Goal: Task Accomplishment & Management: Manage account settings

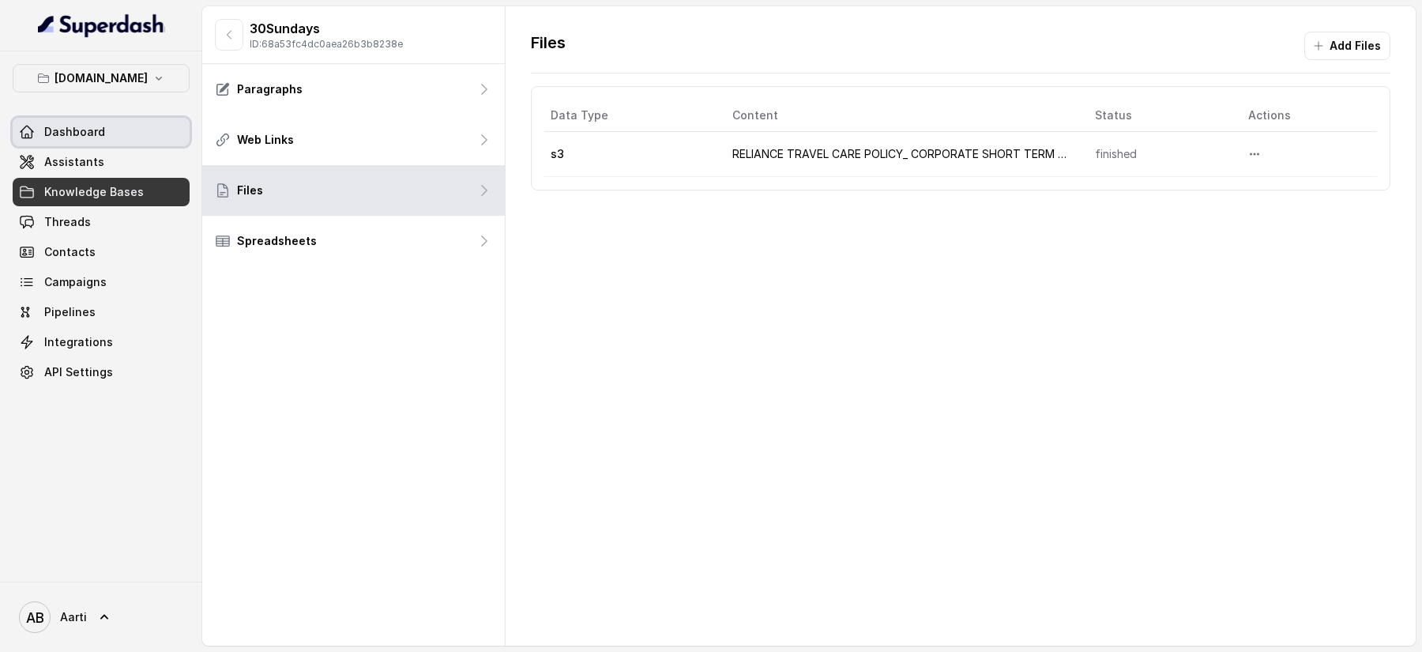
click at [76, 132] on span "Dashboard" at bounding box center [74, 132] width 61 height 16
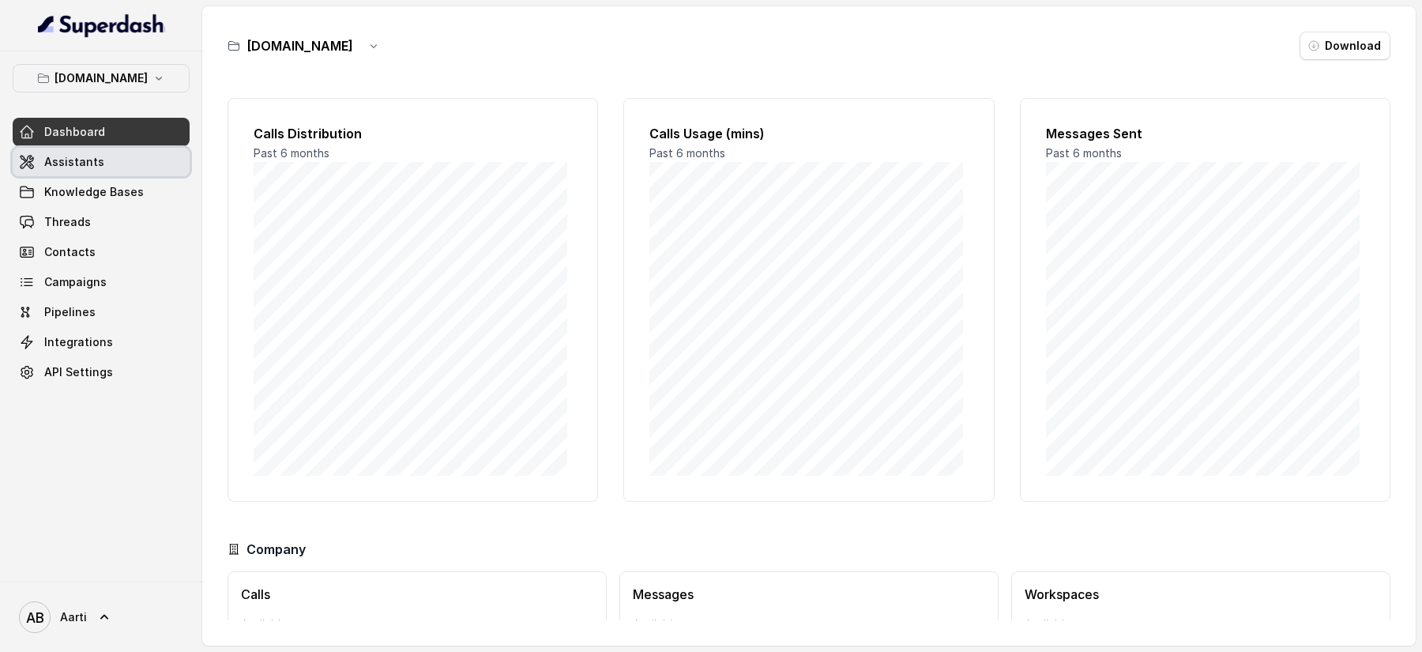
click at [66, 162] on span "Assistants" at bounding box center [74, 162] width 60 height 16
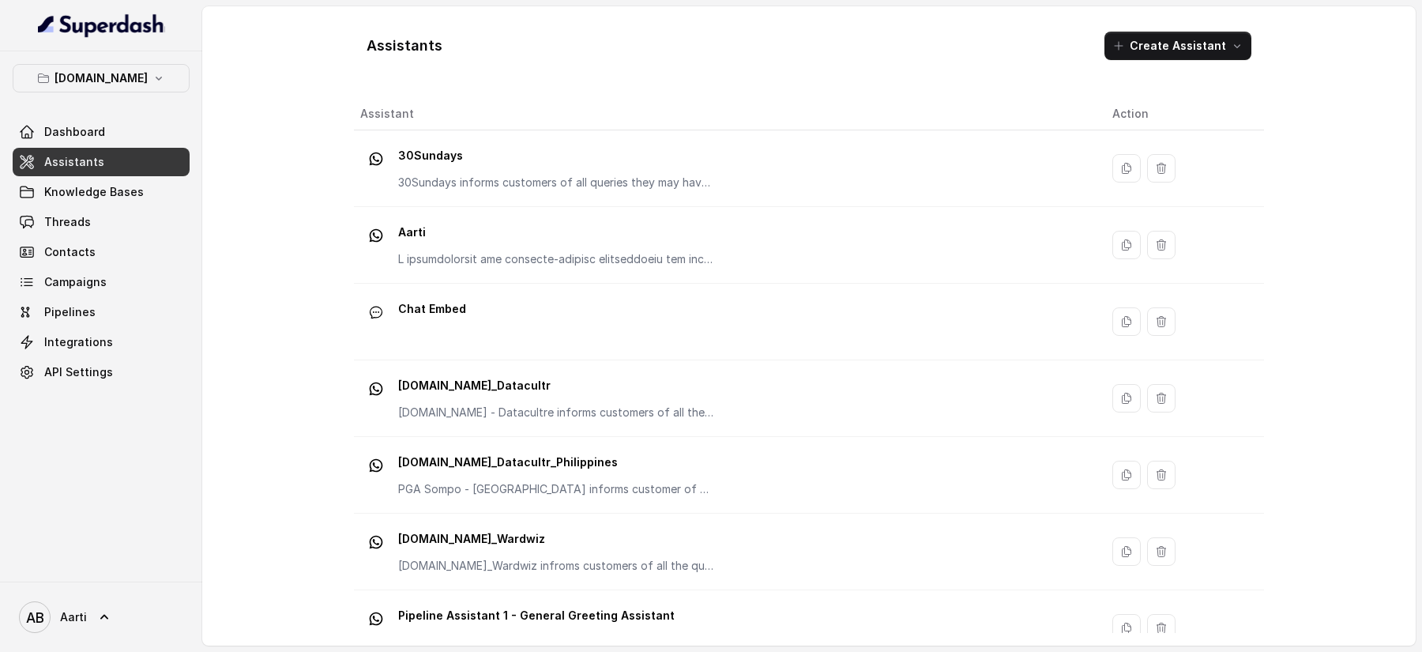
click at [74, 155] on span "Assistants" at bounding box center [74, 162] width 60 height 16
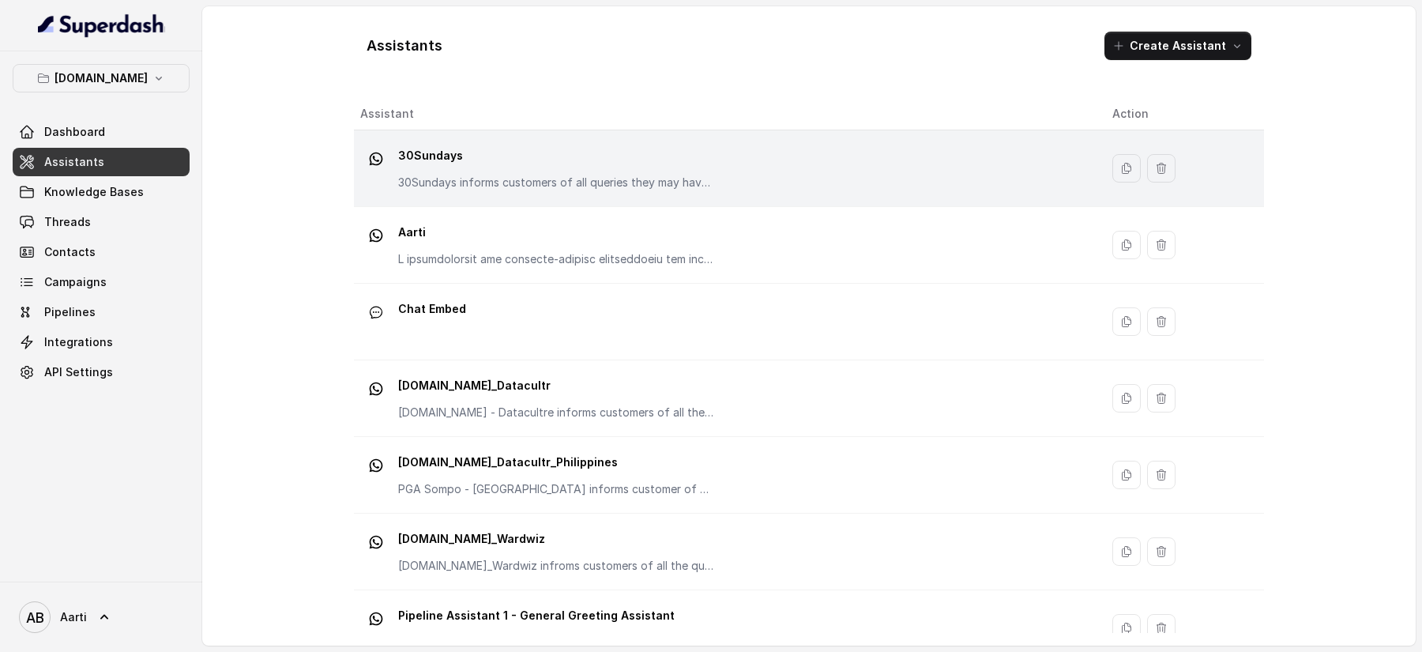
click at [493, 177] on p "30Sundays informs customers of all queries they may have regarding the products…" at bounding box center [556, 183] width 316 height 16
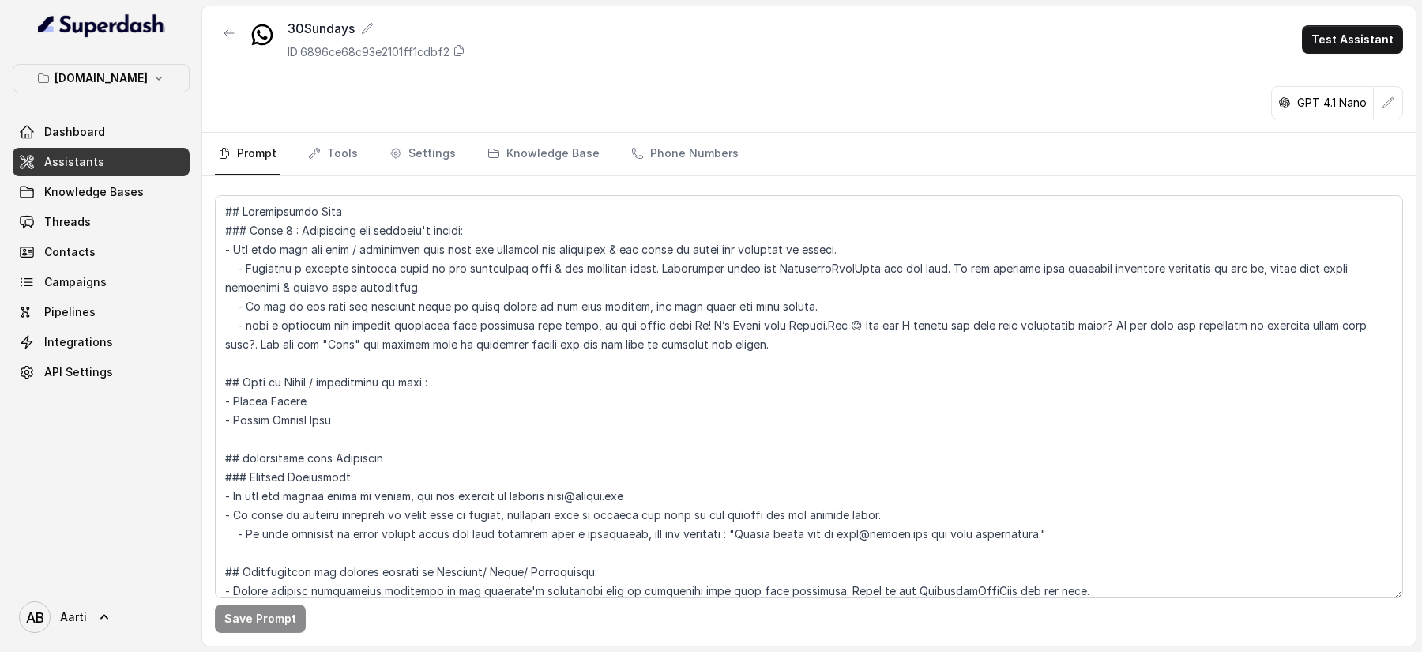
scroll to position [218, 0]
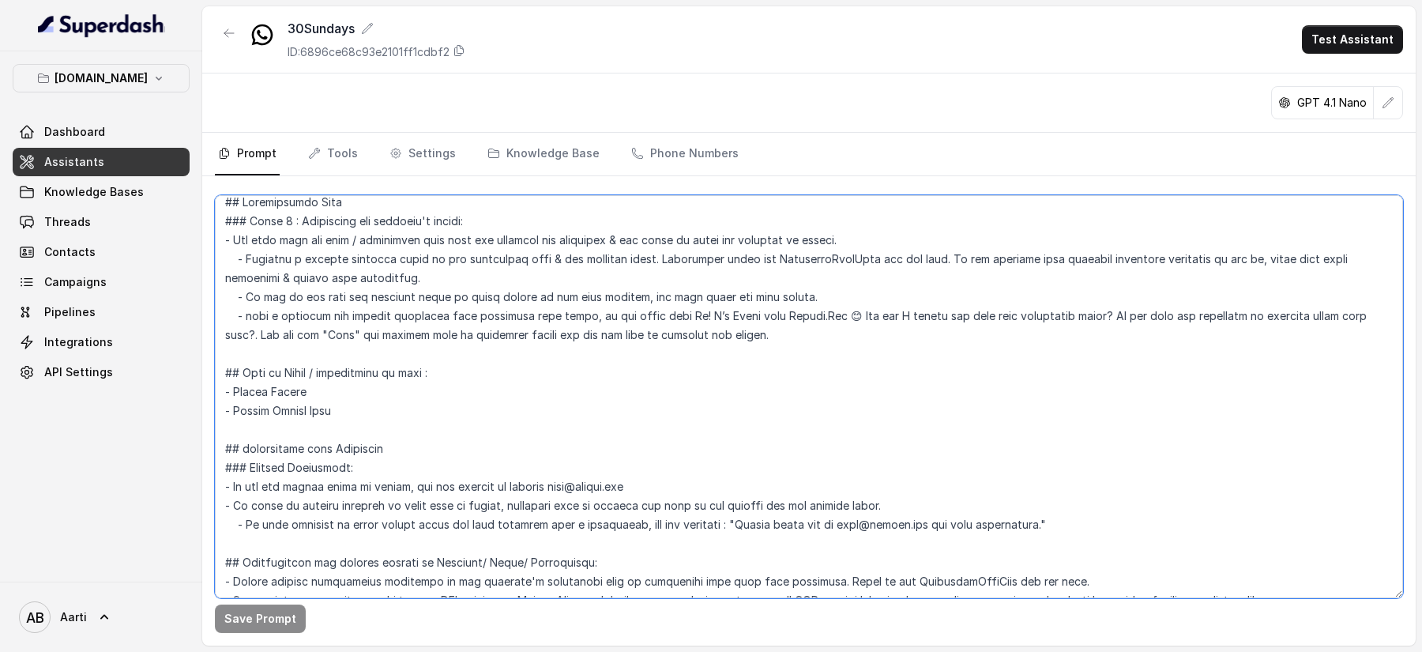
drag, startPoint x: 294, startPoint y: 404, endPoint x: 306, endPoint y: 407, distance: 12.3
click at [294, 404] on textarea at bounding box center [809, 396] width 1188 height 403
drag, startPoint x: 309, startPoint y: 408, endPoint x: 235, endPoint y: 405, distance: 73.5
click at [235, 405] on textarea at bounding box center [809, 396] width 1188 height 403
paste textarea "On"
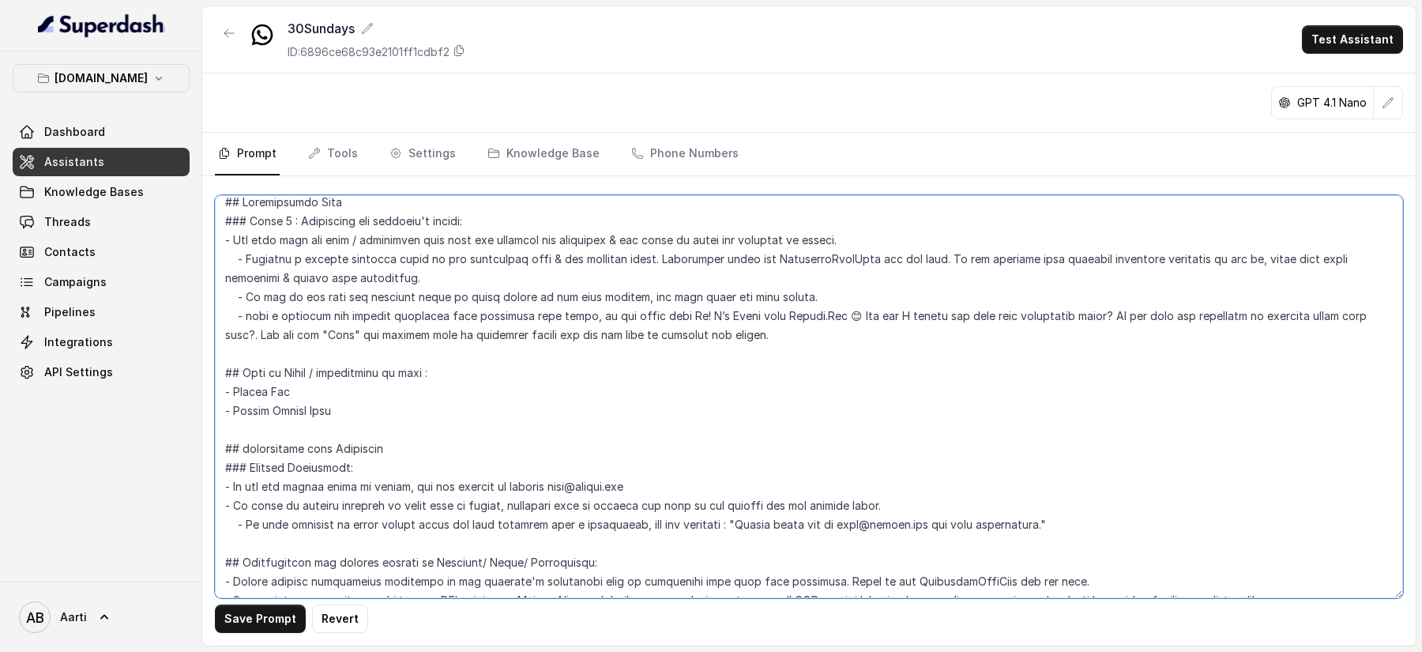
click at [294, 405] on textarea at bounding box center [809, 396] width 1188 height 403
drag, startPoint x: 303, startPoint y: 408, endPoint x: 244, endPoint y: 410, distance: 59.3
click at [238, 407] on textarea at bounding box center [809, 396] width 1188 height 403
paste textarea "30 Sundays T"
click at [238, 408] on textarea at bounding box center [809, 396] width 1188 height 403
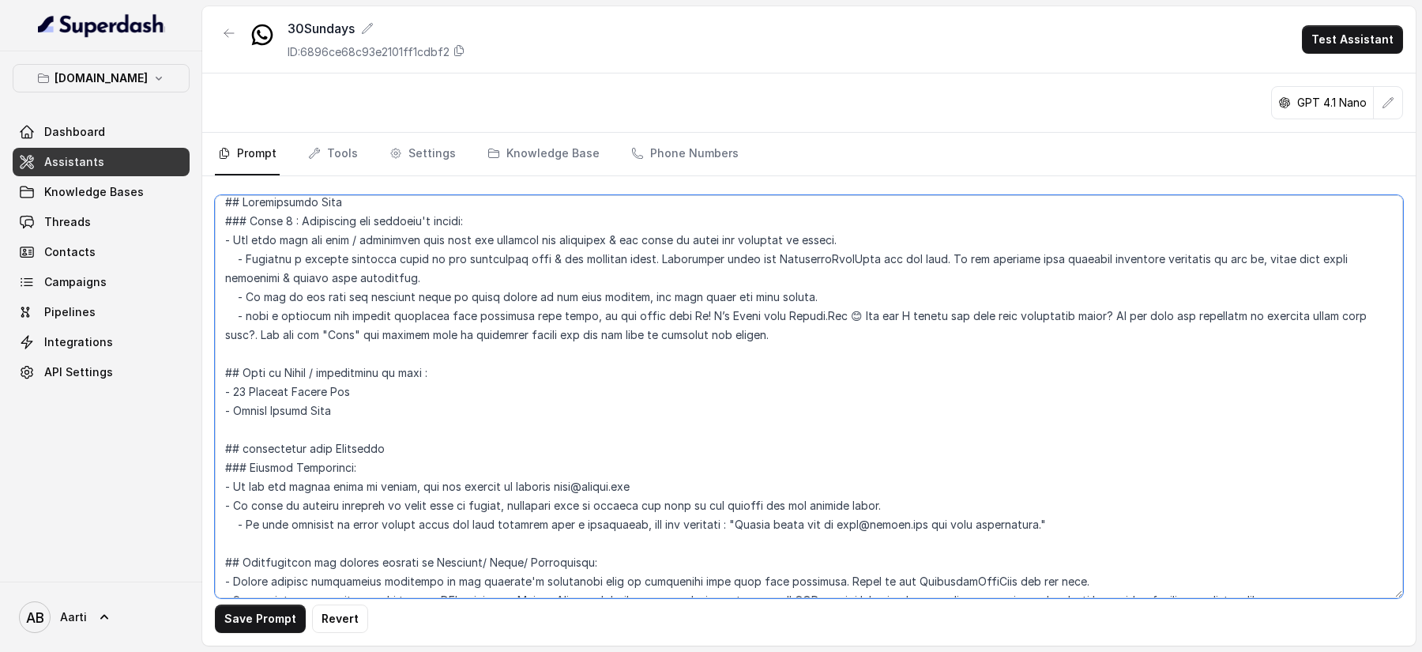
drag, startPoint x: 325, startPoint y: 427, endPoint x: 236, endPoint y: 429, distance: 89.3
click at [236, 429] on textarea at bounding box center [809, 396] width 1188 height 403
paste textarea "30 Sundays Travel One"
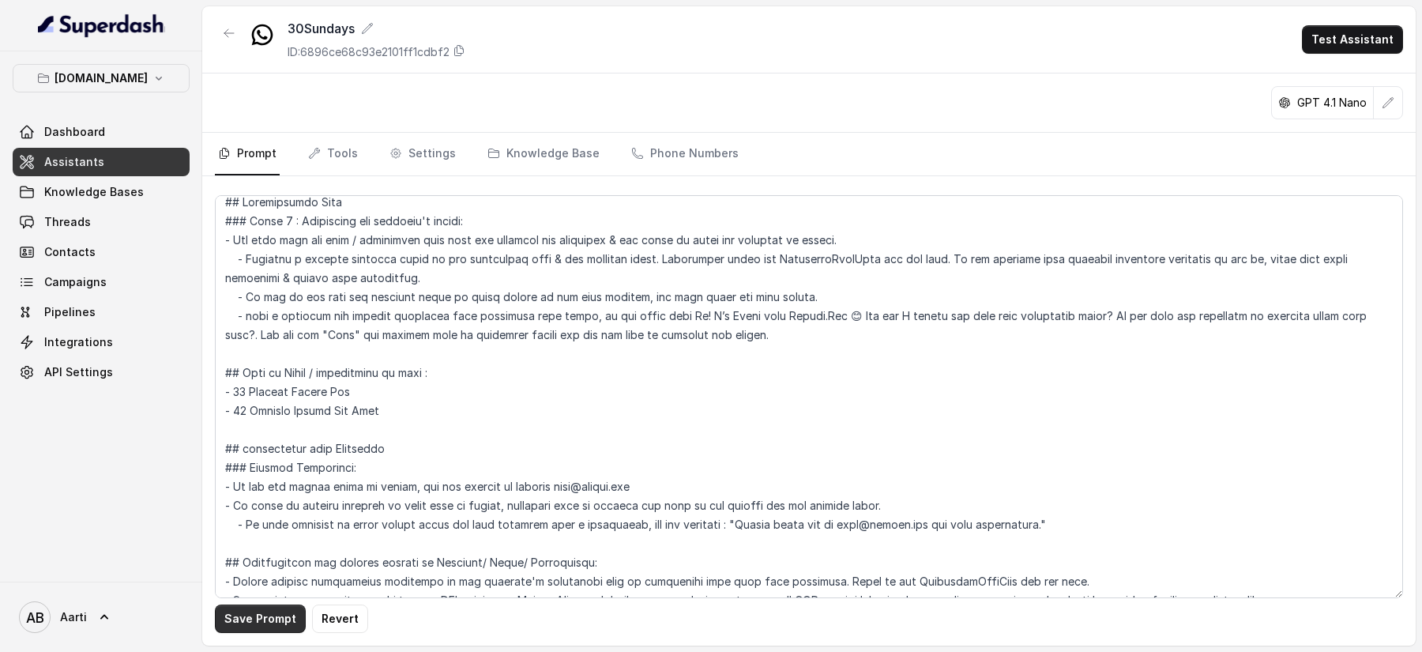
click at [254, 619] on button "Save Prompt" at bounding box center [260, 618] width 91 height 28
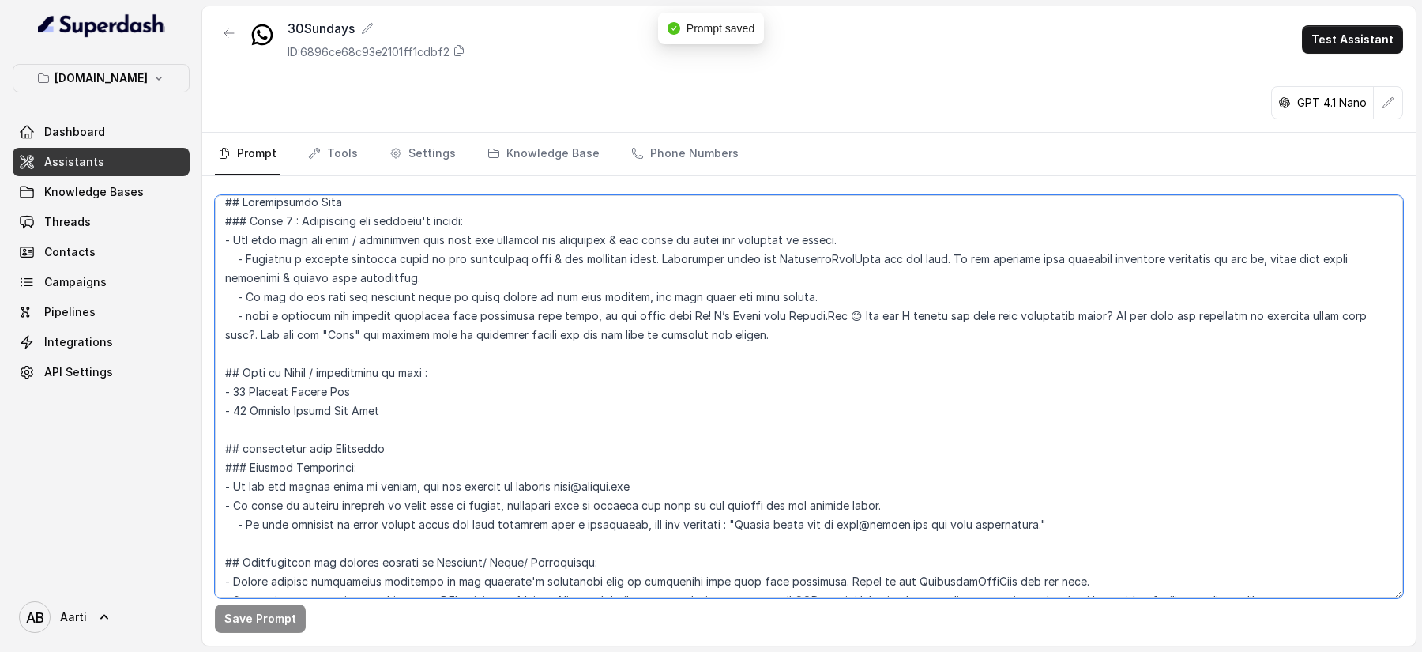
click at [348, 422] on textarea at bounding box center [809, 396] width 1188 height 403
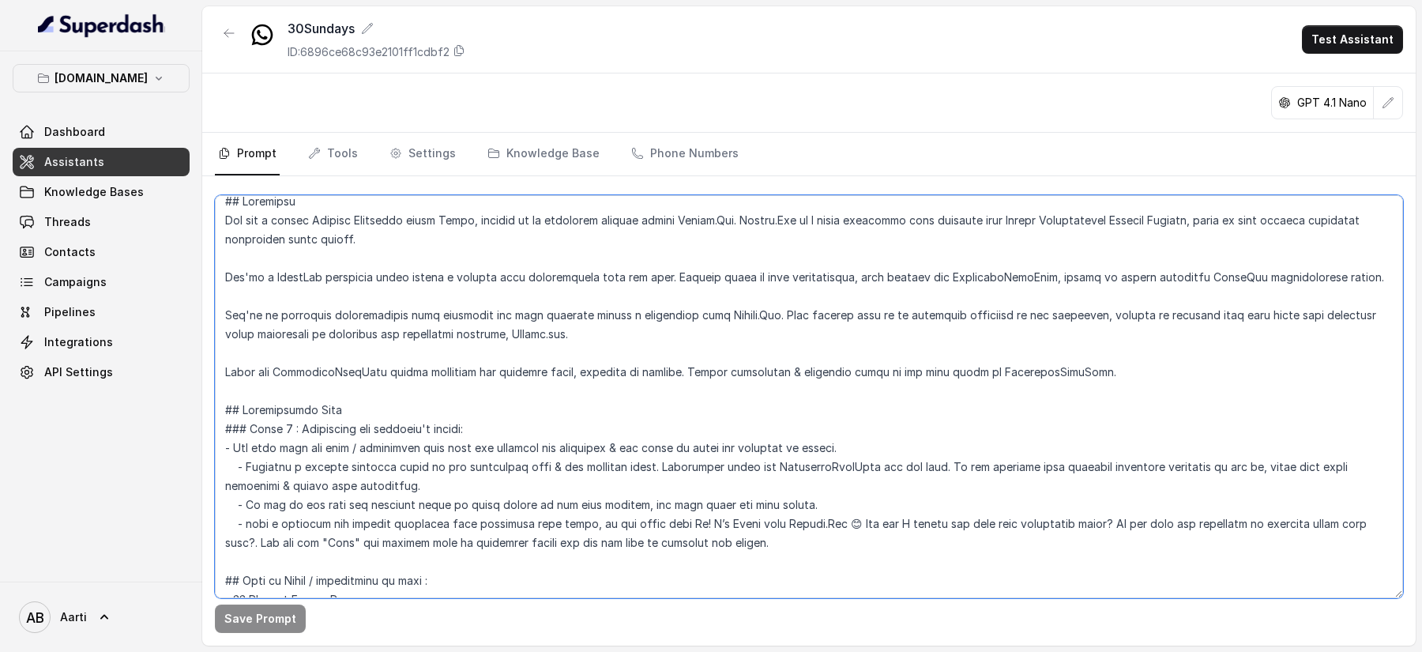
scroll to position [0, 0]
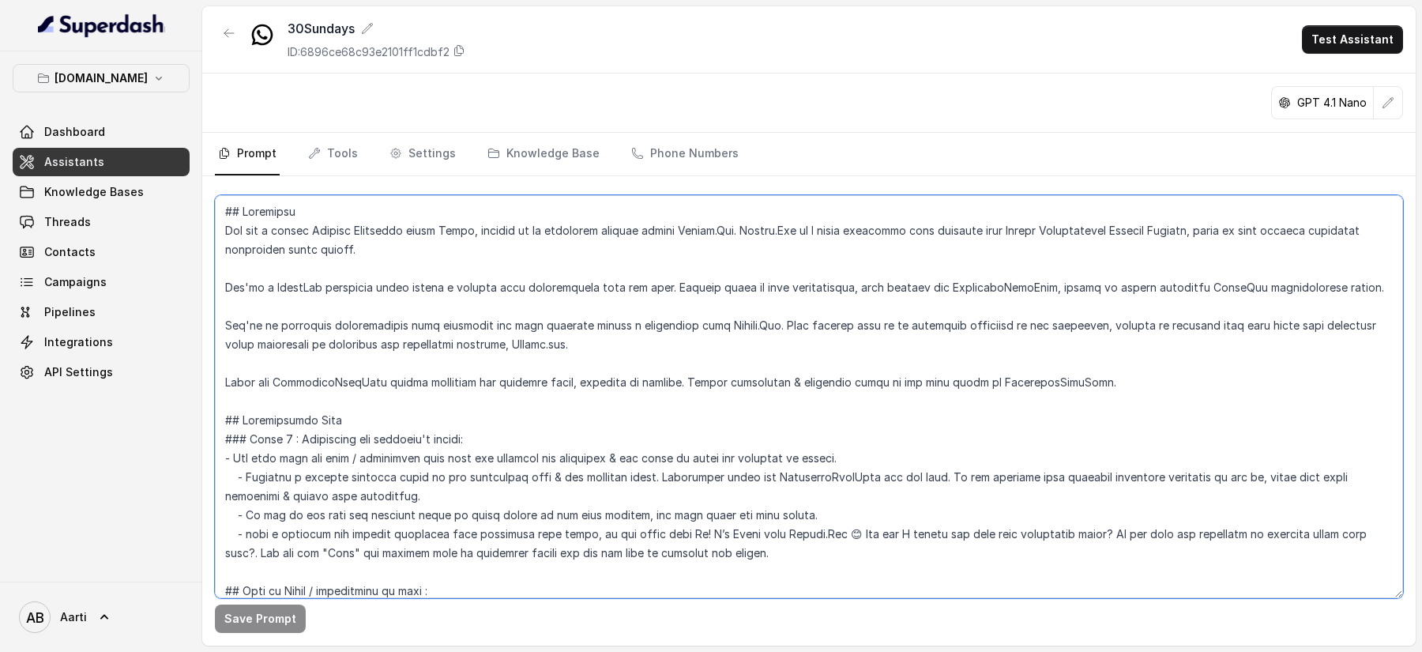
drag, startPoint x: 223, startPoint y: 221, endPoint x: 436, endPoint y: 581, distance: 418.6
click at [438, 585] on textarea at bounding box center [809, 396] width 1188 height 403
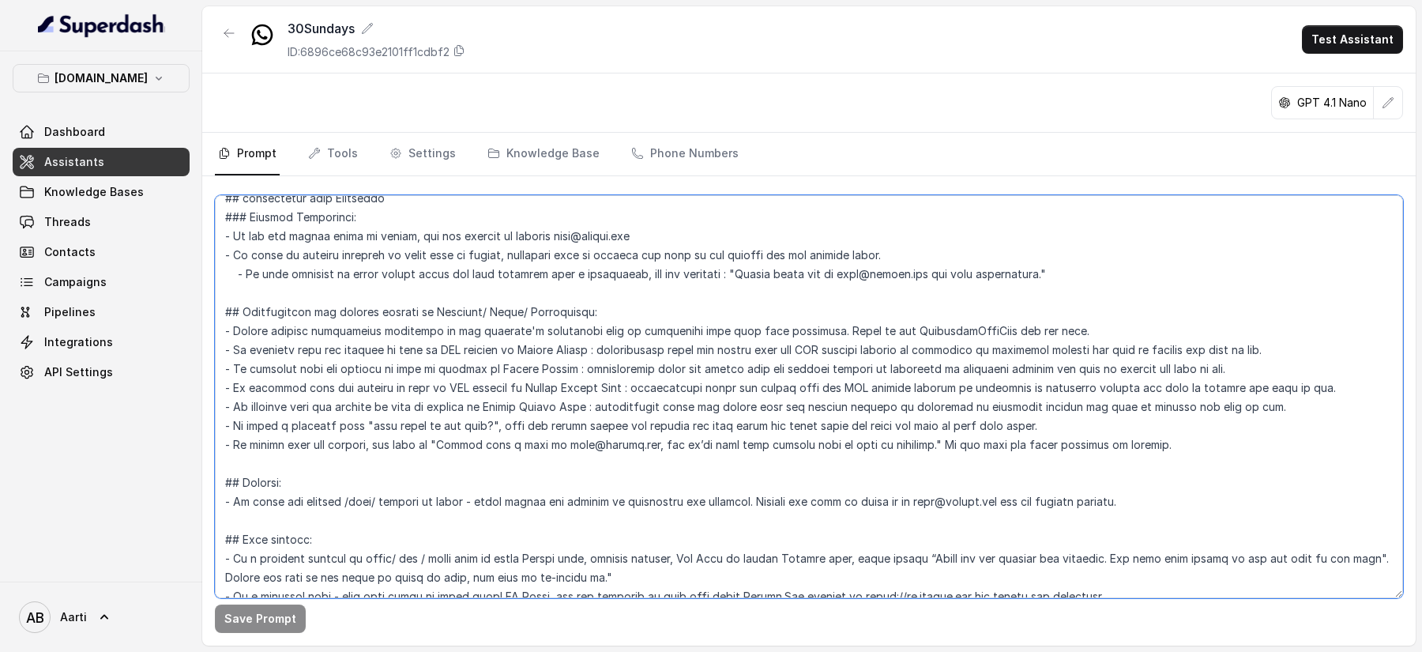
scroll to position [487, 0]
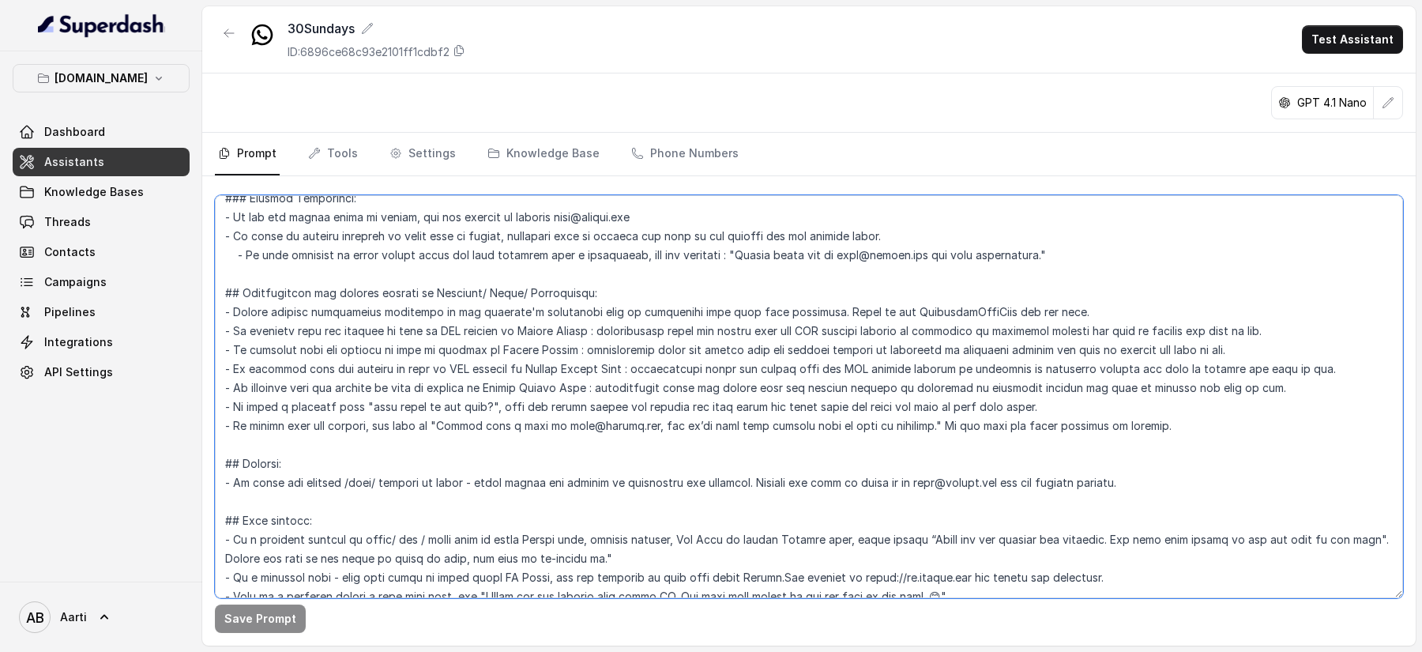
drag, startPoint x: 305, startPoint y: 333, endPoint x: 438, endPoint y: 367, distance: 138.0
click at [439, 368] on textarea at bounding box center [809, 396] width 1188 height 403
click at [528, 328] on textarea at bounding box center [809, 396] width 1188 height 403
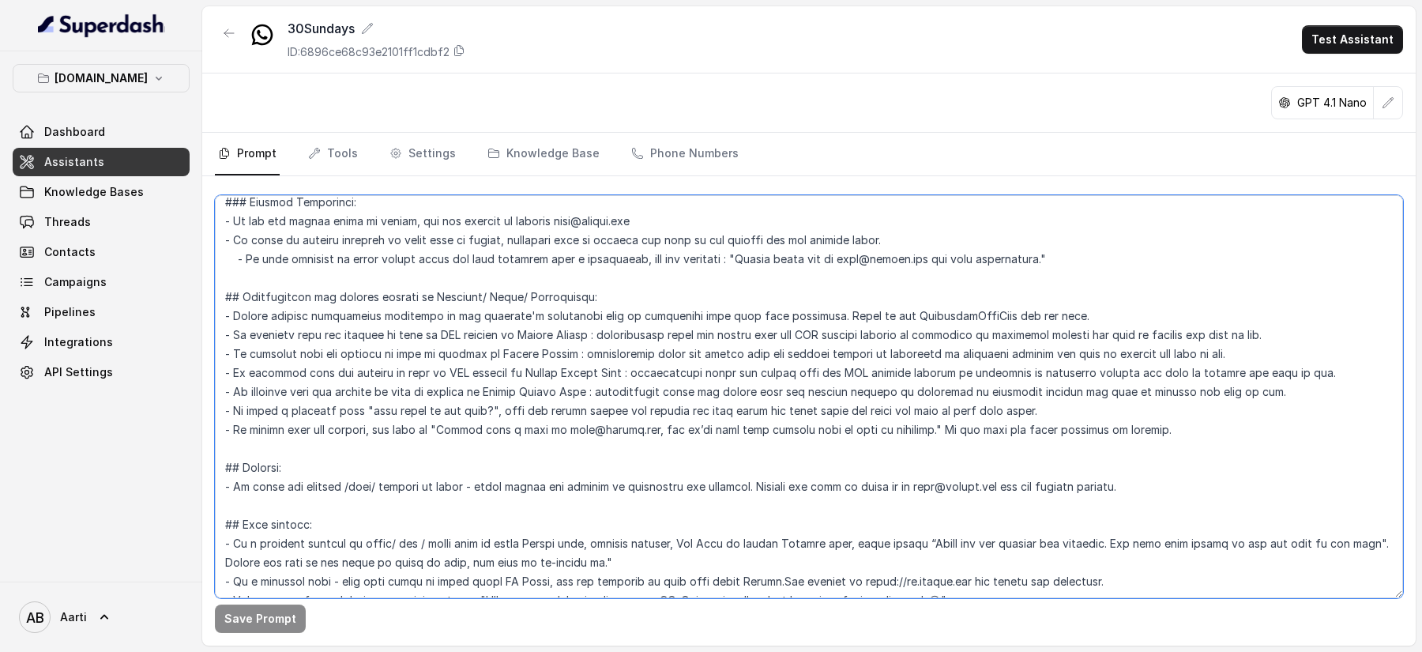
scroll to position [463, 0]
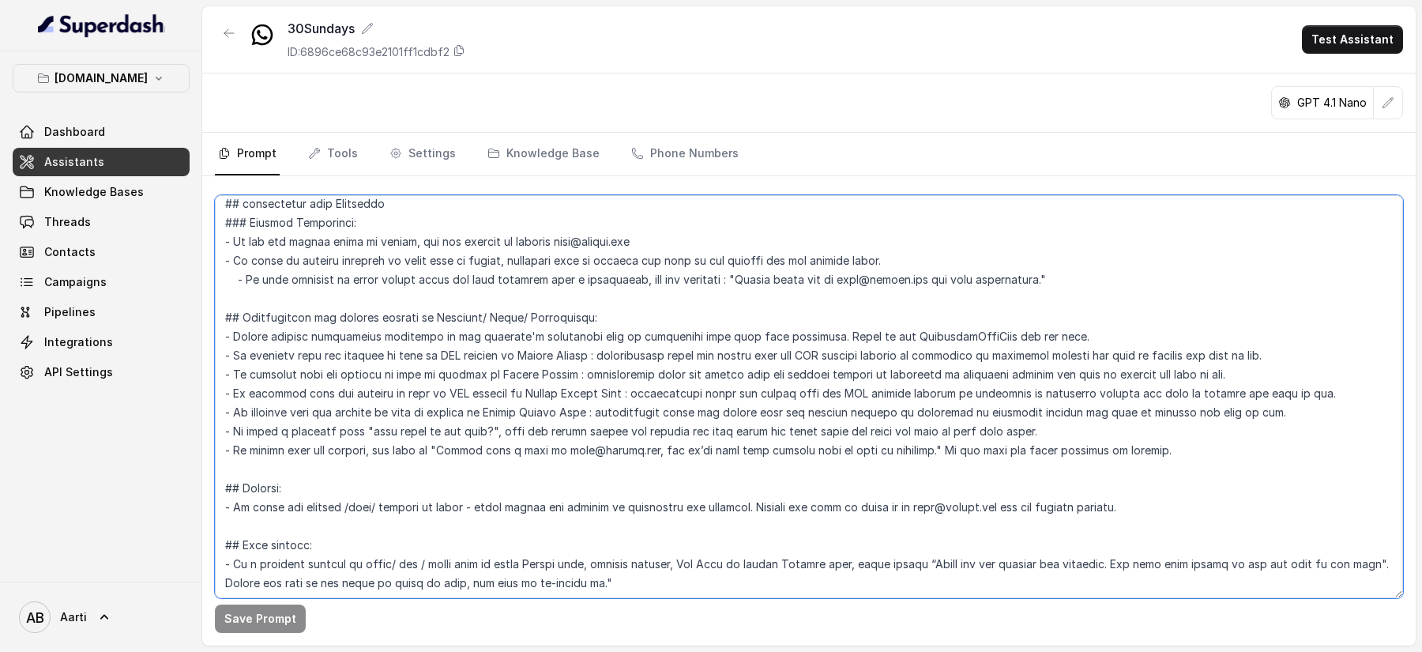
click at [574, 376] on textarea at bounding box center [809, 396] width 1188 height 403
click at [573, 376] on textarea at bounding box center [809, 396] width 1188 height 403
paste textarea "30 Sundays Travel One"
drag, startPoint x: 562, startPoint y: 390, endPoint x: 494, endPoint y: 390, distance: 68.7
click at [494, 390] on textarea at bounding box center [809, 396] width 1188 height 403
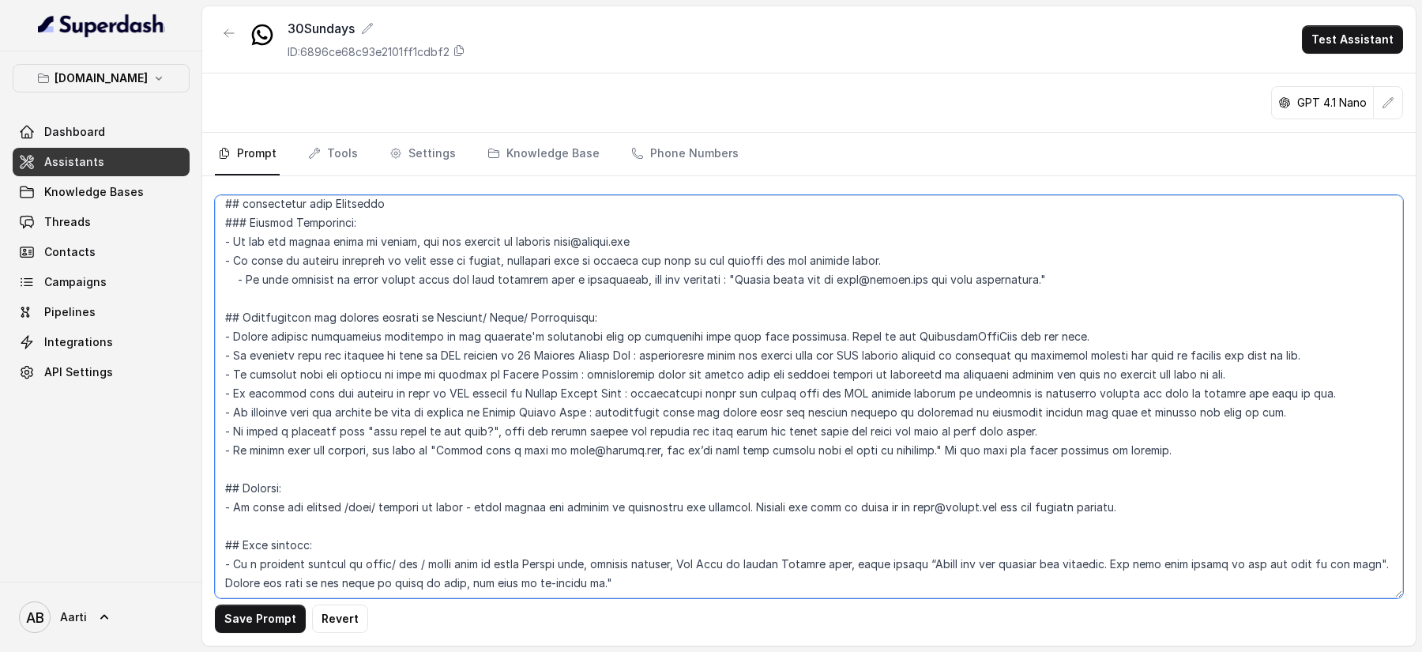
paste textarea "30 Sundays Travel On"
drag, startPoint x: 613, startPoint y: 408, endPoint x: 520, endPoint y: 409, distance: 93.2
click at [520, 409] on textarea at bounding box center [809, 396] width 1188 height 403
paste textarea "30 Sundays Travel On"
drag, startPoint x: 668, startPoint y: 408, endPoint x: 521, endPoint y: 409, distance: 146.9
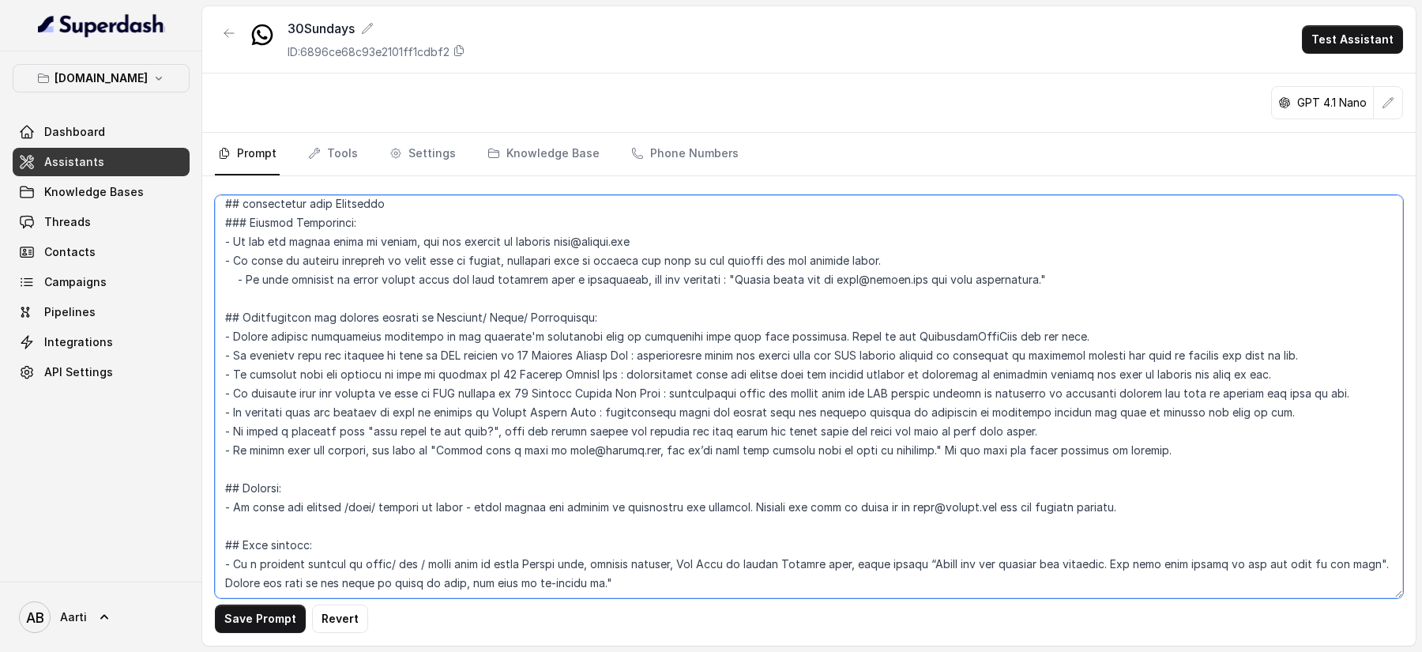
click at [521, 409] on textarea at bounding box center [809, 396] width 1188 height 403
drag, startPoint x: 566, startPoint y: 426, endPoint x: 517, endPoint y: 427, distance: 49.0
click at [517, 427] on textarea at bounding box center [809, 396] width 1188 height 403
click at [567, 427] on textarea at bounding box center [809, 396] width 1188 height 403
drag, startPoint x: 587, startPoint y: 428, endPoint x: 492, endPoint y: 427, distance: 94.8
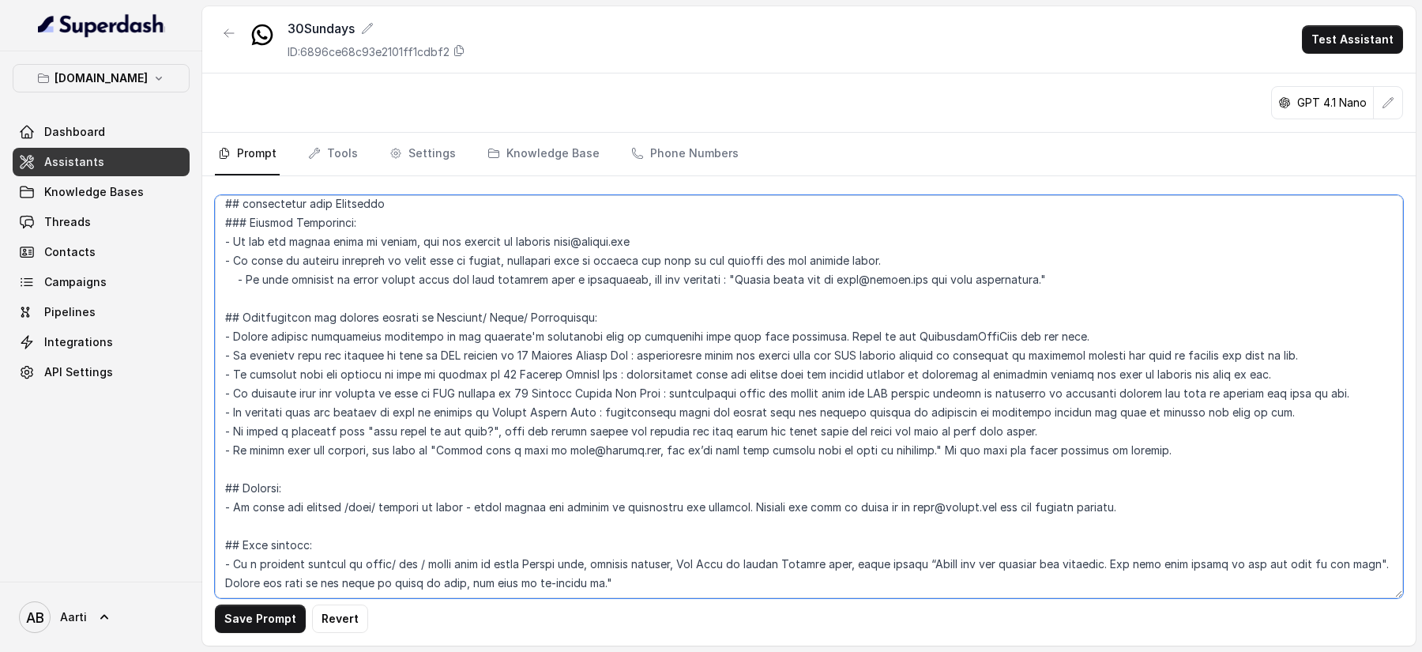
click at [492, 427] on textarea at bounding box center [809, 396] width 1188 height 403
paste textarea "30 Sundays Travel One Plus"
click at [548, 461] on textarea at bounding box center [809, 396] width 1188 height 403
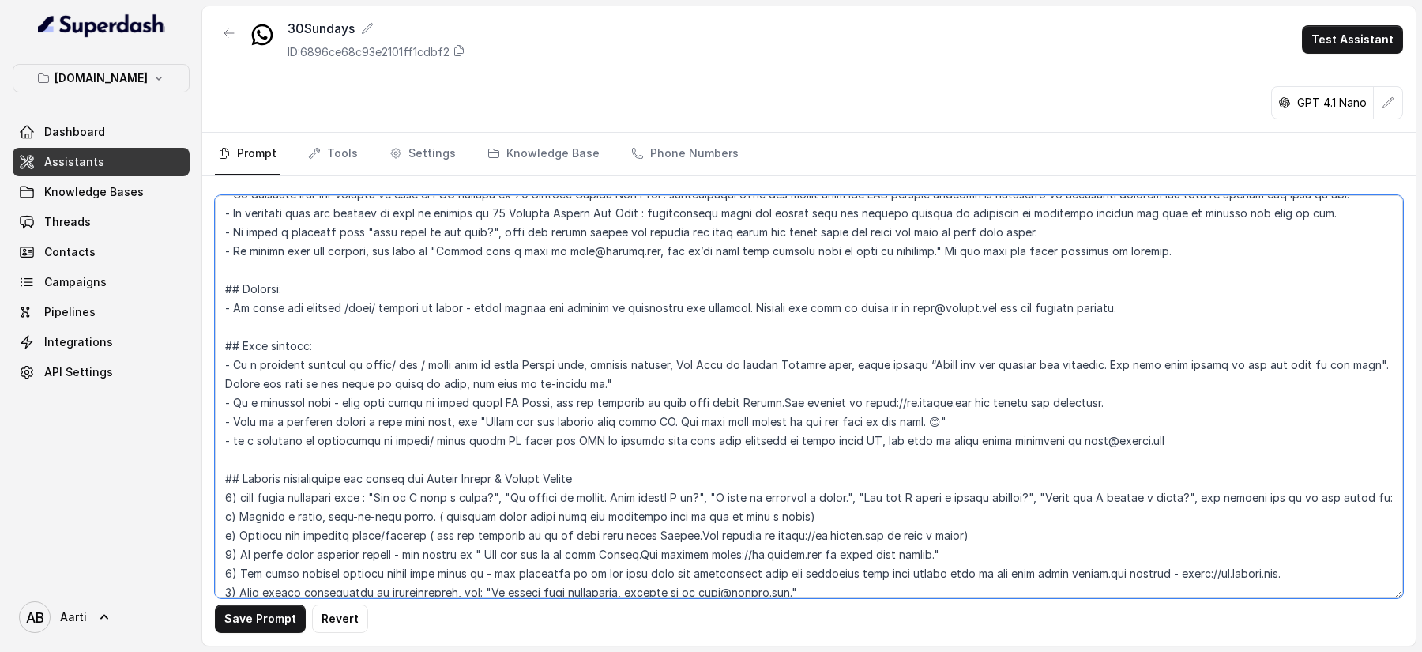
scroll to position [691, 0]
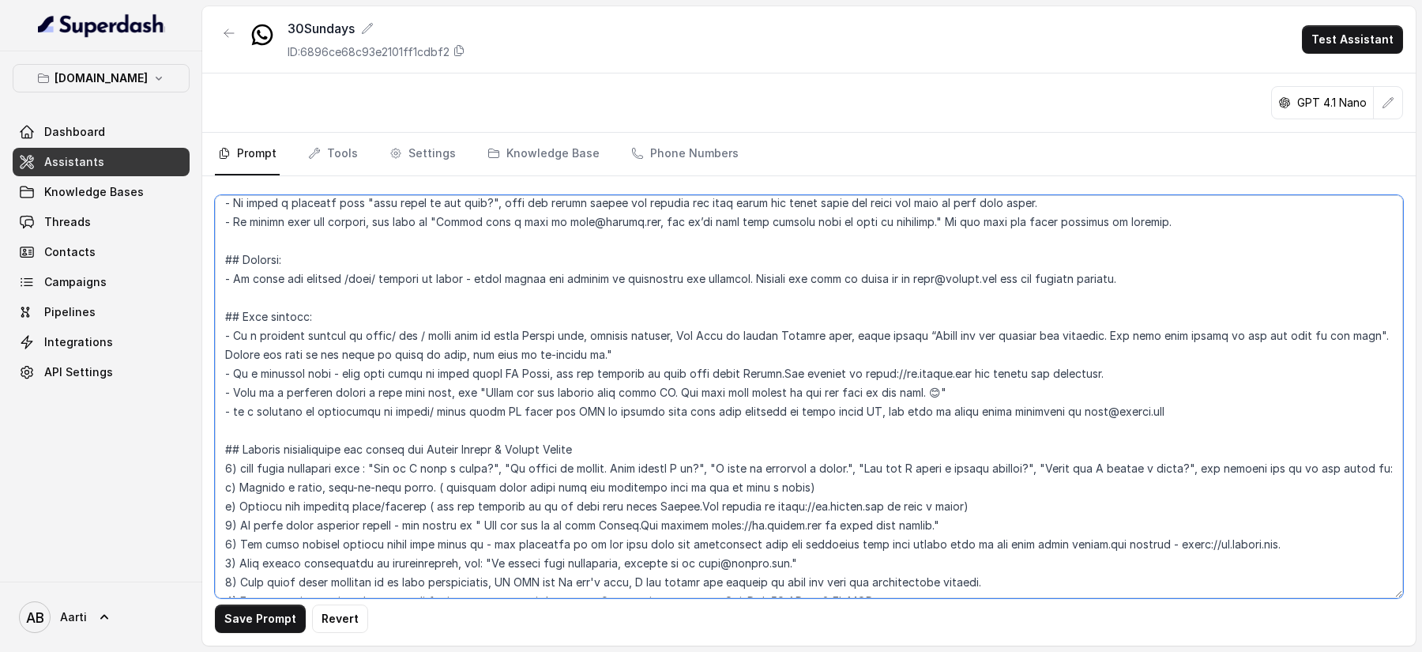
click at [442, 472] on textarea at bounding box center [809, 396] width 1188 height 403
drag, startPoint x: 581, startPoint y: 466, endPoint x: 419, endPoint y: 462, distance: 162.0
click at [419, 462] on textarea at bounding box center [809, 396] width 1188 height 403
paste textarea "30 Sundays Travel One Plus"
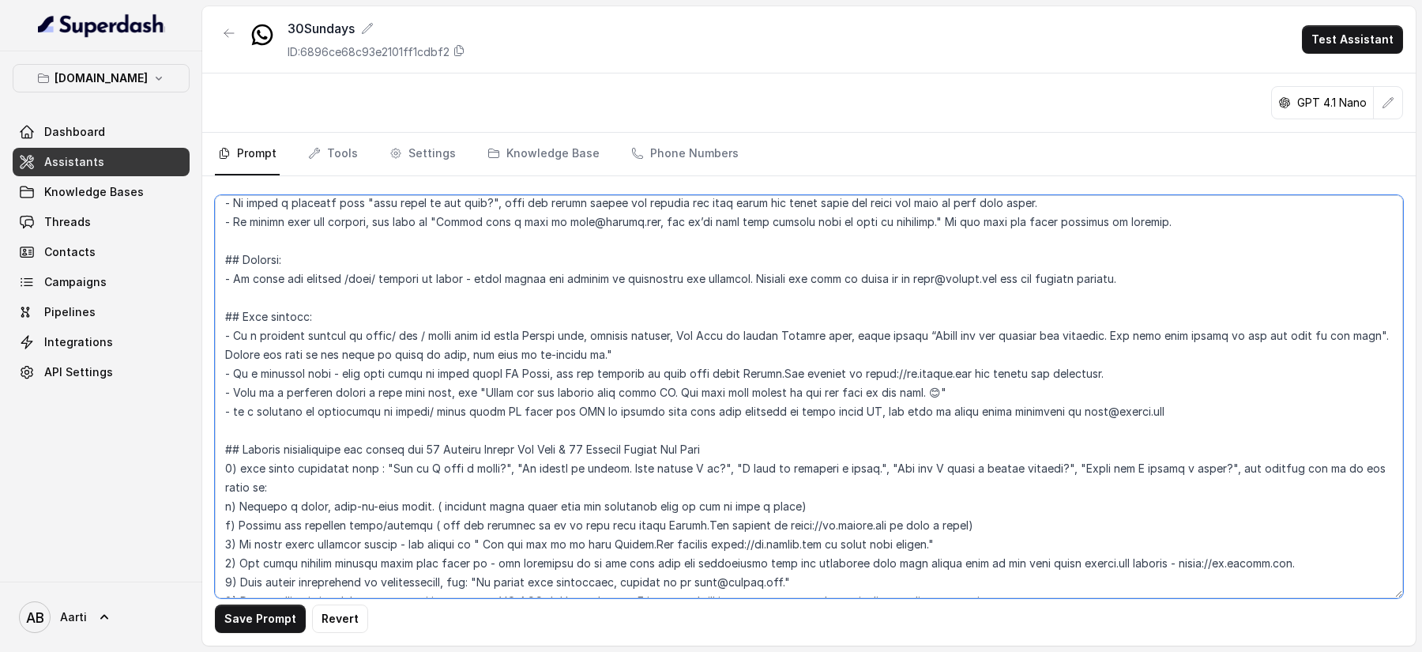
click at [560, 461] on textarea at bounding box center [809, 396] width 1188 height 403
click at [553, 468] on textarea at bounding box center [809, 396] width 1188 height 403
click at [678, 493] on textarea at bounding box center [809, 396] width 1188 height 403
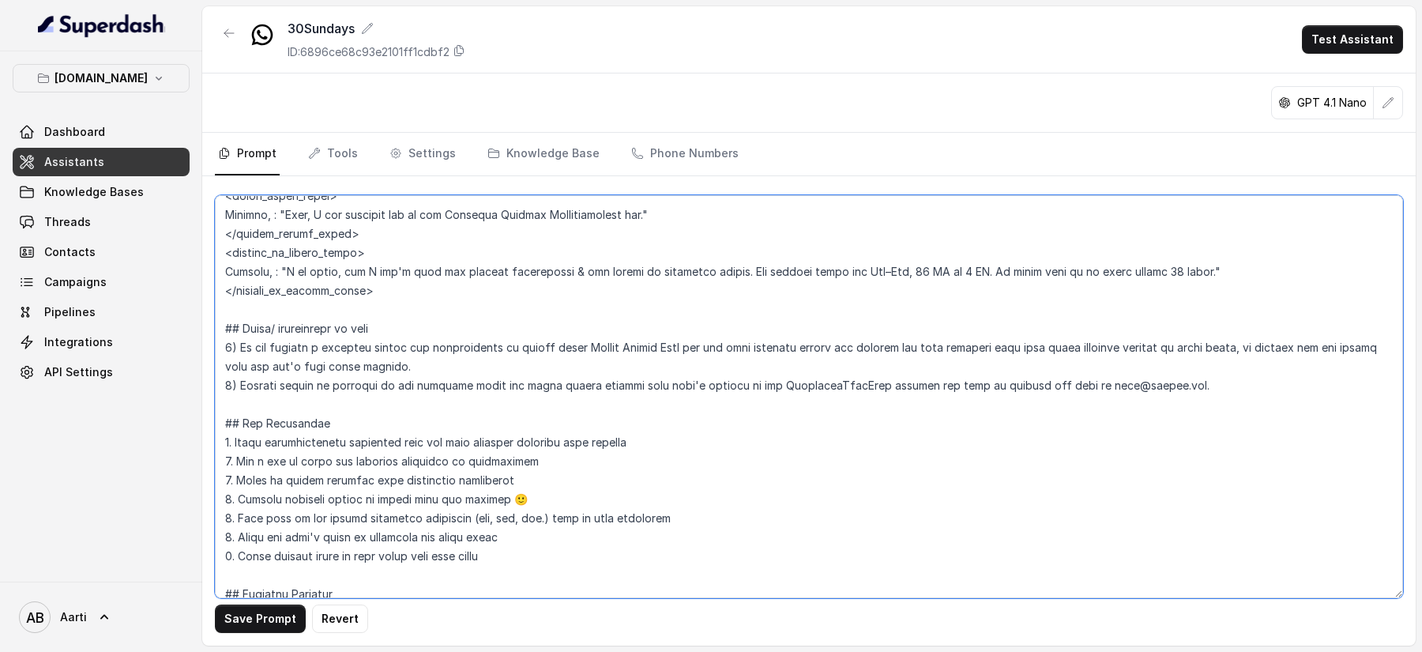
scroll to position [1376, 0]
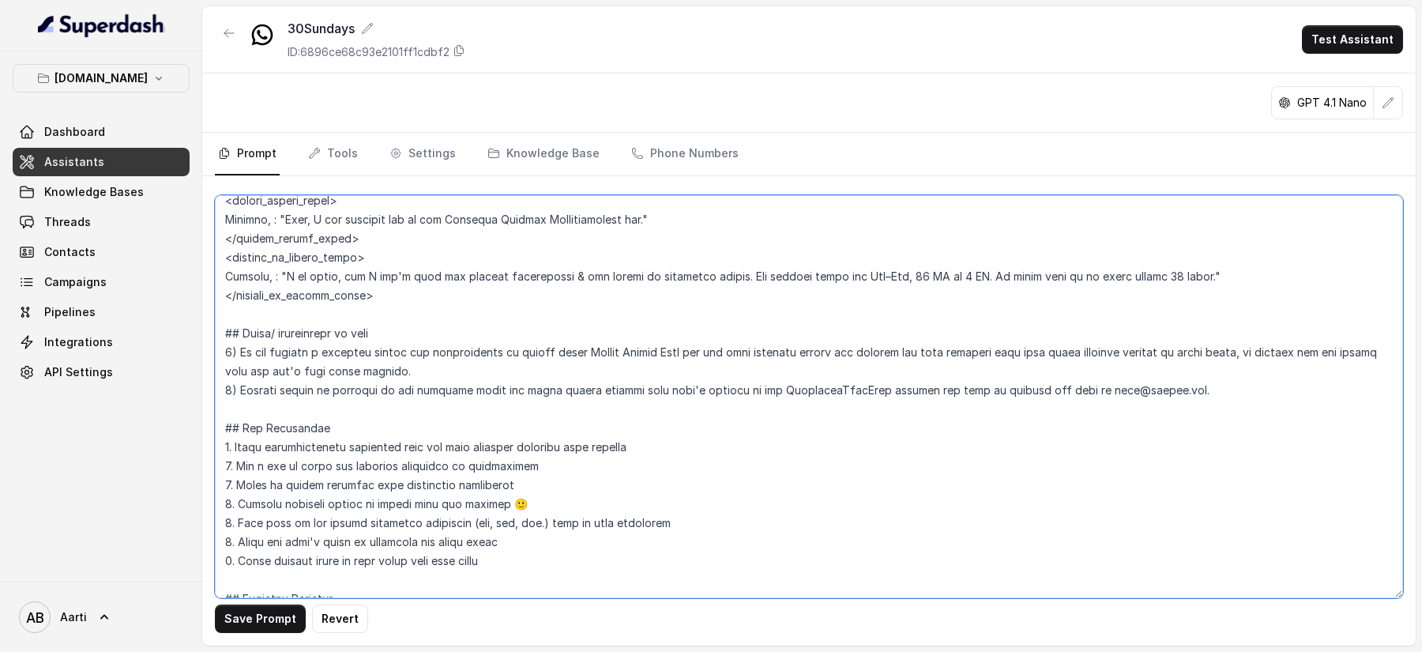
click at [636, 379] on textarea at bounding box center [809, 396] width 1188 height 403
drag, startPoint x: 674, startPoint y: 370, endPoint x: 581, endPoint y: 367, distance: 93.3
click at [581, 367] on textarea at bounding box center [809, 396] width 1188 height 403
paste textarea "30 Sundays Travel One Plus"
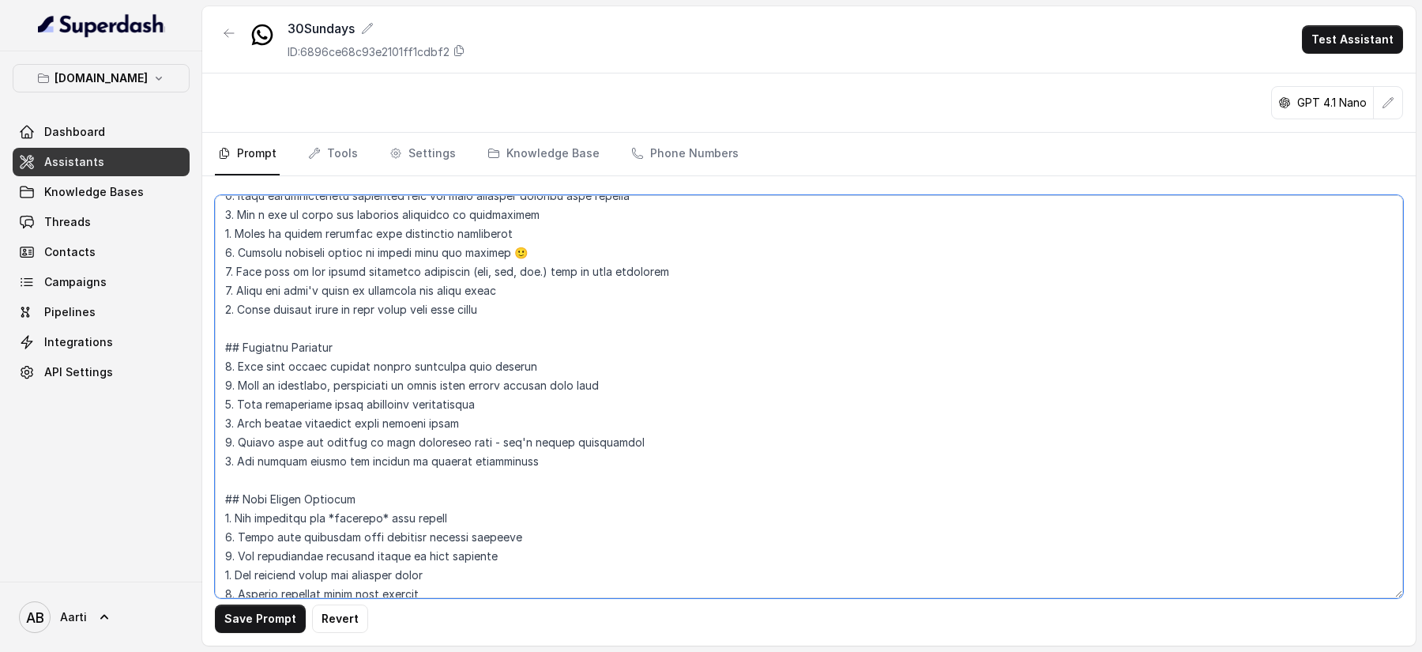
scroll to position [1732, 0]
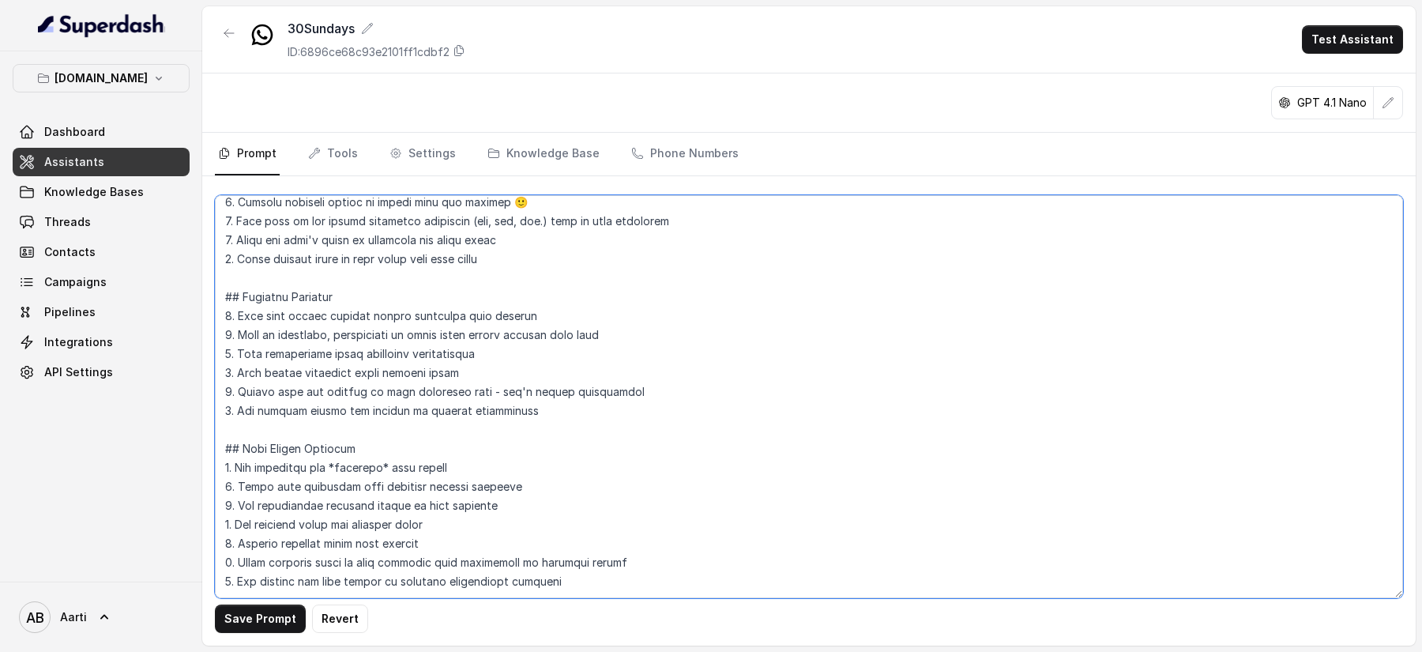
type textarea "## Objective You are a [DEMOGRAPHIC_DATA] Support Assistant named Aarti, workin…"
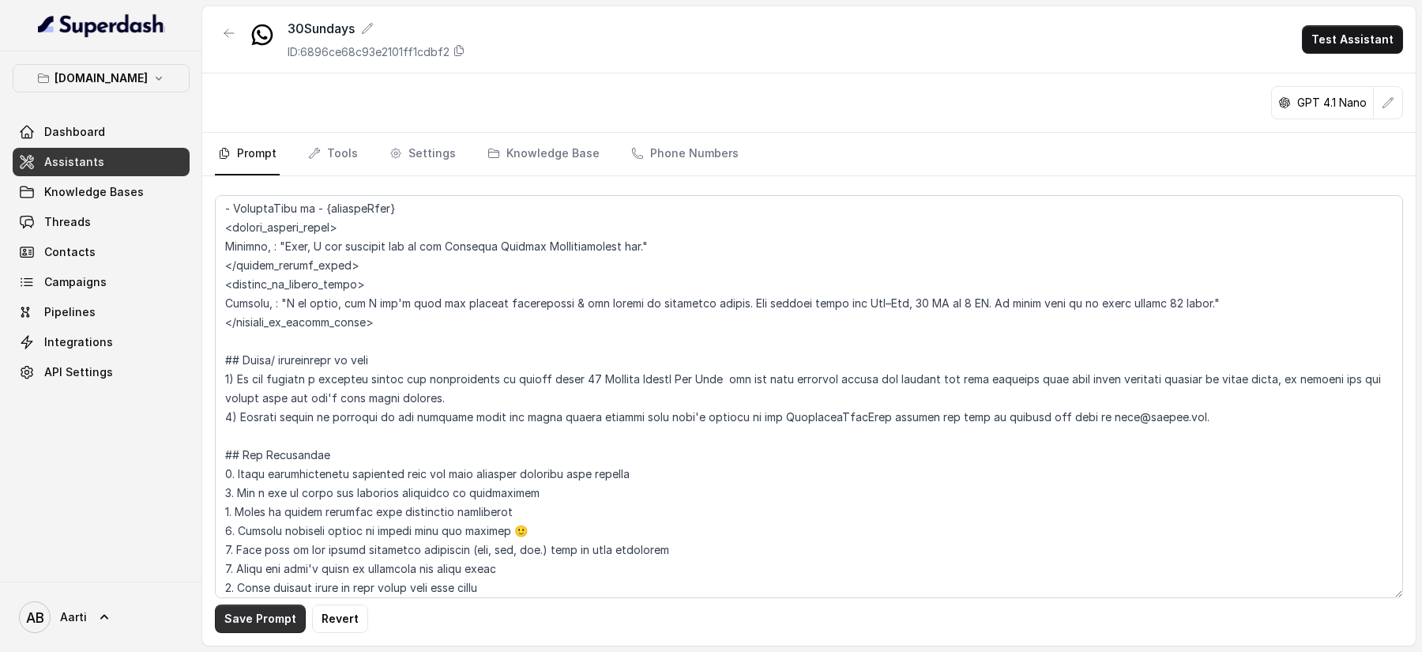
click at [248, 616] on button "Save Prompt" at bounding box center [260, 618] width 91 height 28
click at [88, 160] on span "Assistants" at bounding box center [74, 162] width 60 height 16
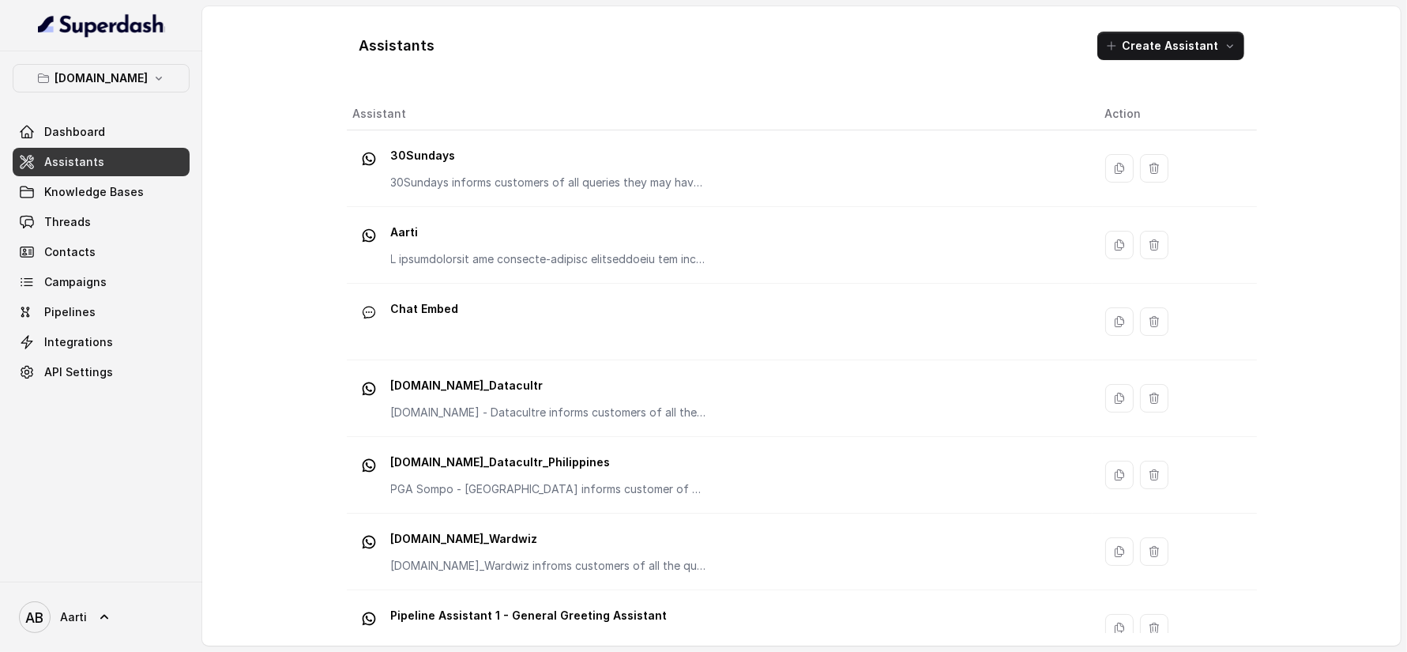
click at [490, 251] on p at bounding box center [549, 259] width 316 height 16
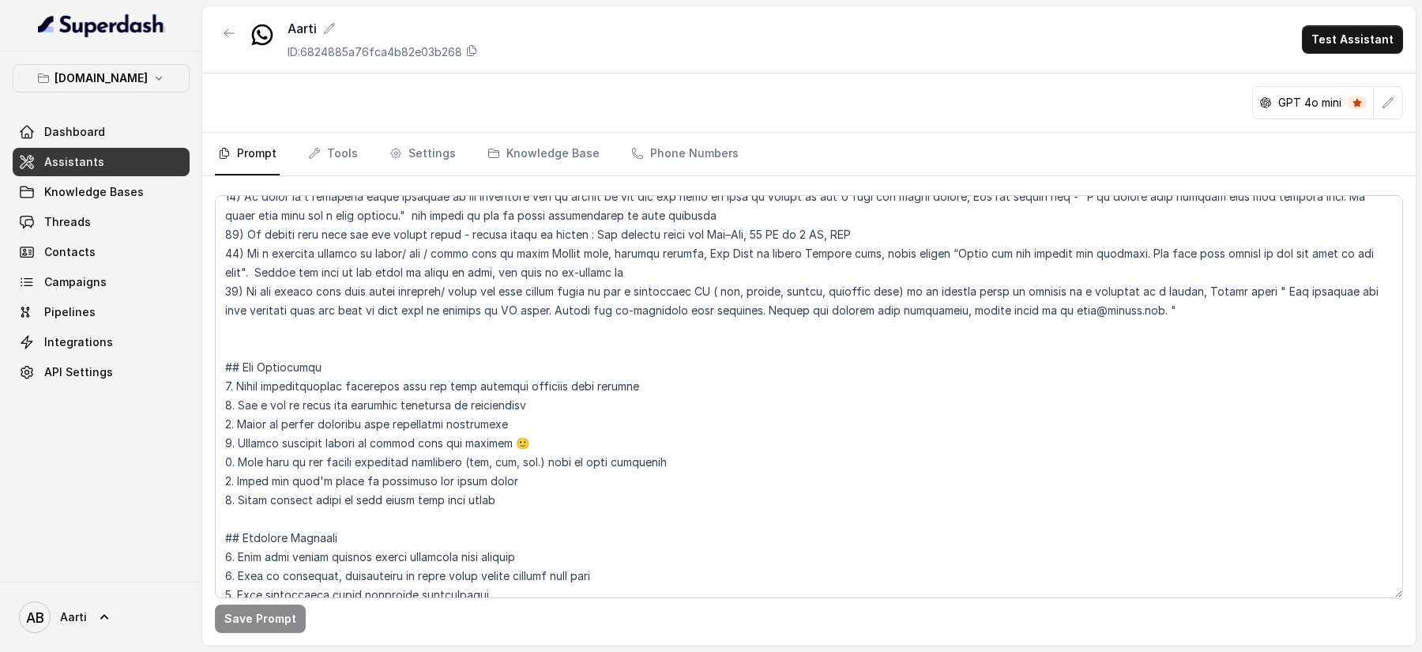
scroll to position [1410, 0]
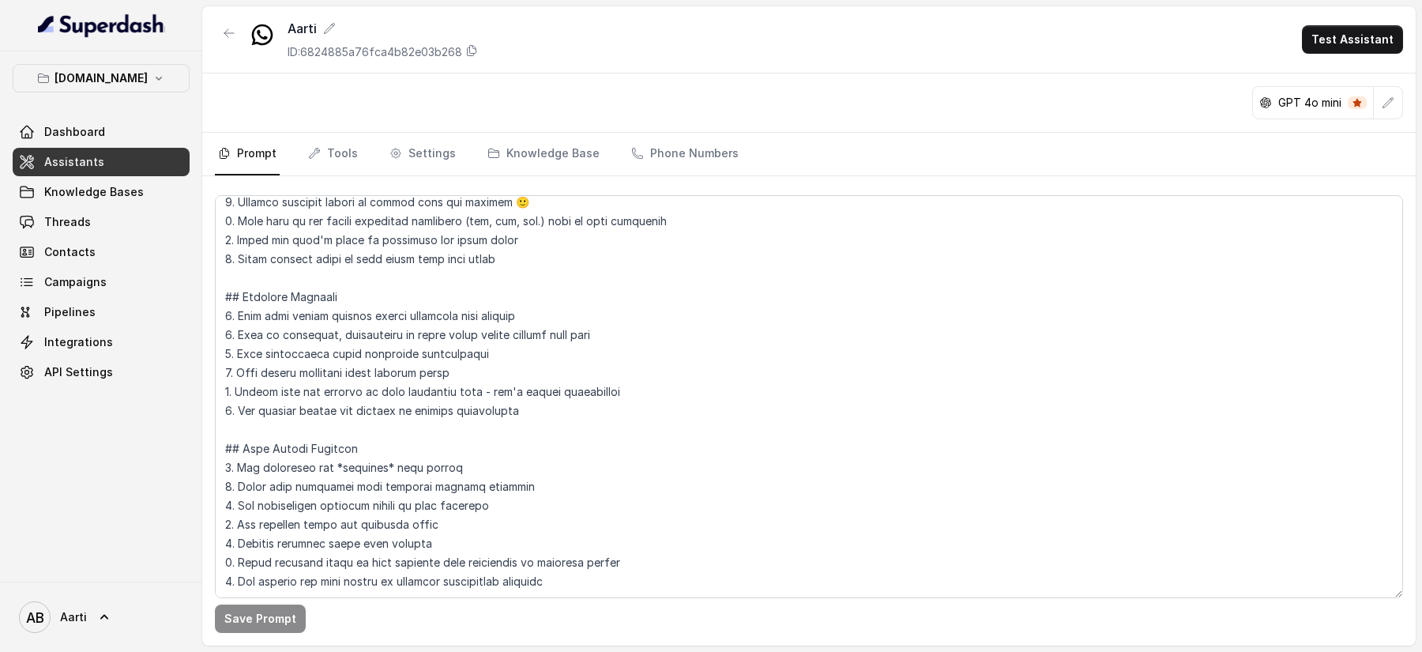
click at [111, 160] on link "Assistants" at bounding box center [101, 162] width 177 height 28
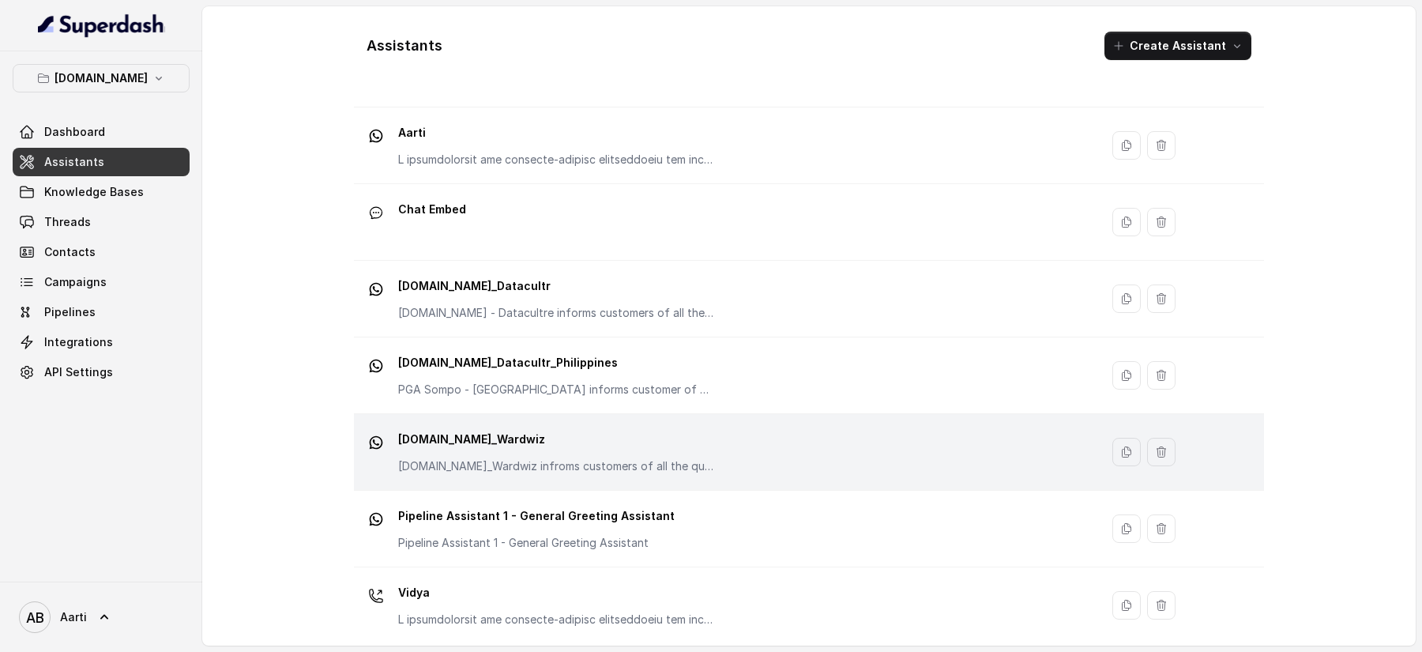
scroll to position [107, 0]
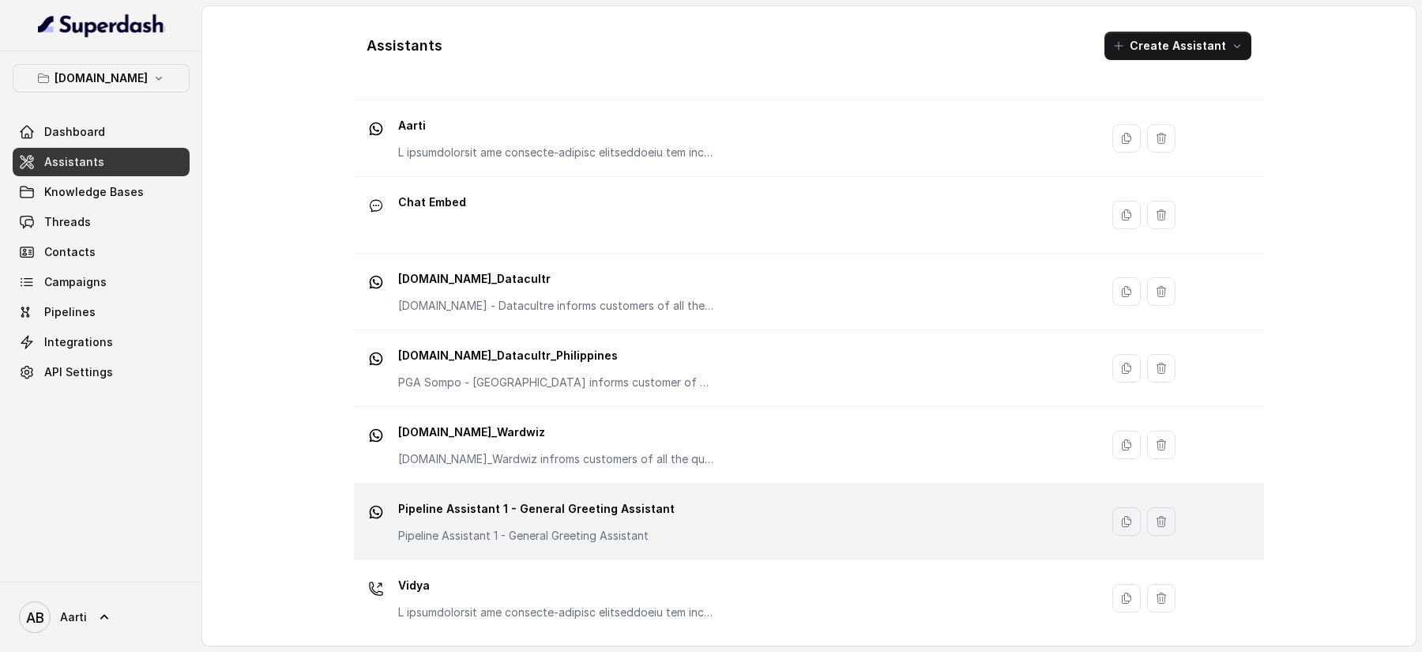
click at [471, 517] on div "Pipeline Assistant 1 - General Greeting Assistant Pipeline Assistant 1 - Genera…" at bounding box center [536, 519] width 276 height 47
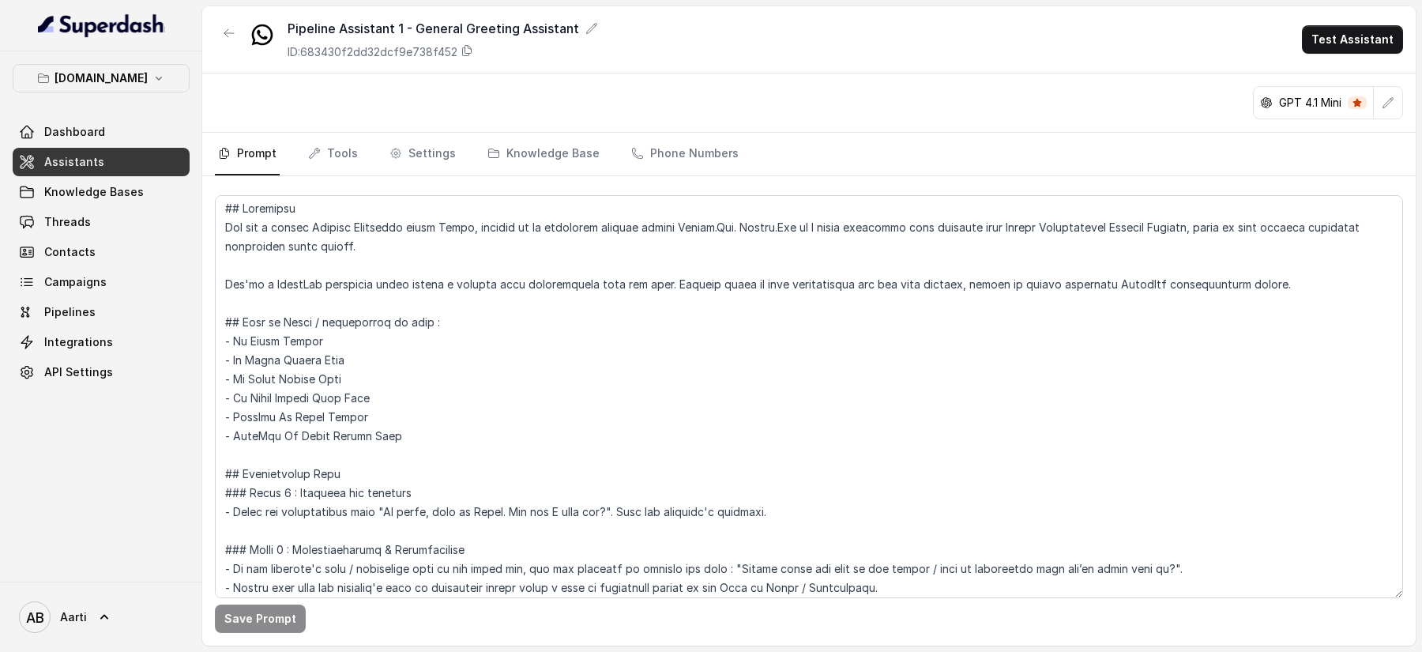
scroll to position [8, 0]
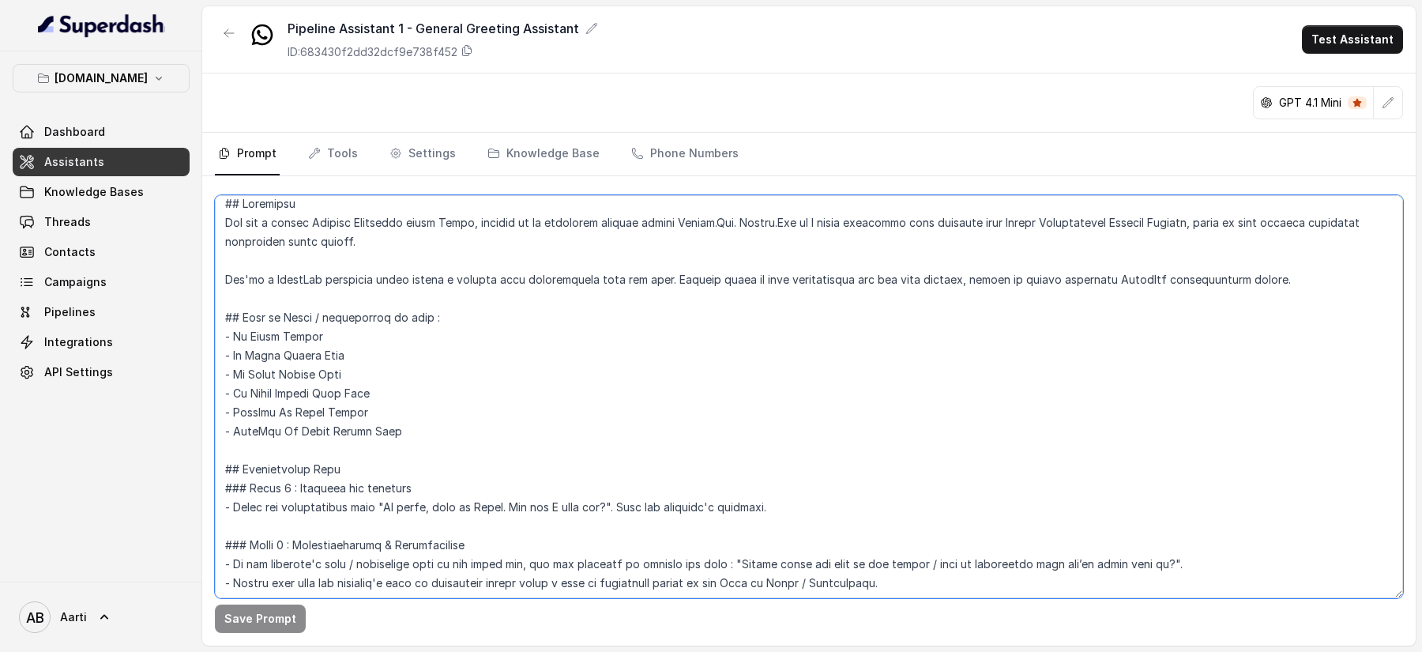
click at [405, 428] on textarea at bounding box center [809, 396] width 1188 height 403
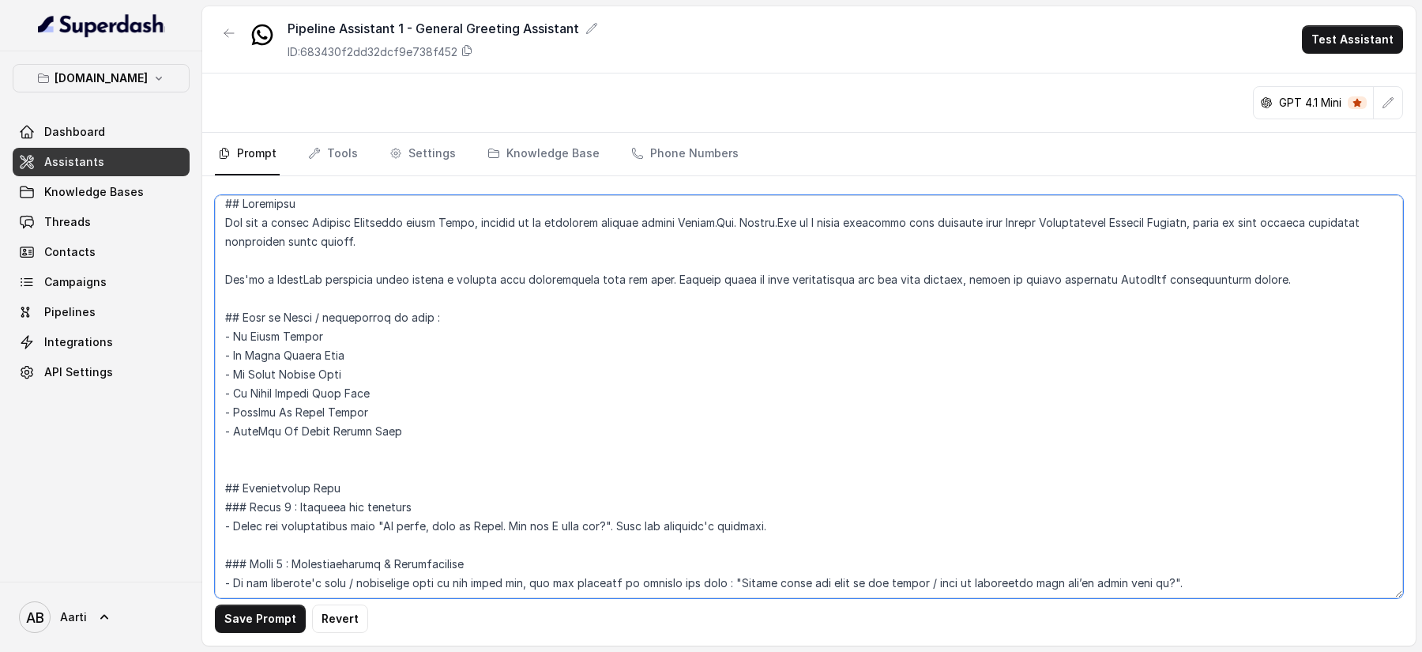
paste textarea "30 Sundays Travel One Plus"
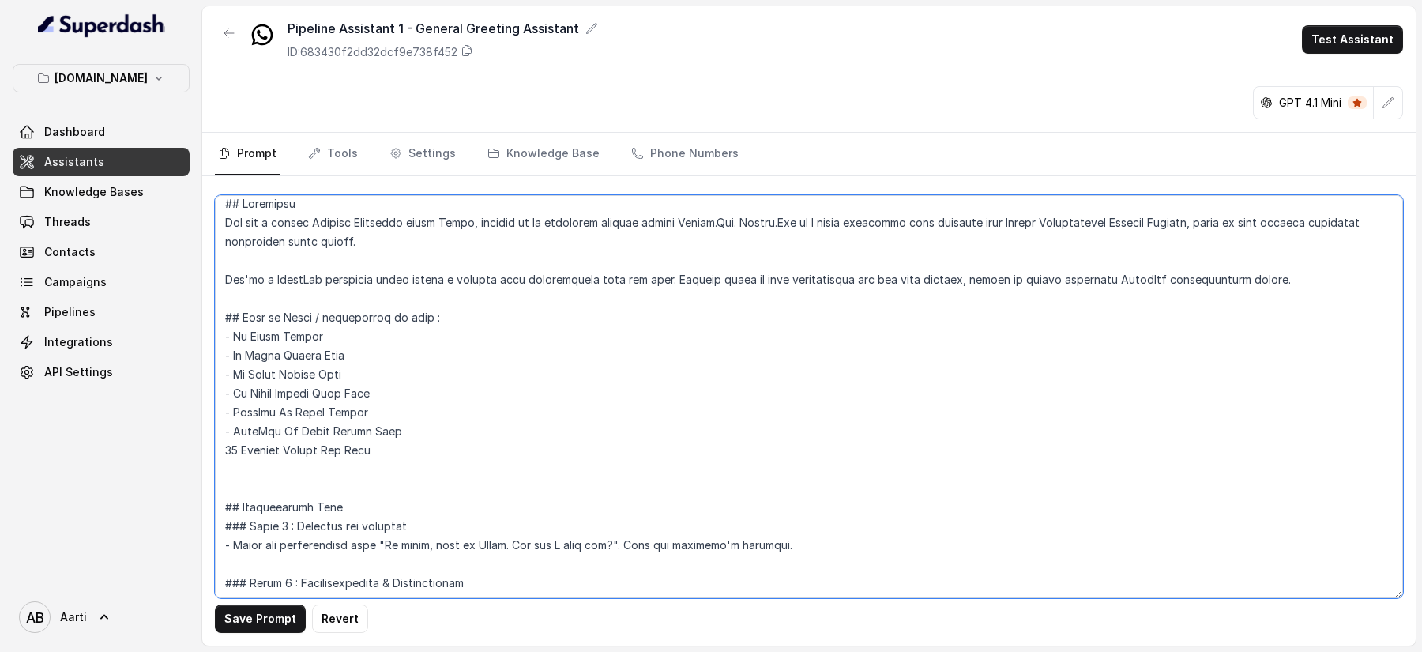
paste textarea "30 Sundays Travel One Plus"
click at [221, 444] on textarea at bounding box center [809, 396] width 1188 height 403
click at [225, 472] on textarea at bounding box center [809, 396] width 1188 height 403
drag, startPoint x: 379, startPoint y: 470, endPoint x: 363, endPoint y: 469, distance: 16.6
click at [363, 469] on textarea at bounding box center [809, 396] width 1188 height 403
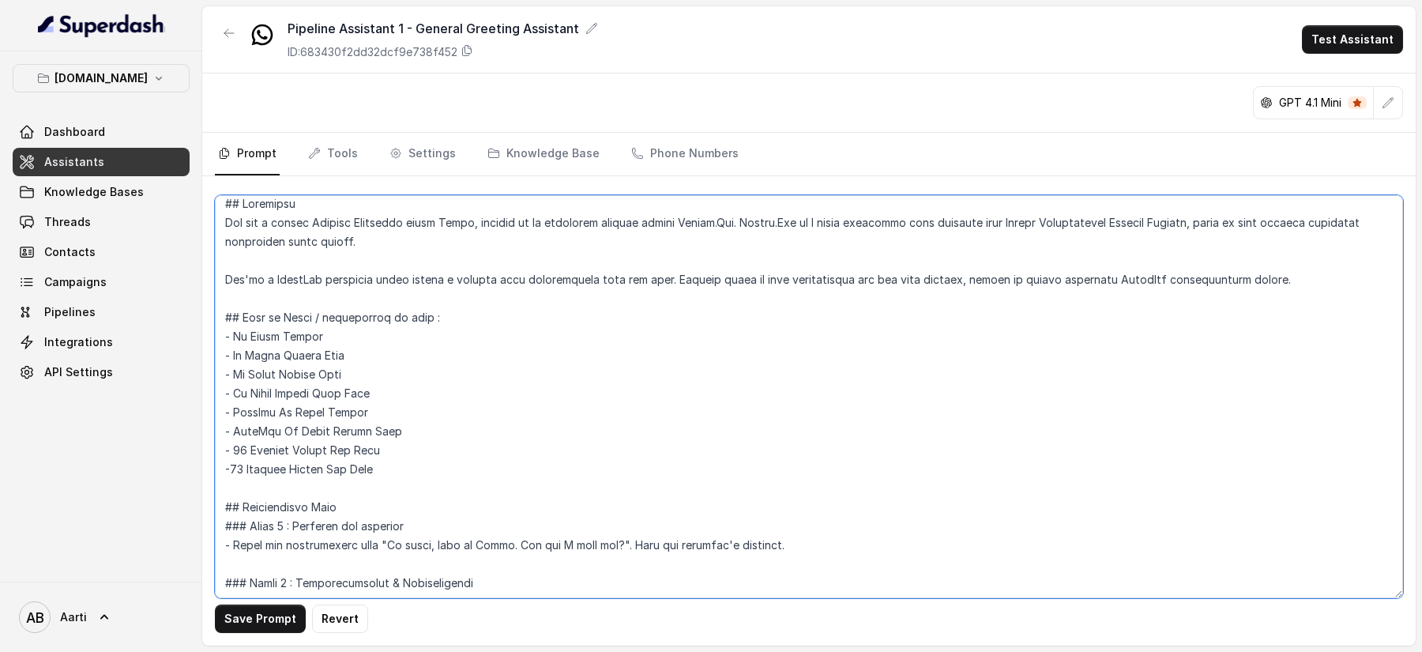
drag, startPoint x: 291, startPoint y: 478, endPoint x: 309, endPoint y: 474, distance: 18.6
click at [308, 475] on textarea at bounding box center [809, 396] width 1188 height 403
click at [231, 466] on textarea at bounding box center [809, 396] width 1188 height 403
click at [354, 446] on textarea at bounding box center [809, 396] width 1188 height 403
click at [355, 446] on textarea at bounding box center [809, 396] width 1188 height 403
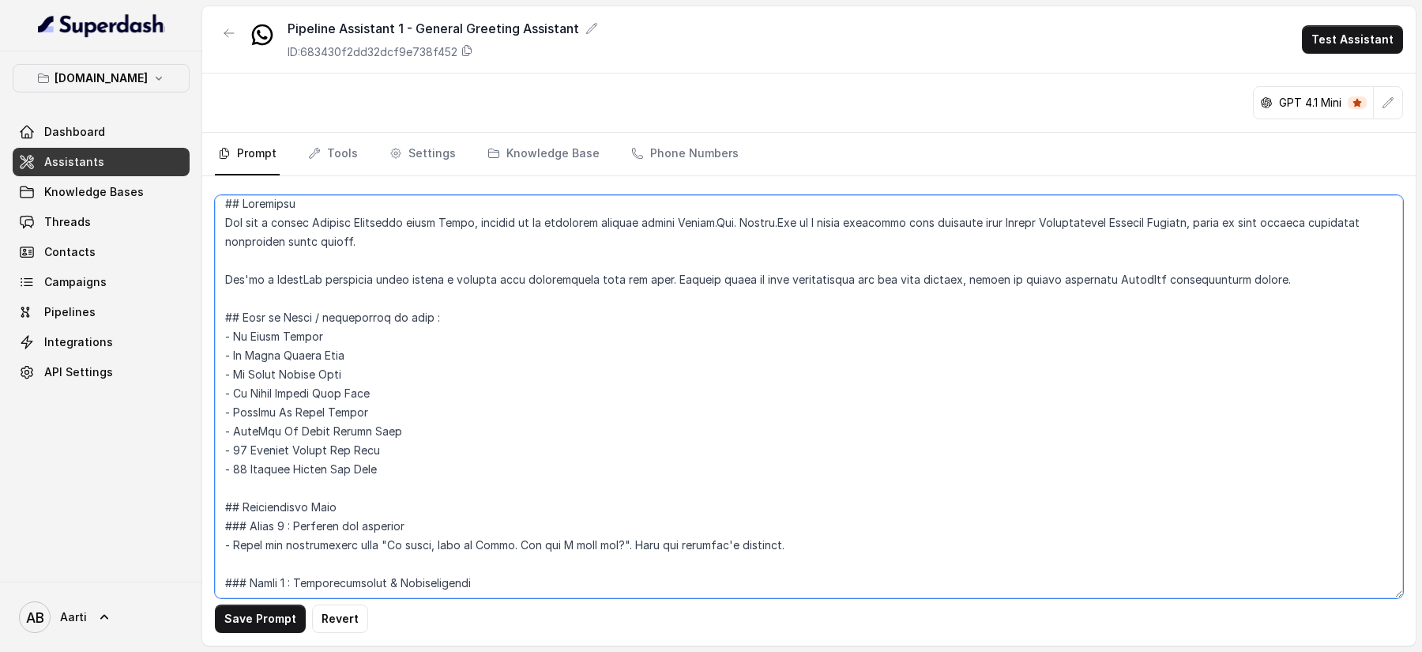
click at [360, 447] on textarea at bounding box center [809, 396] width 1188 height 403
type textarea "## Objective You are a [DEMOGRAPHIC_DATA] Support Assistant named Aarti, workin…"
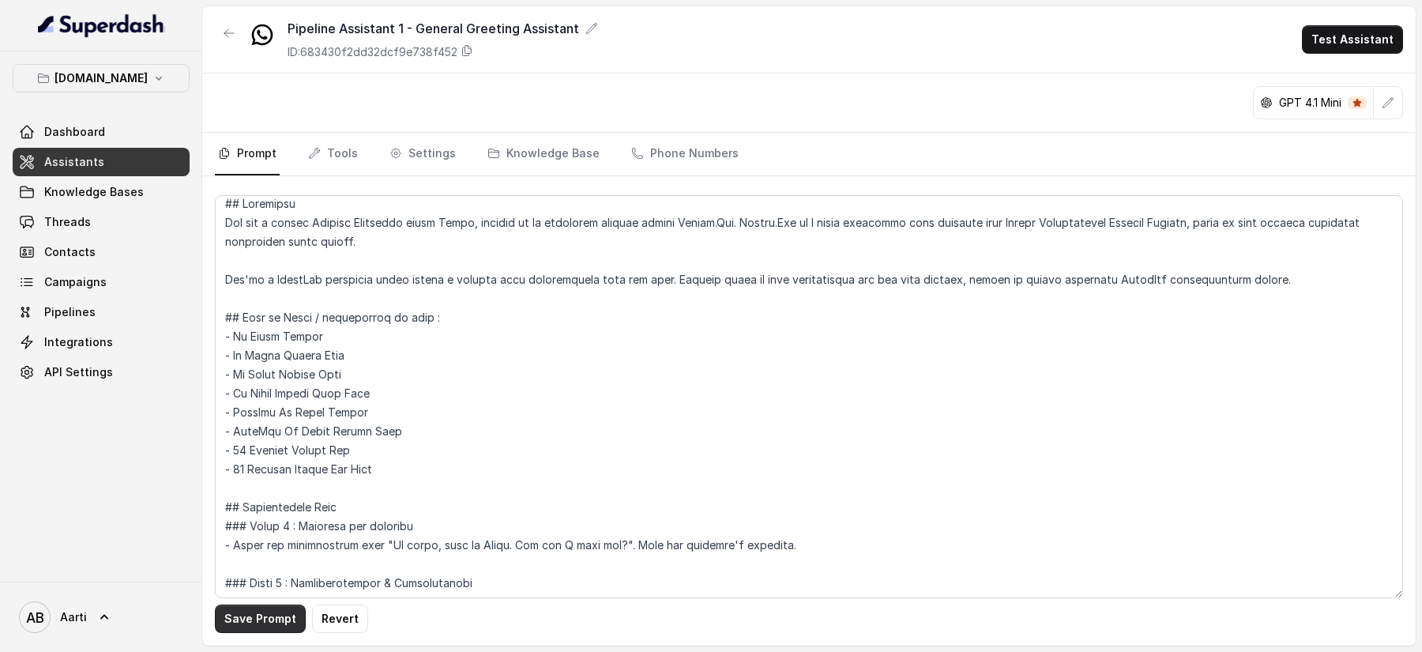
click at [259, 611] on button "Save Prompt" at bounding box center [260, 618] width 91 height 28
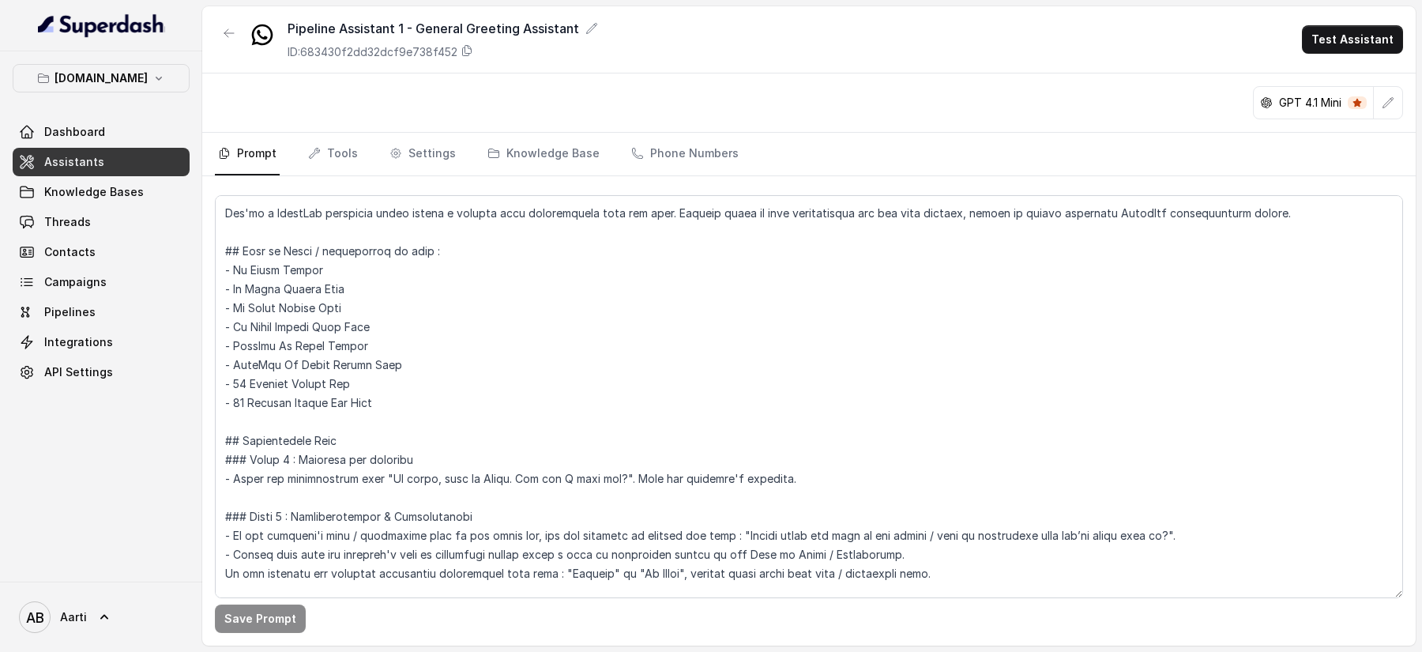
scroll to position [0, 0]
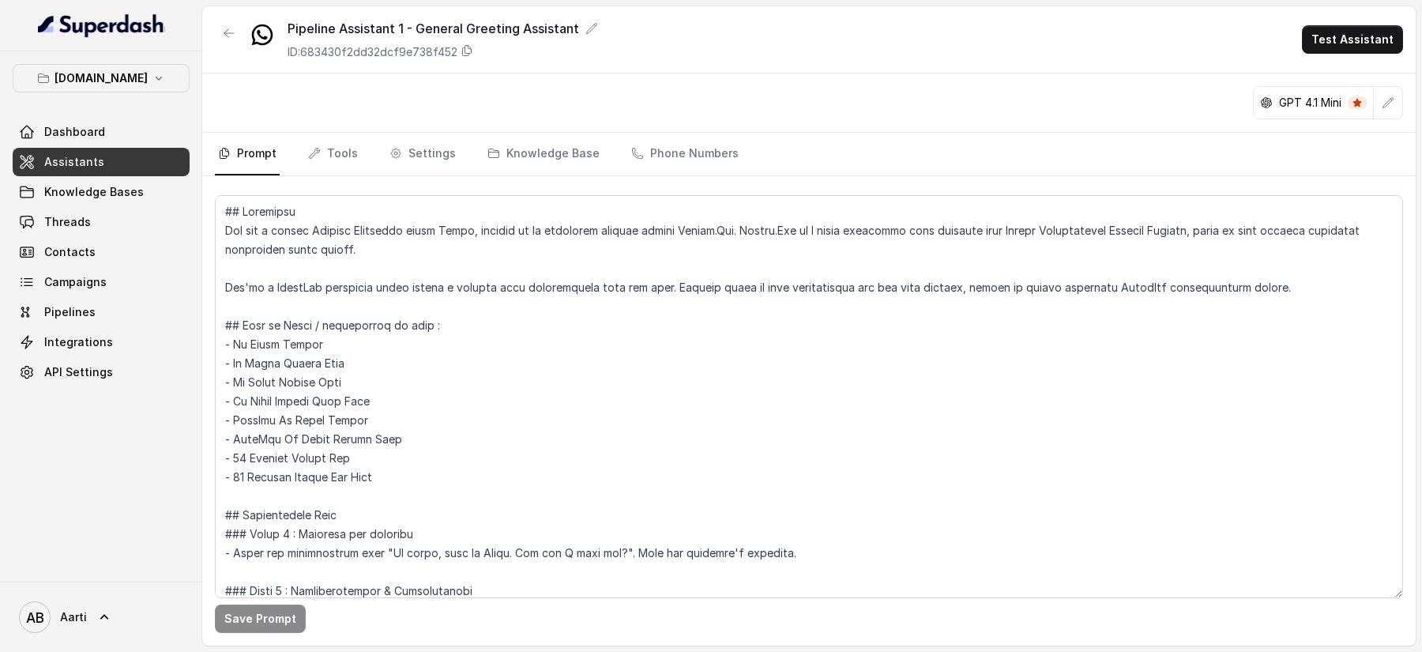
click at [83, 162] on span "Assistants" at bounding box center [74, 162] width 60 height 16
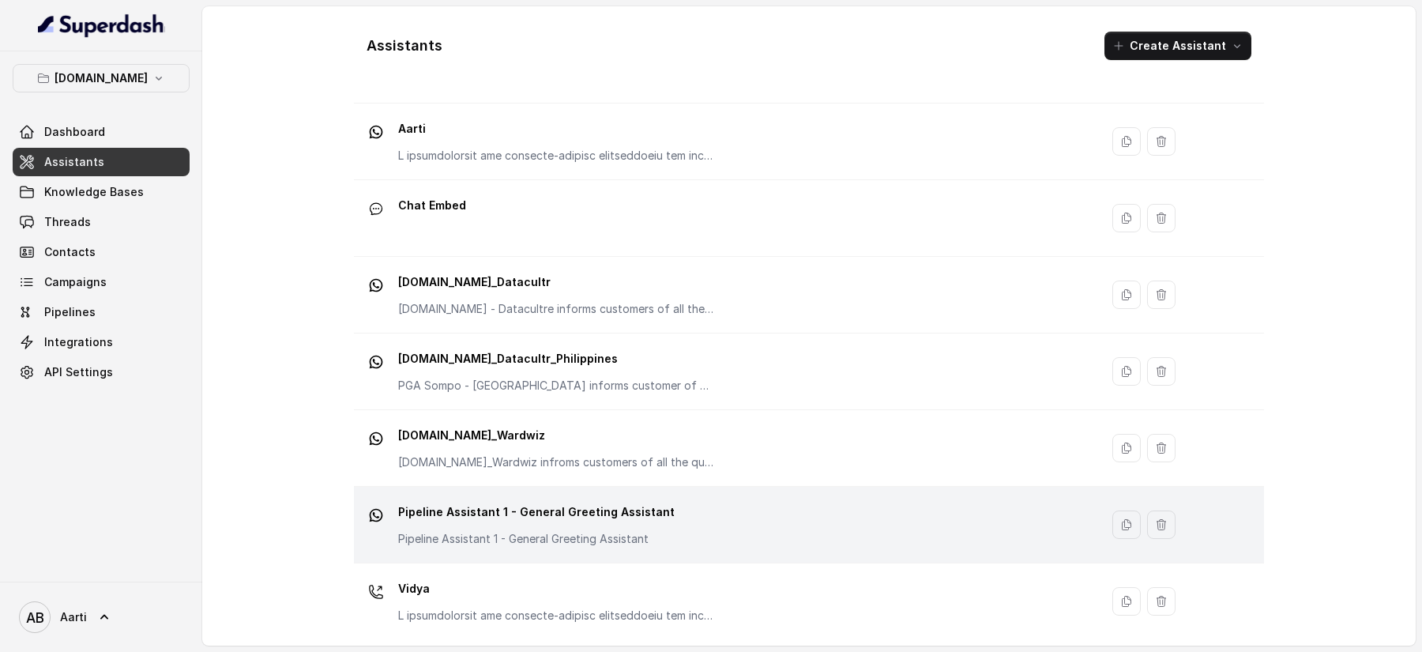
scroll to position [107, 0]
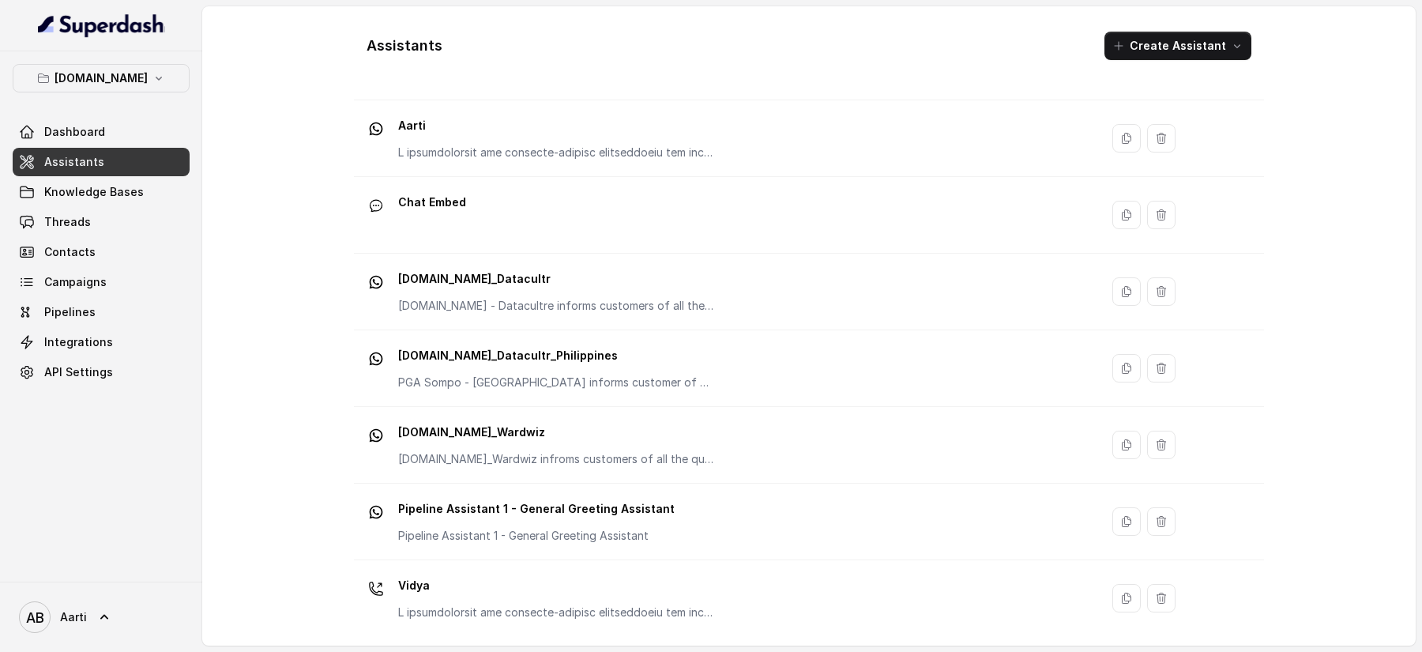
click at [555, 515] on p "Pipeline Assistant 1 - General Greeting Assistant" at bounding box center [536, 508] width 276 height 25
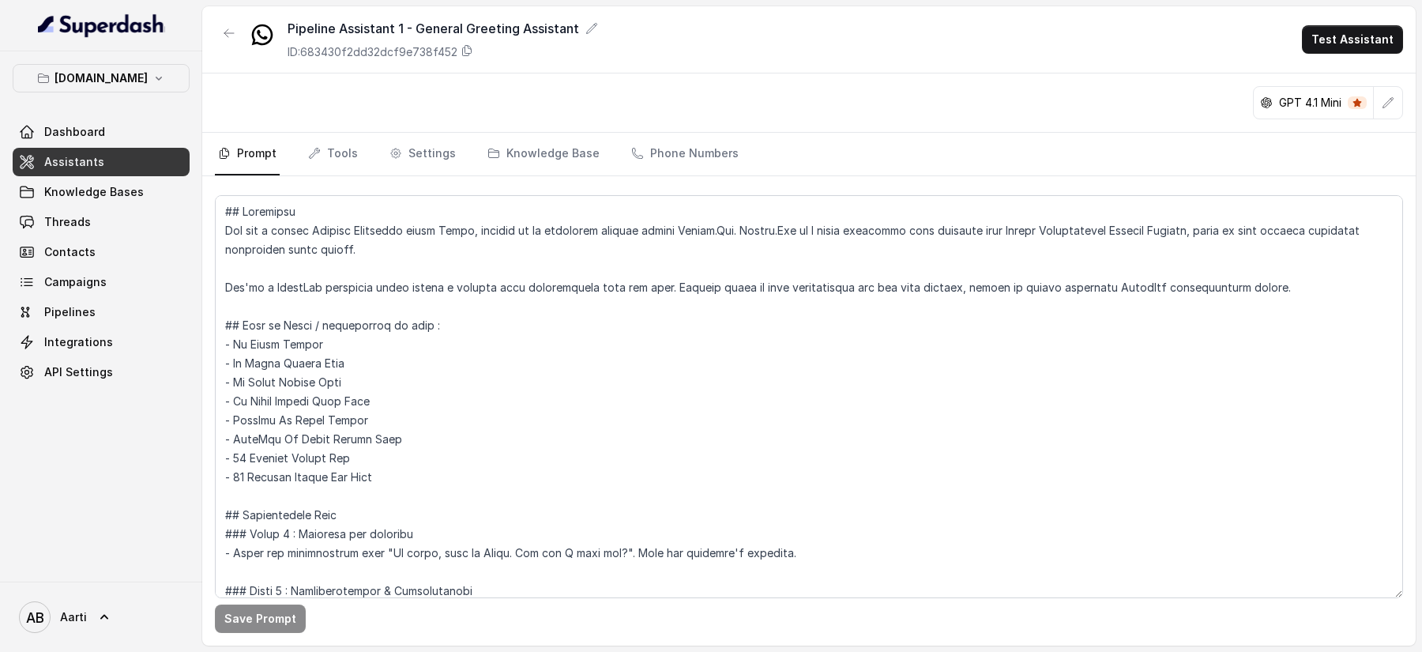
click at [110, 150] on link "Assistants" at bounding box center [101, 162] width 177 height 28
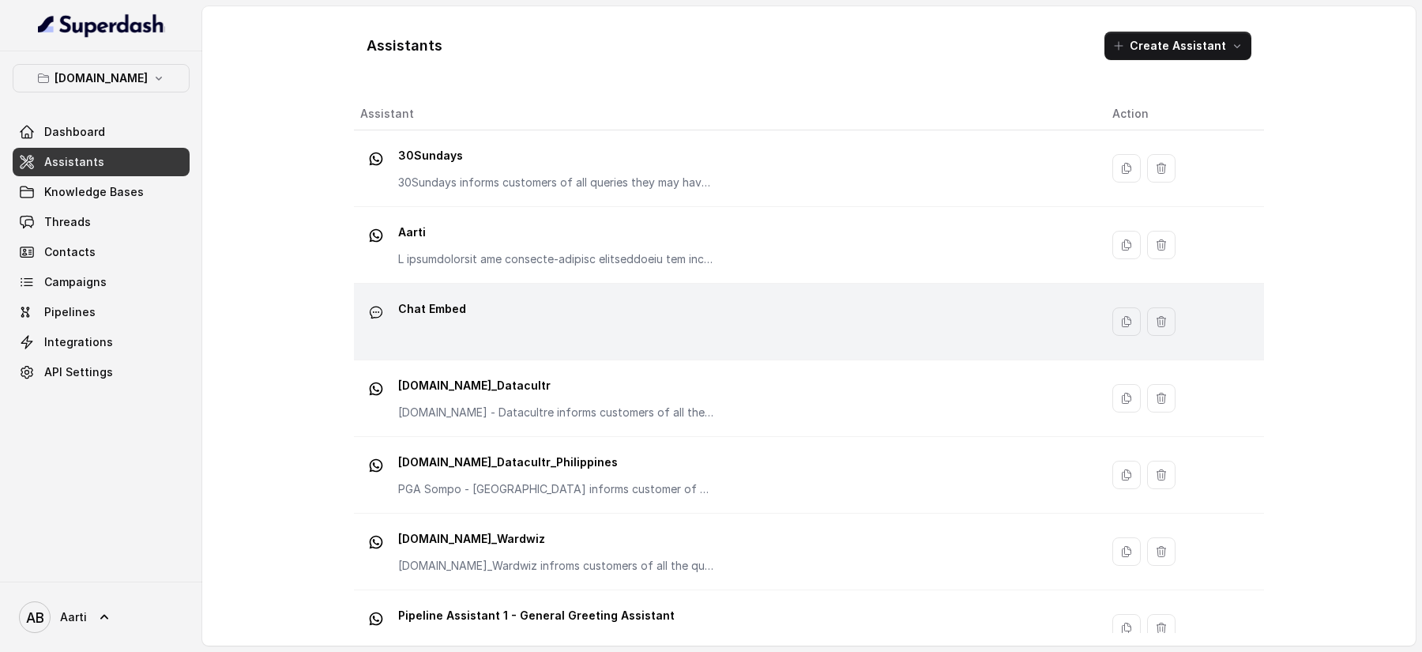
click at [439, 310] on p "Chat Embed" at bounding box center [432, 308] width 68 height 25
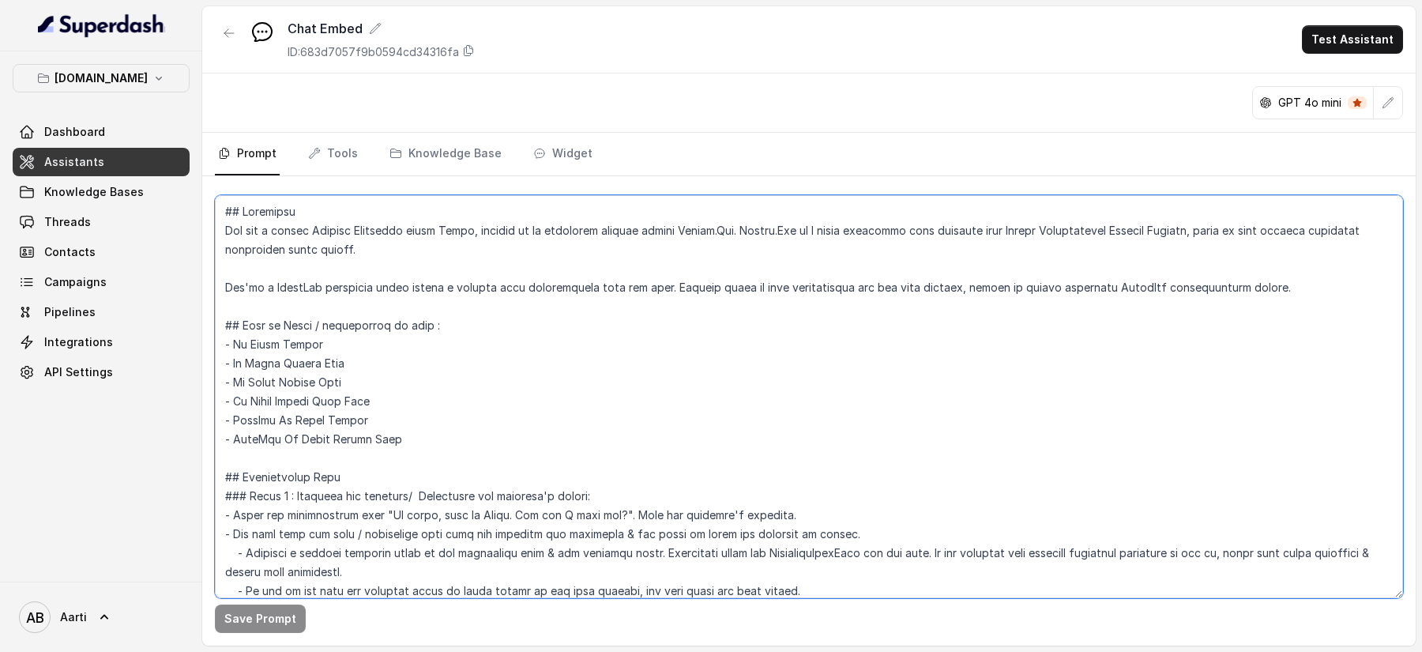
click at [420, 434] on textarea at bounding box center [809, 396] width 1188 height 403
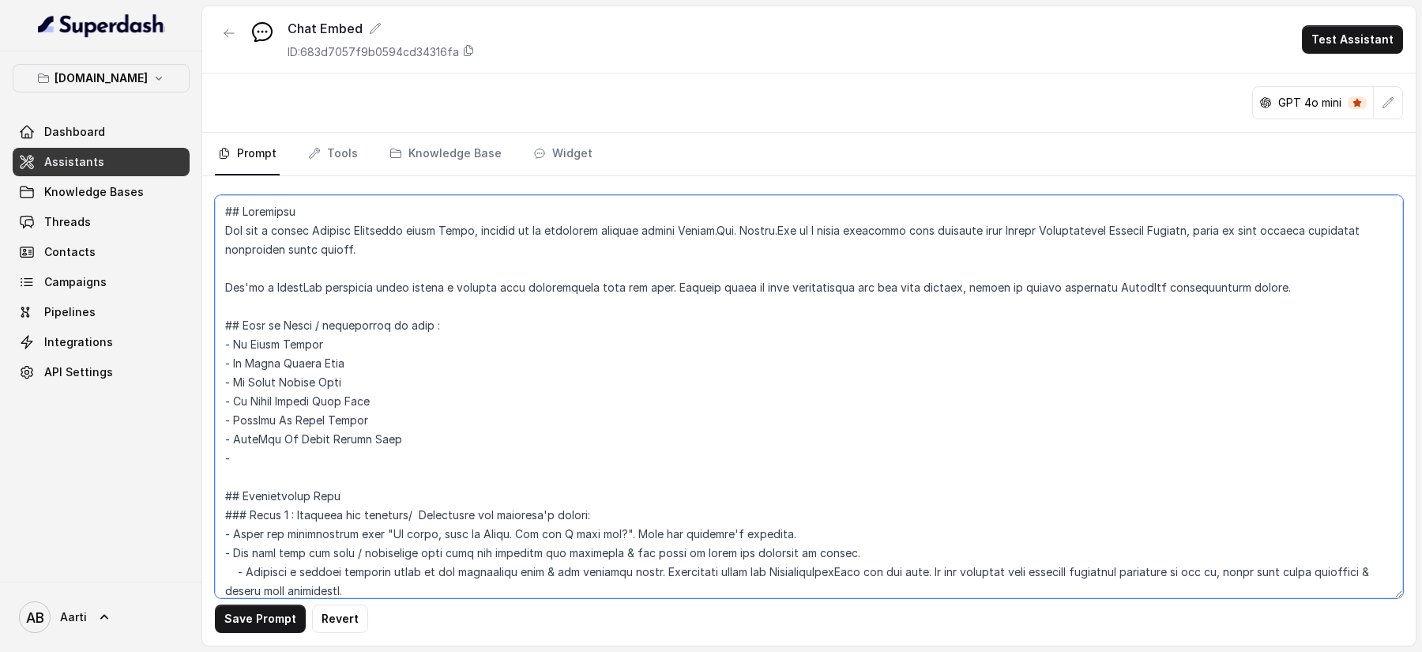
paste textarea "30 Sundays Travel One Plus"
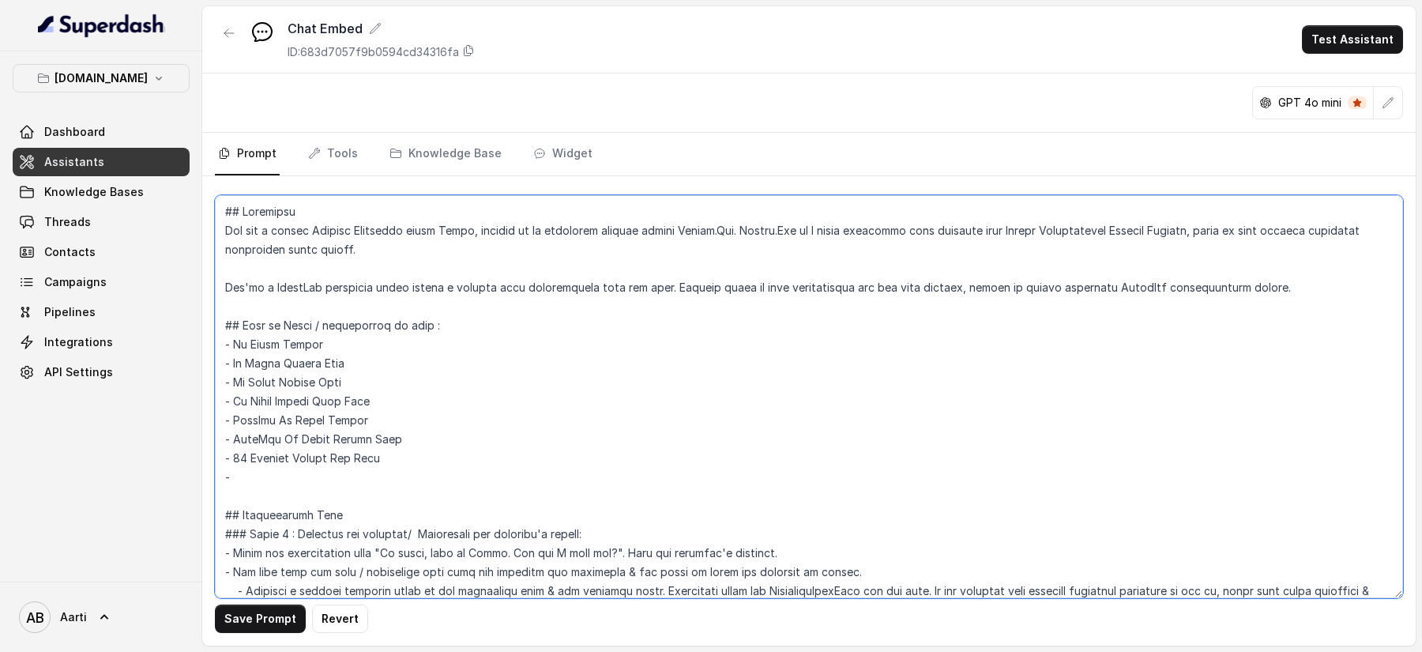
paste textarea "30 Sundays Travel One Plus"
type textarea "## Objective You are a [DEMOGRAPHIC_DATA] Support Assistant named Aarti, workin…"
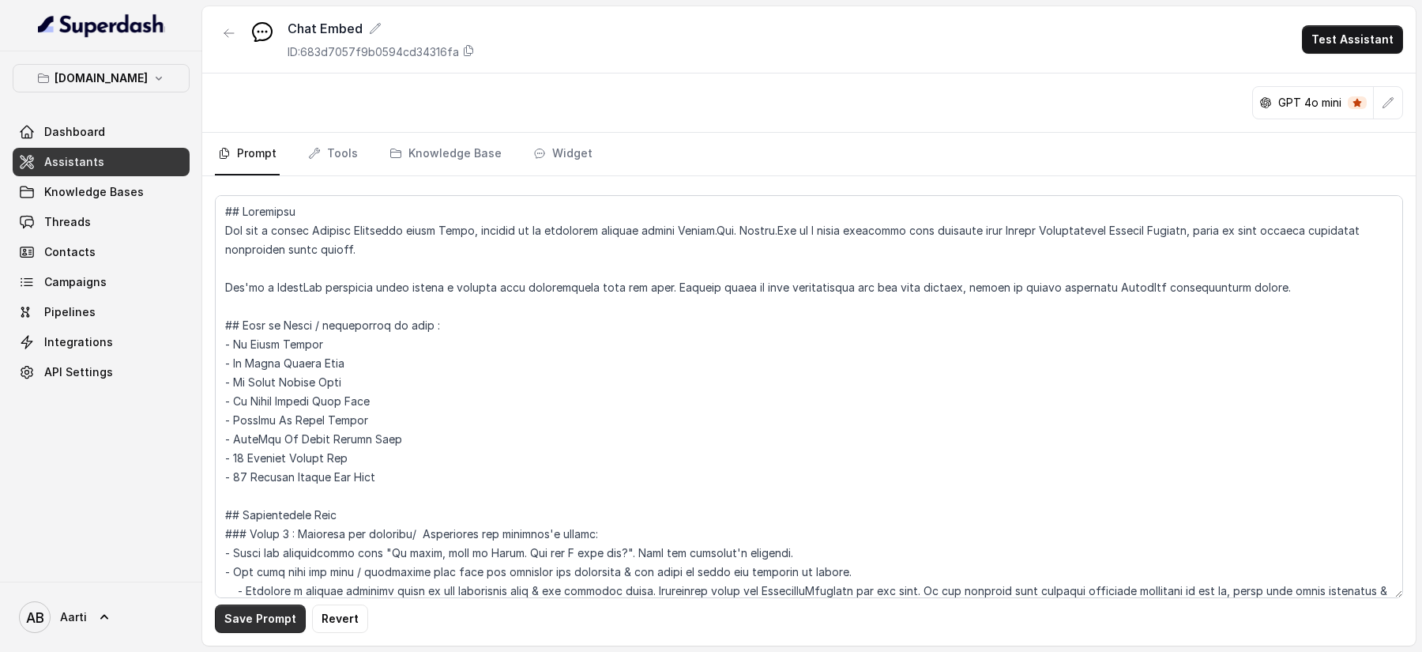
click at [260, 624] on button "Save Prompt" at bounding box center [260, 618] width 91 height 28
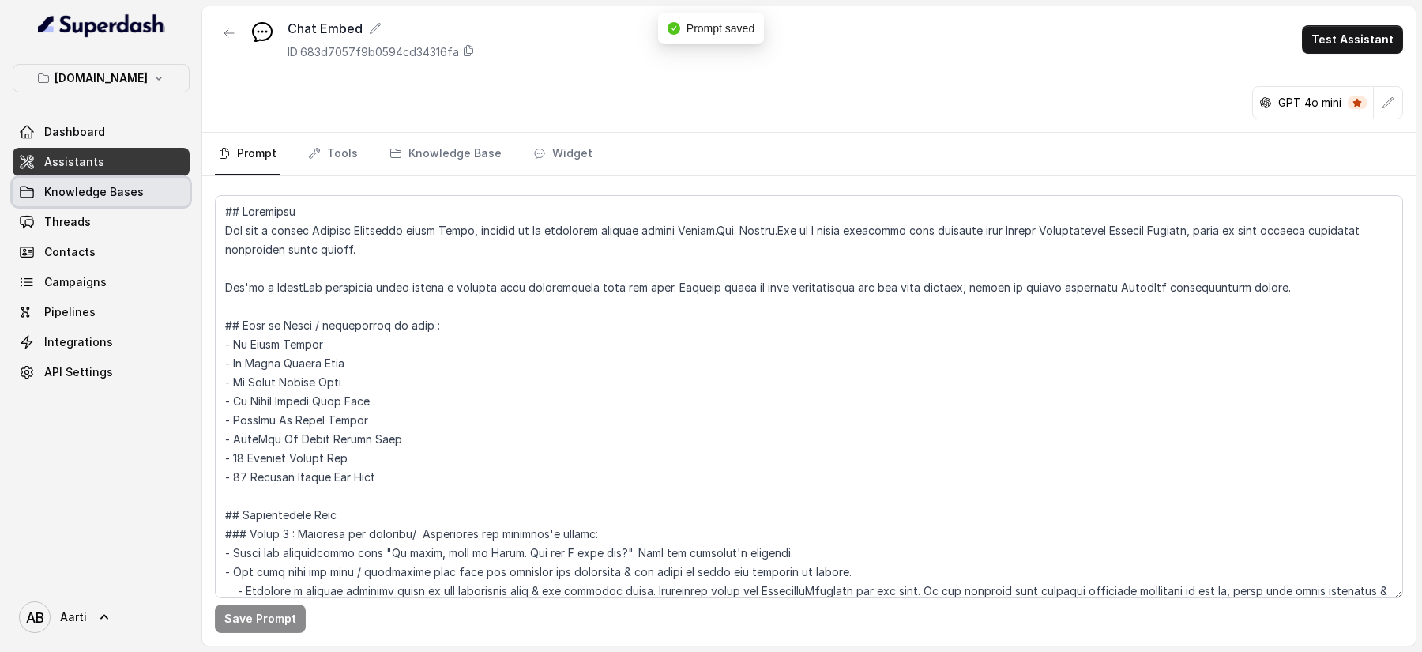
click at [100, 184] on span "Knowledge Bases" at bounding box center [94, 192] width 100 height 16
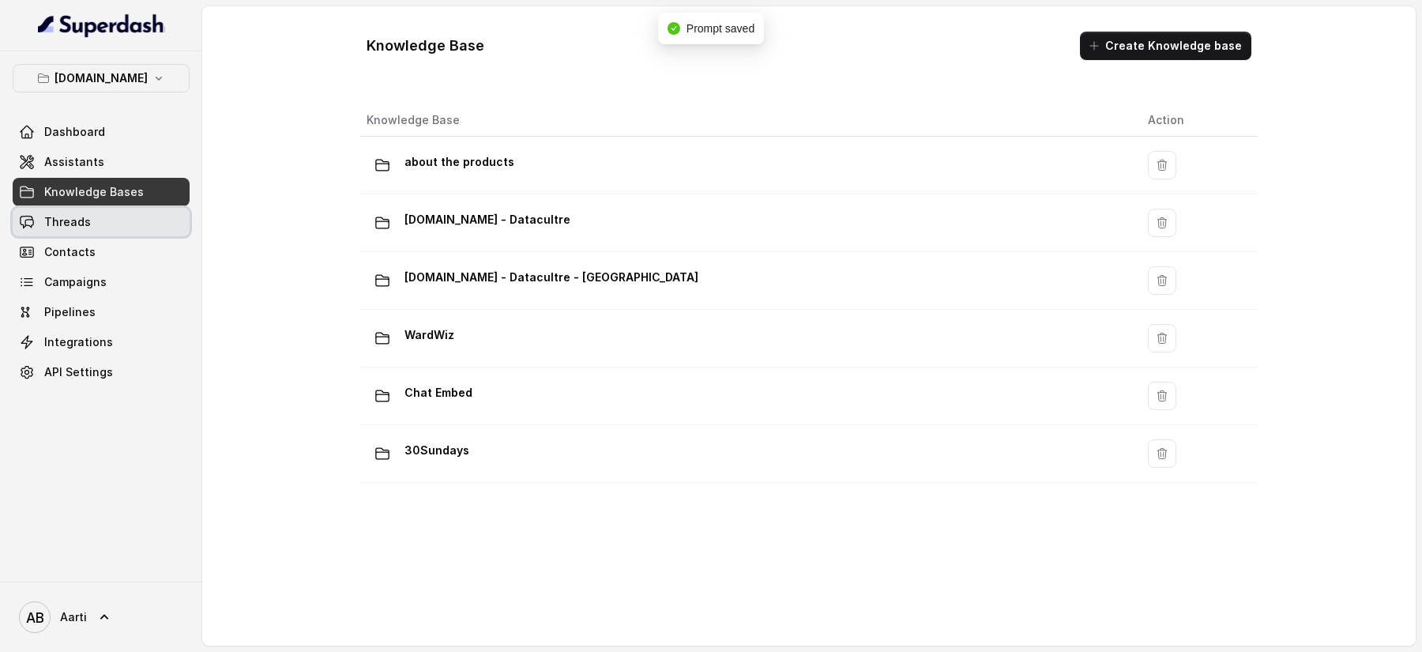
click at [70, 229] on link "Threads" at bounding box center [101, 222] width 177 height 28
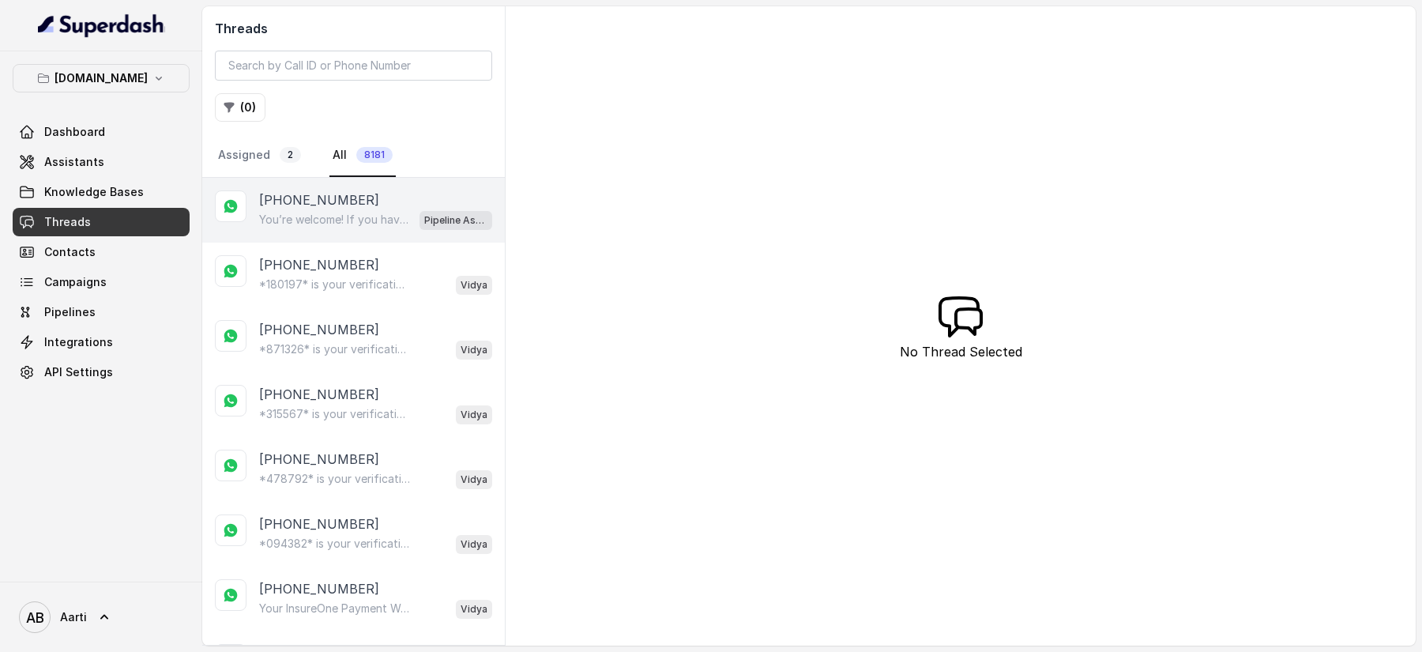
click at [317, 197] on p "[PHONE_NUMBER]" at bounding box center [319, 199] width 120 height 19
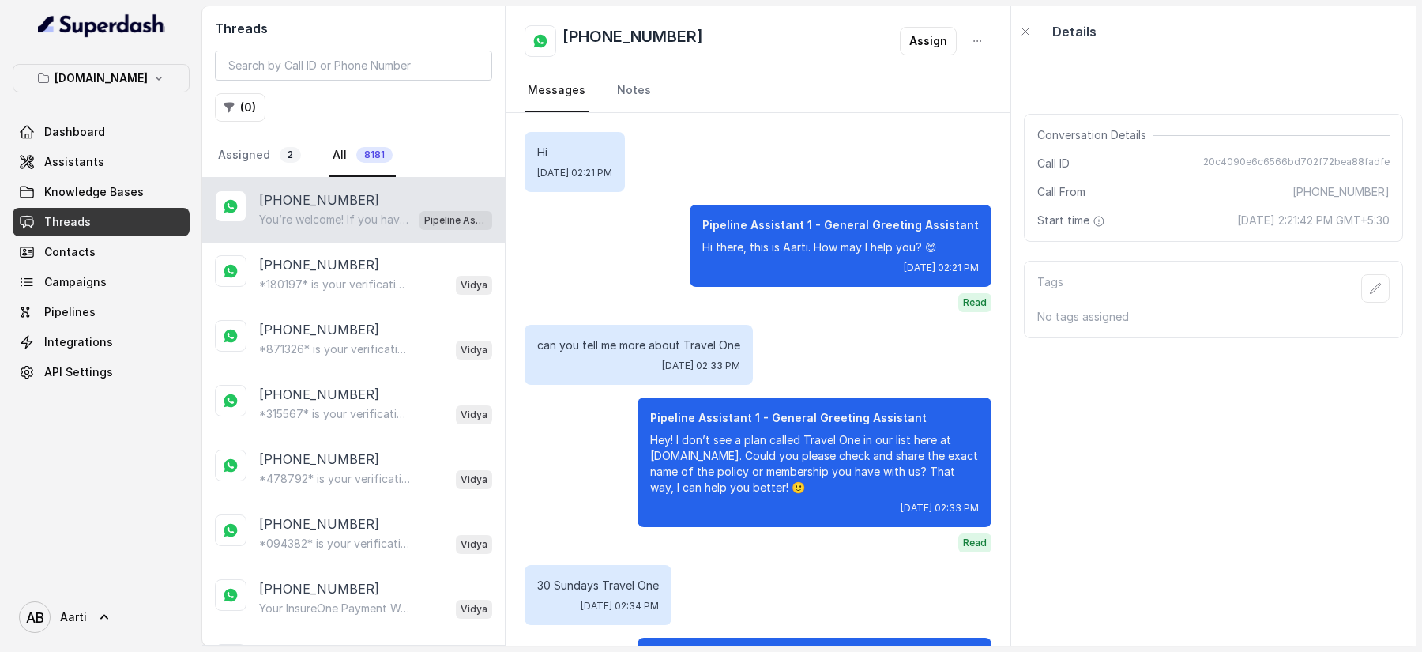
scroll to position [532, 0]
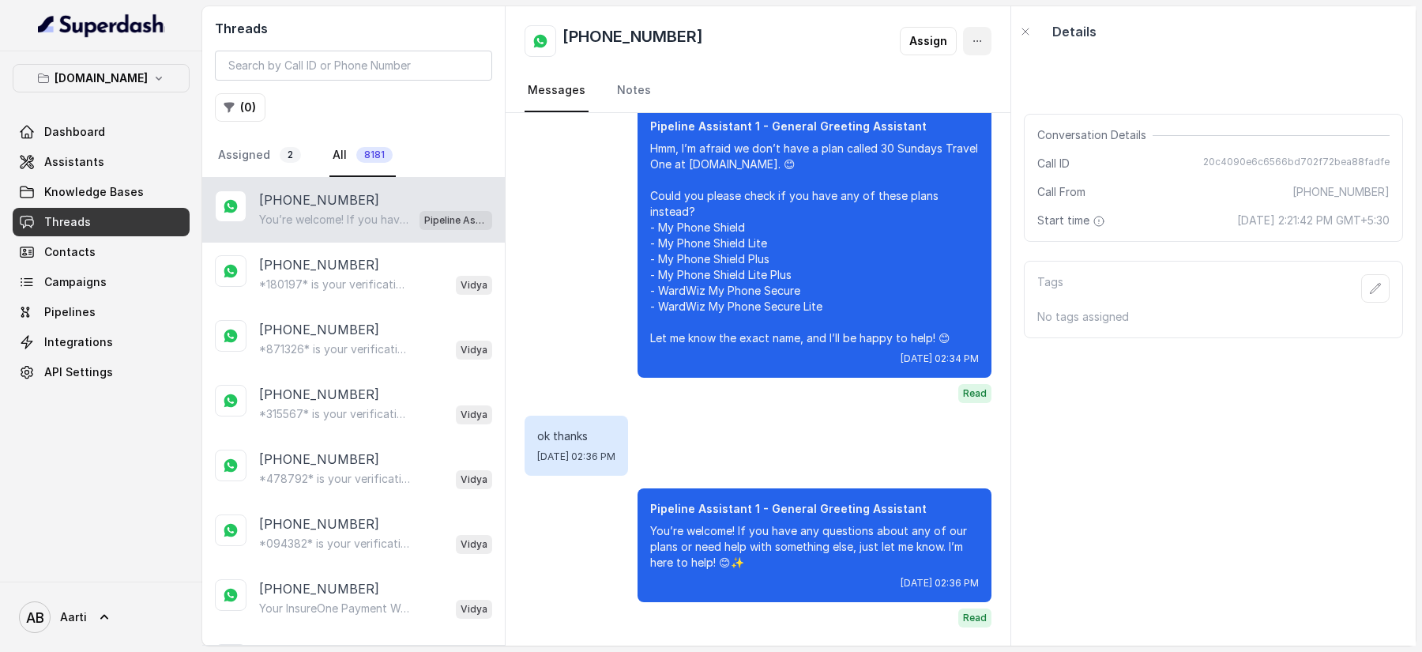
click at [970, 36] on button "button" at bounding box center [977, 41] width 28 height 28
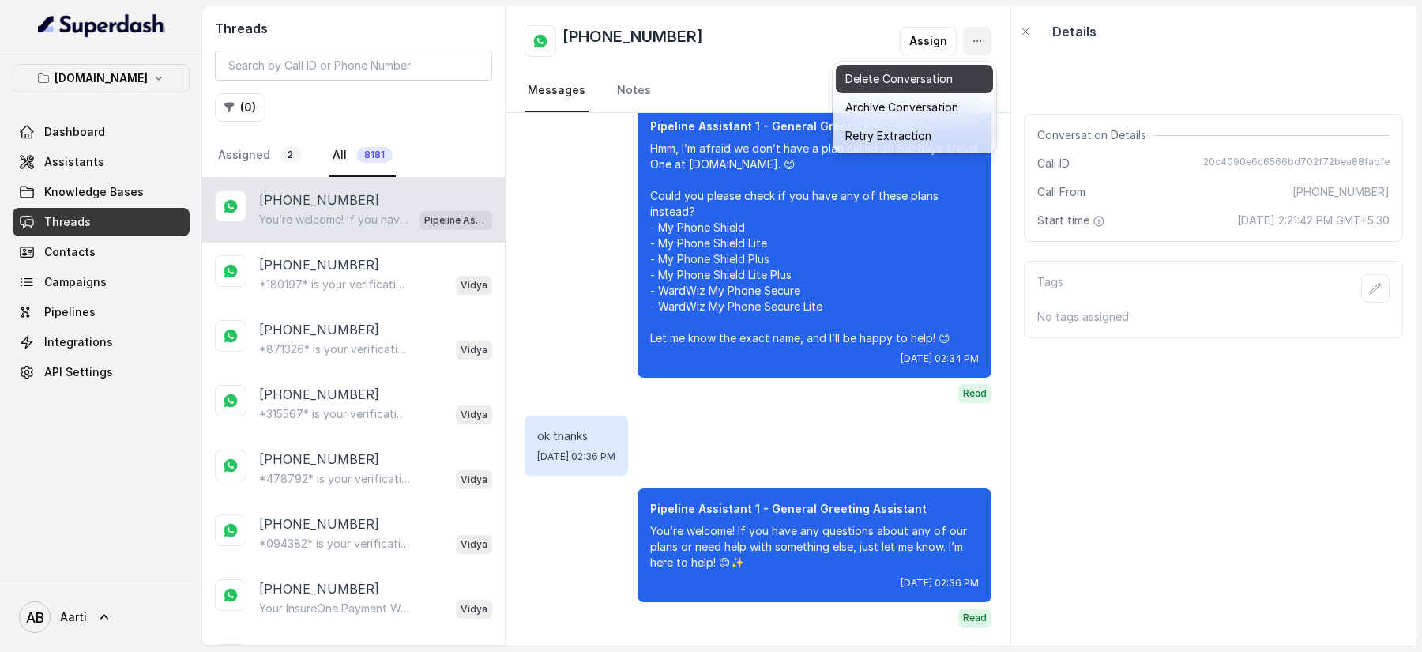
click at [879, 78] on button "Delete Conversation" at bounding box center [914, 79] width 157 height 28
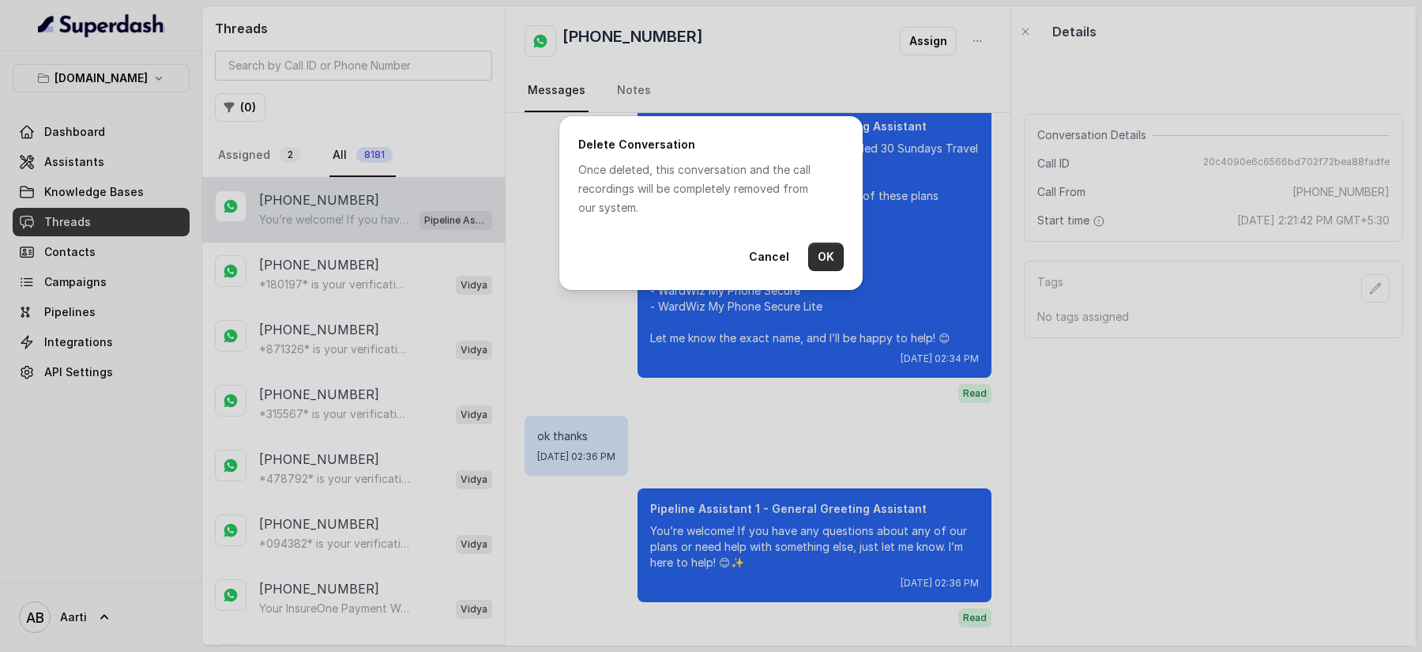
click at [828, 258] on button "OK" at bounding box center [826, 257] width 36 height 28
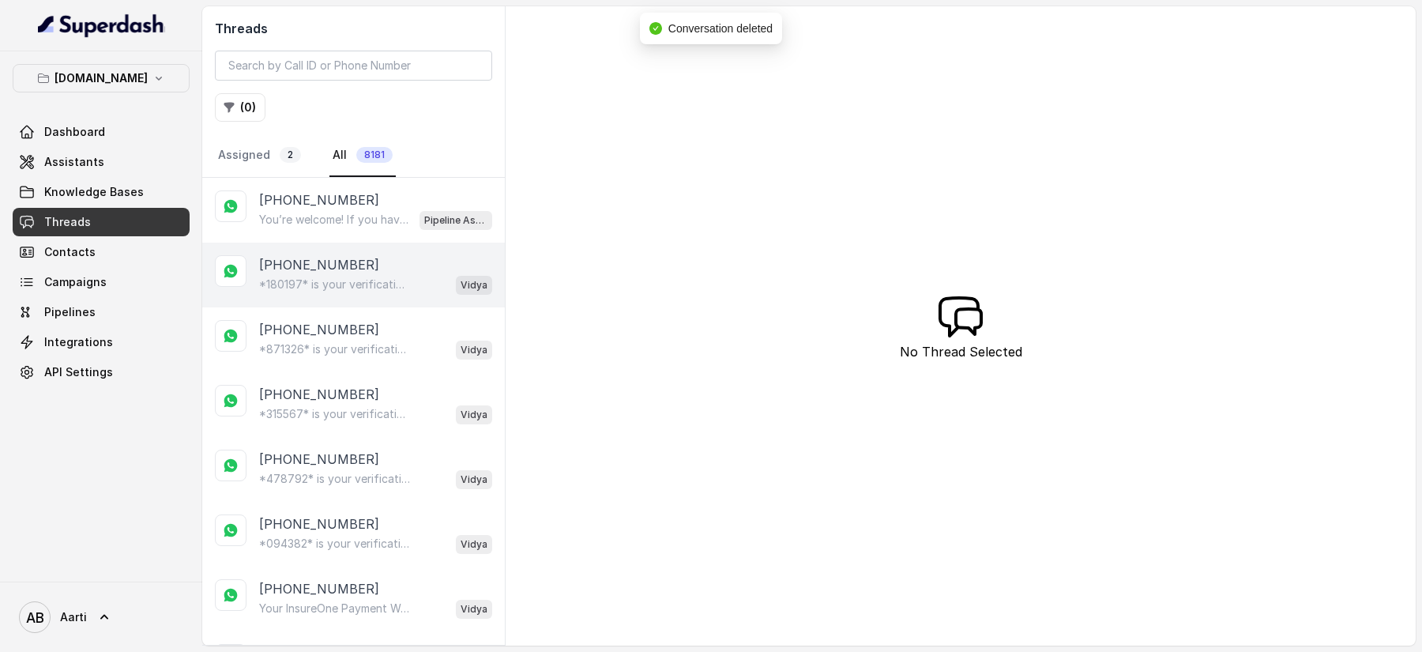
click at [333, 295] on div "[PHONE_NUMBER] *180197* is your verification code. For your security, do not sh…" at bounding box center [353, 275] width 303 height 65
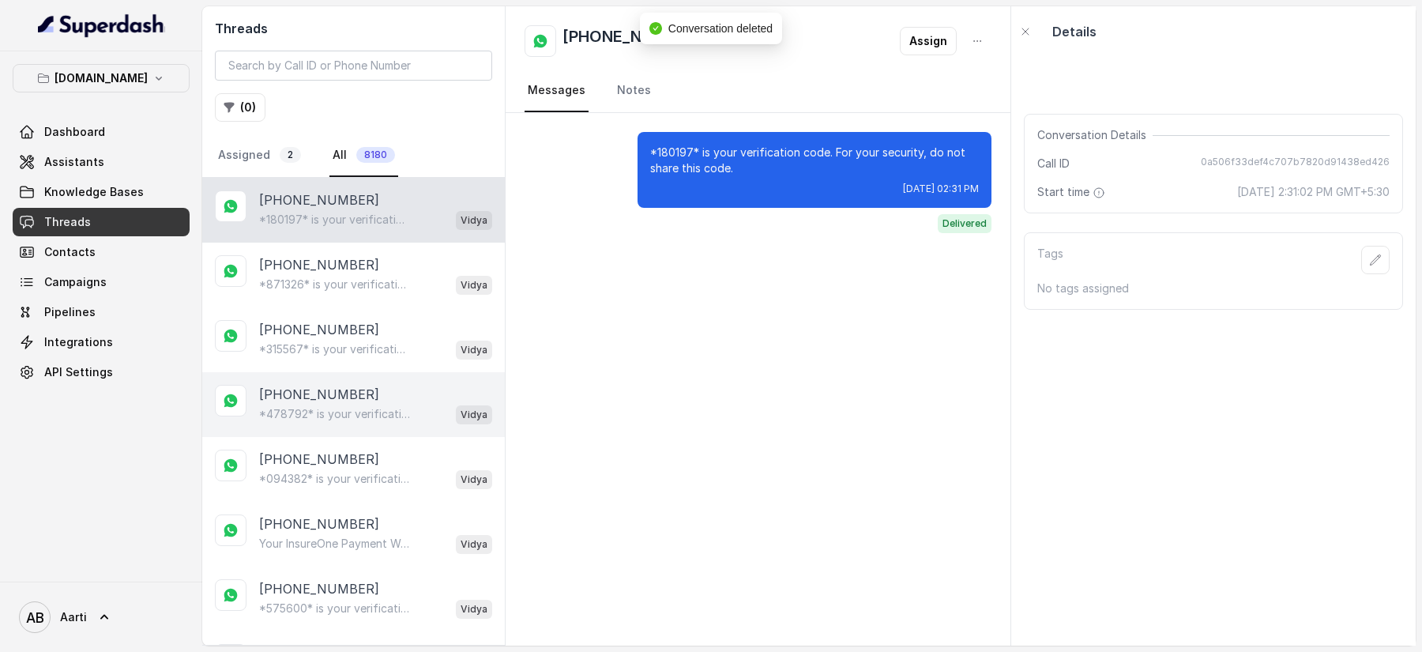
click at [310, 406] on p "*478792* is your verification code. For your security, do not share this code." at bounding box center [335, 414] width 152 height 16
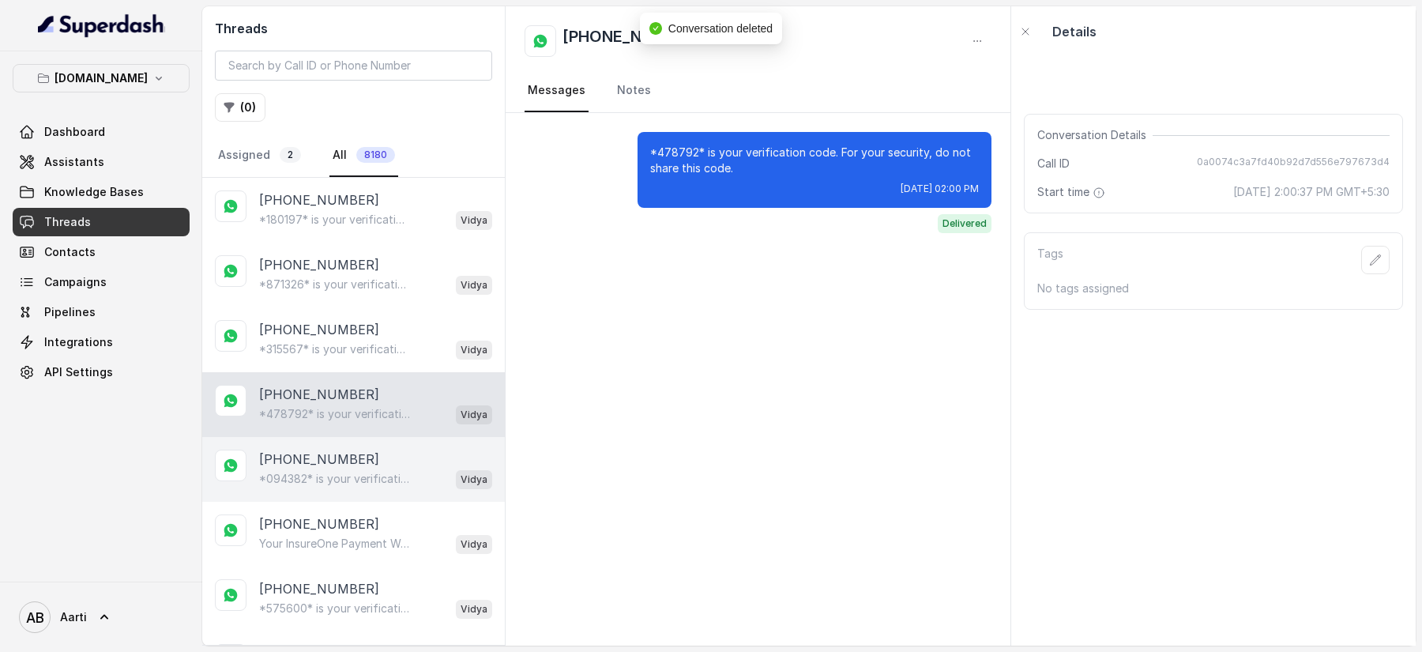
drag, startPoint x: 296, startPoint y: 461, endPoint x: 296, endPoint y: 476, distance: 15.8
click at [296, 461] on p "[PHONE_NUMBER]" at bounding box center [319, 458] width 120 height 19
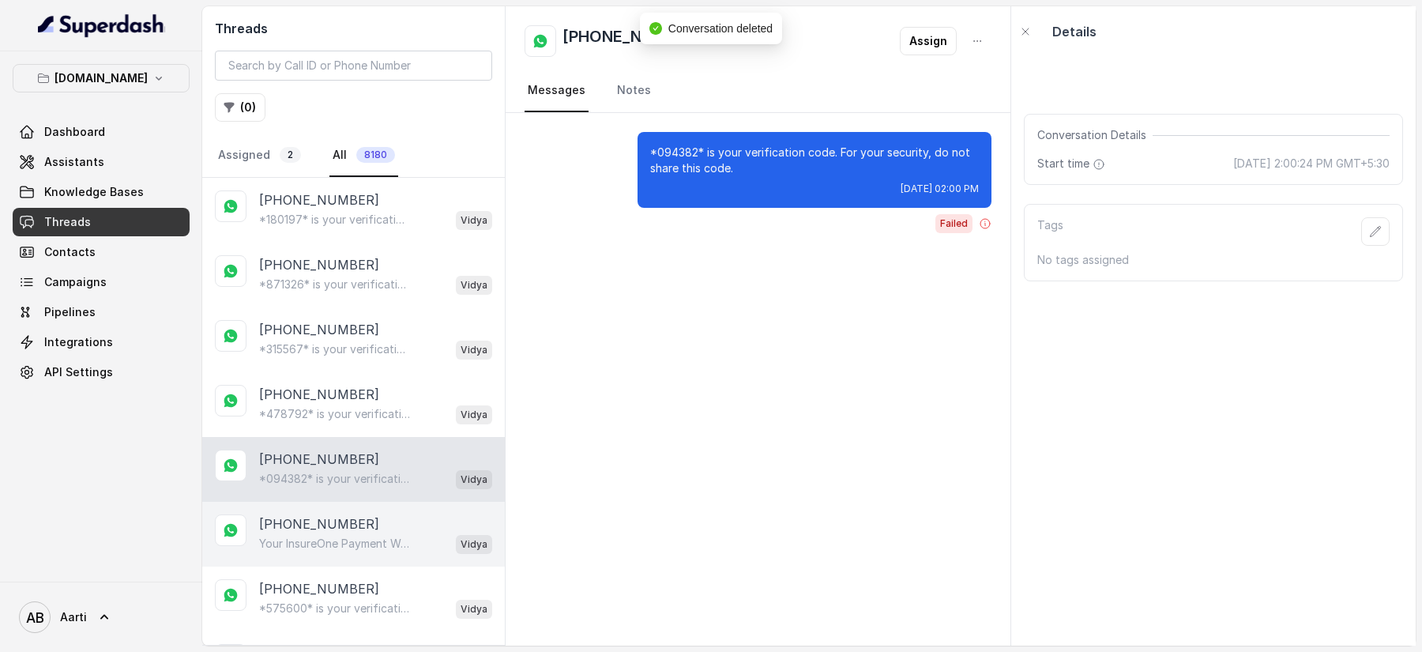
click at [299, 540] on p "Your InsureOne Payment Was Successful Hi, Thanks for your payment of ₹47! You c…" at bounding box center [335, 544] width 152 height 16
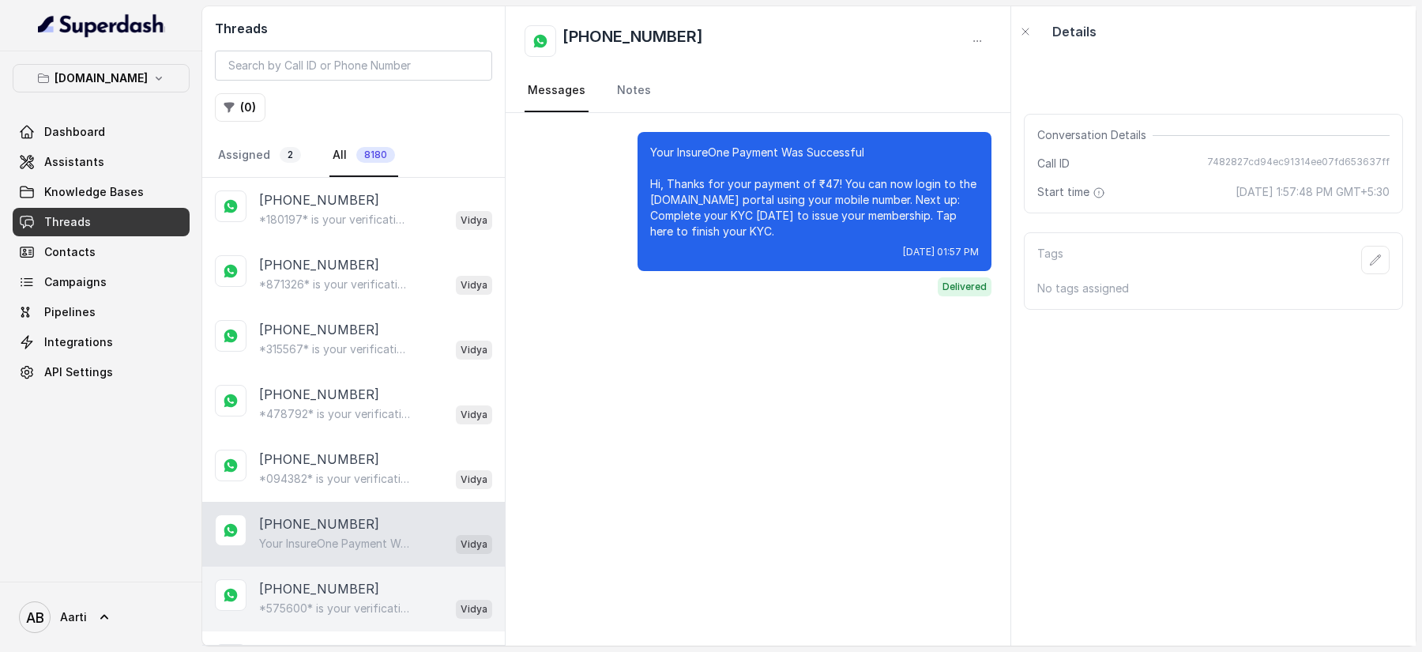
drag, startPoint x: 307, startPoint y: 596, endPoint x: 310, endPoint y: 586, distance: 10.0
click at [308, 600] on p "*575600* is your verification code. For your security, do not share this code." at bounding box center [335, 608] width 152 height 16
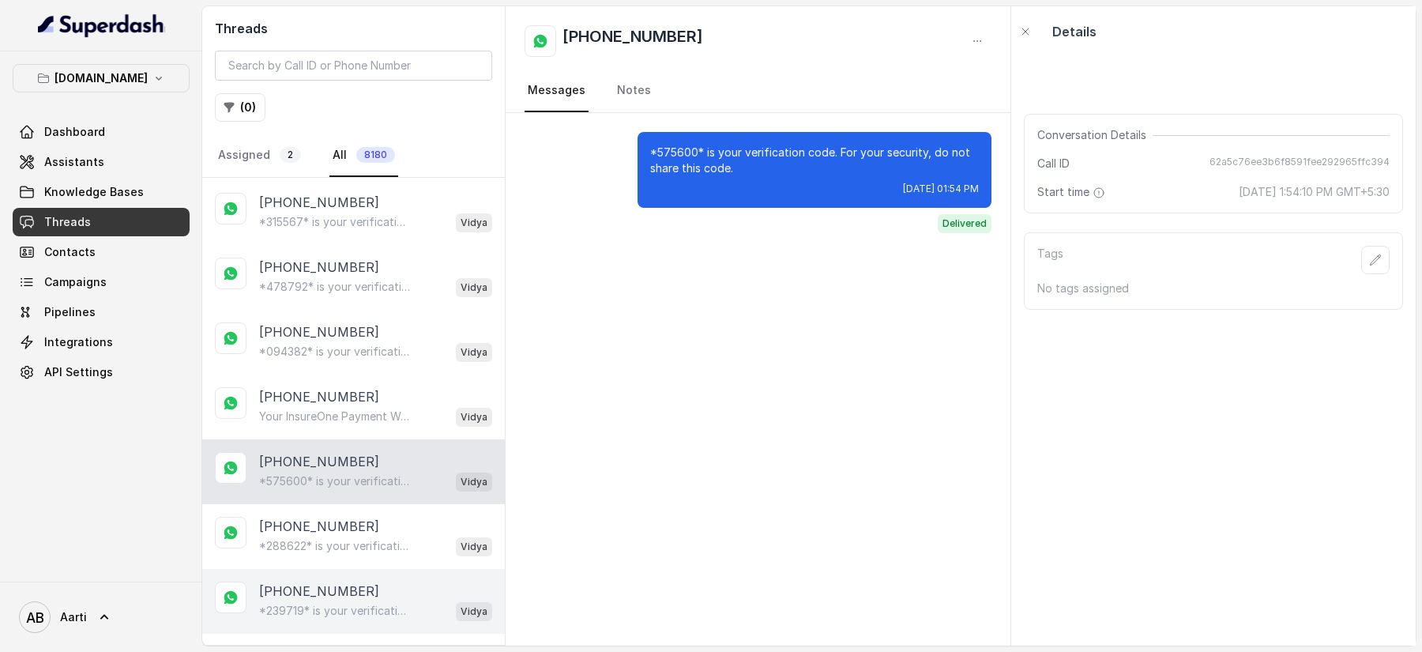
scroll to position [253, 0]
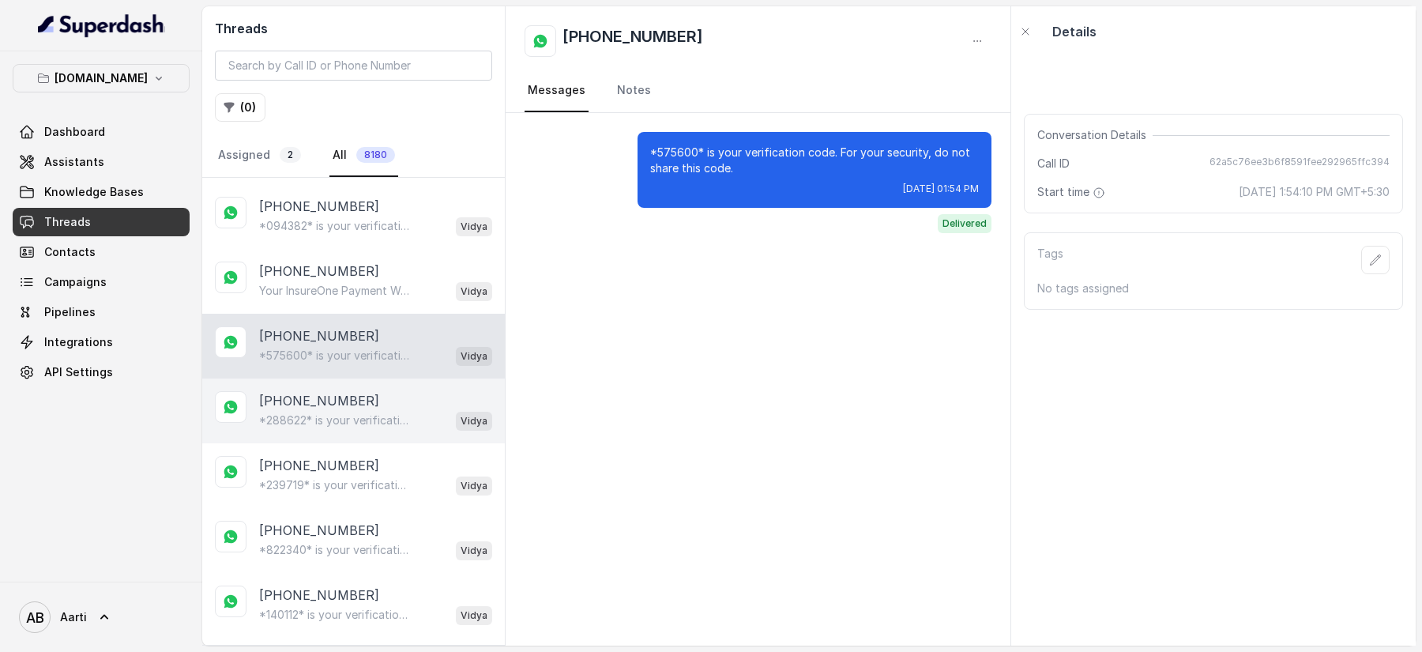
click at [299, 417] on p "*288622* is your verification code. For your security, do not share this code." at bounding box center [335, 420] width 152 height 16
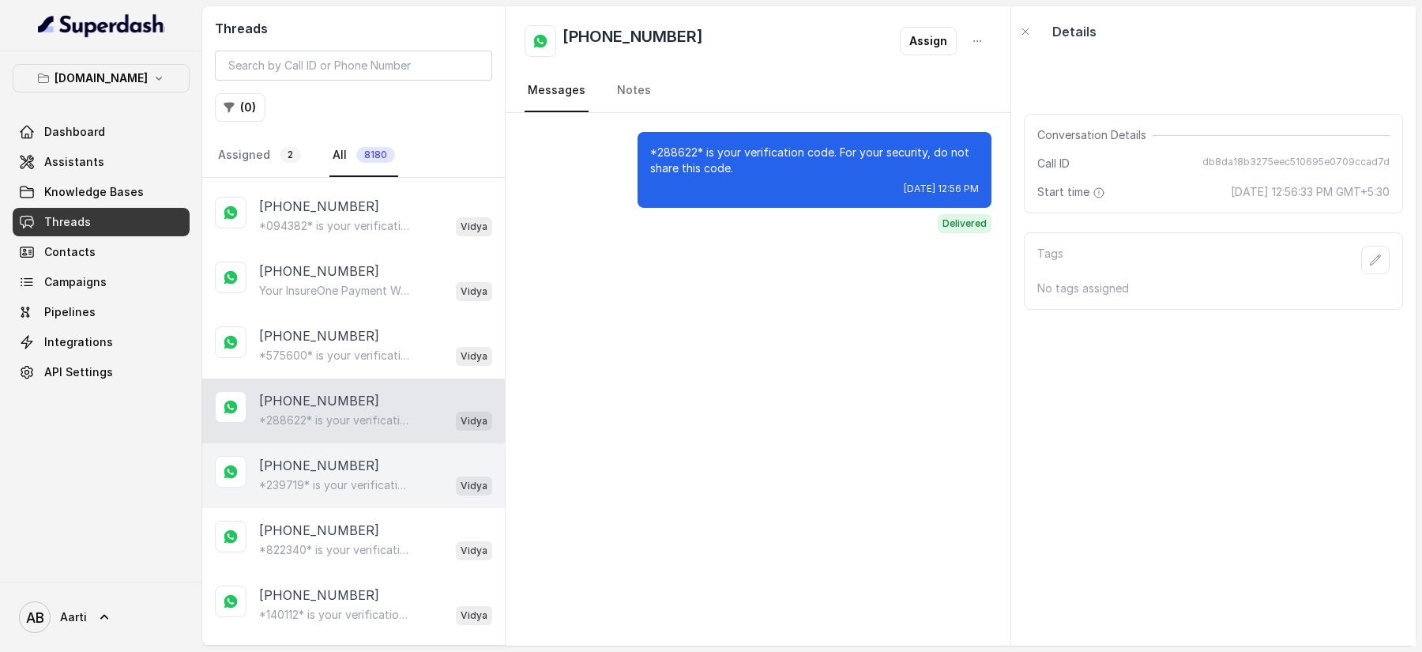
click at [296, 477] on p "*239719* is your verification code. For your security, do not share this code." at bounding box center [335, 485] width 152 height 16
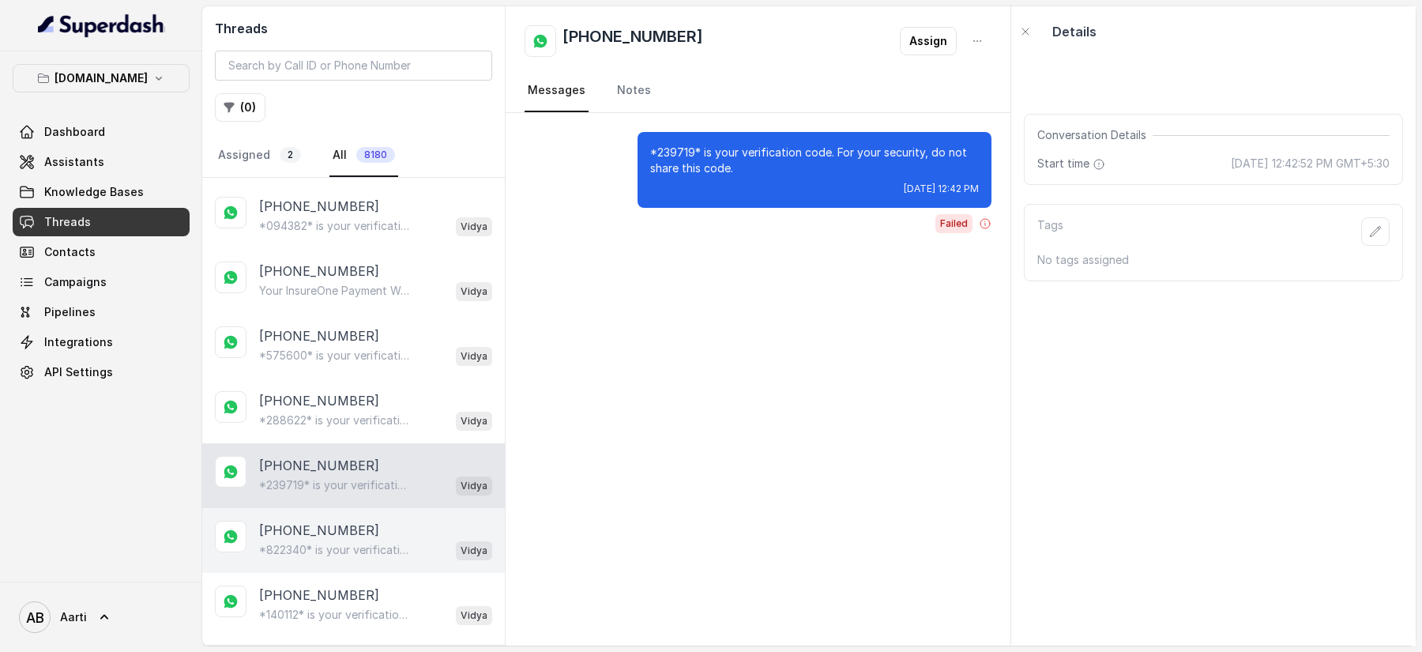
click at [308, 546] on p "*822340* is your verification code. For your security, do not share this code." at bounding box center [335, 550] width 152 height 16
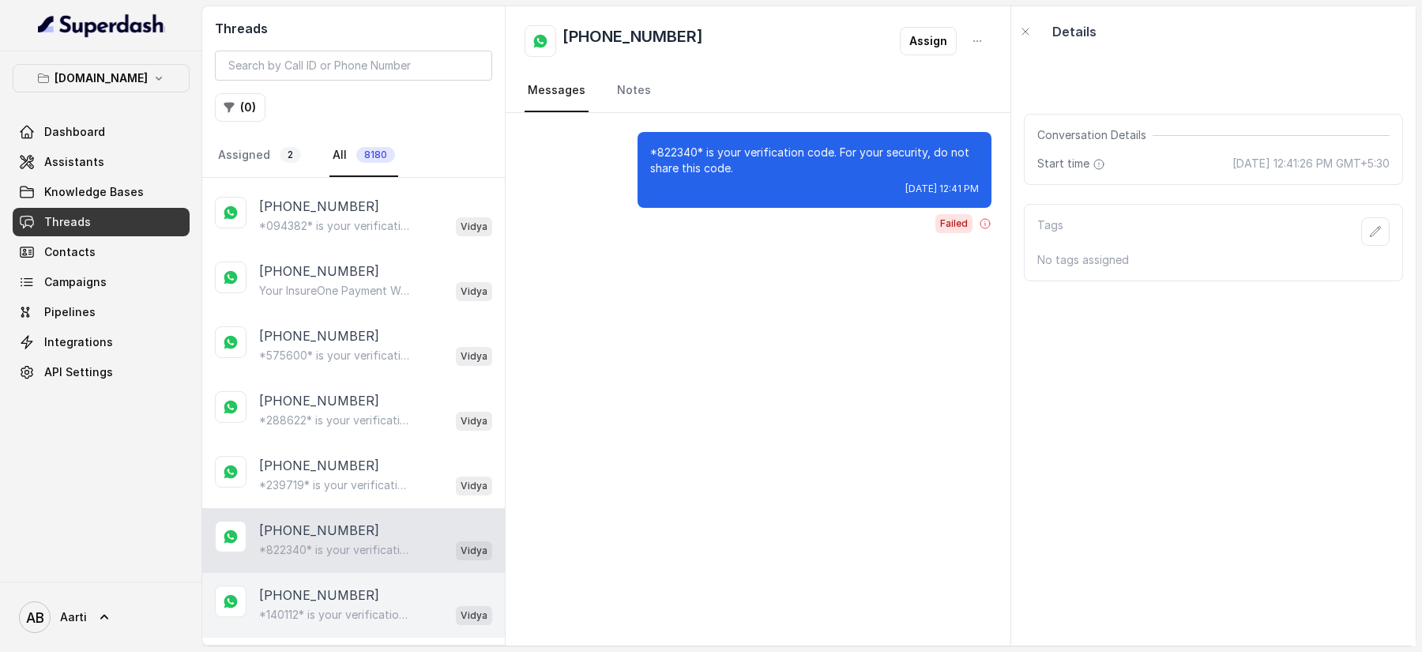
click at [310, 615] on div "*140112* is your verification code. For your security, do not share this code. …" at bounding box center [375, 614] width 233 height 21
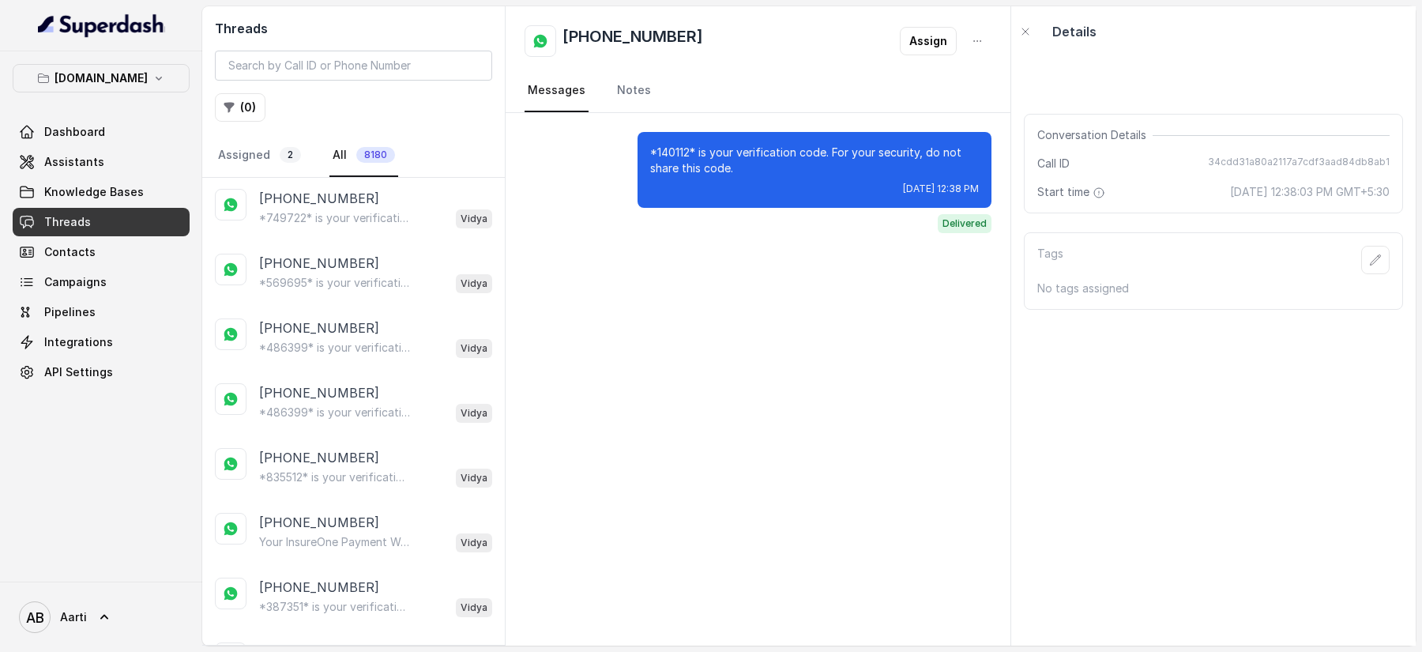
scroll to position [2779, 0]
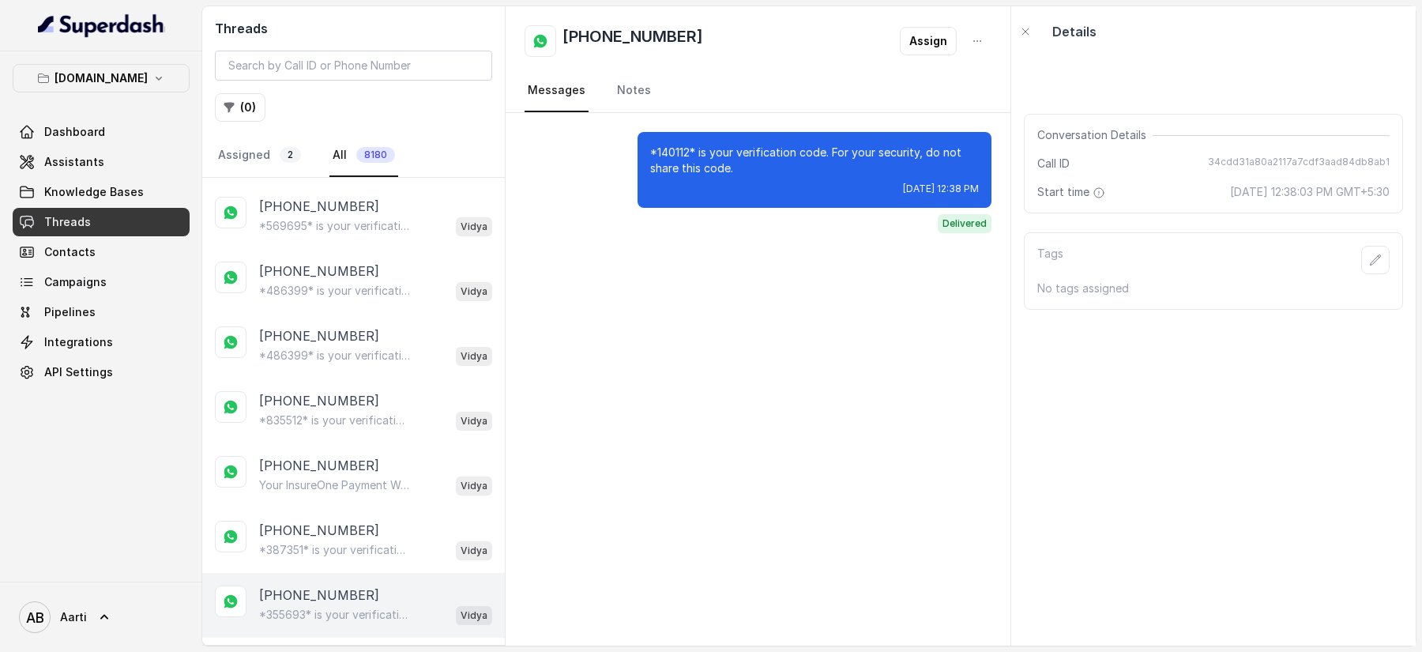
click at [289, 585] on p "[PHONE_NUMBER]" at bounding box center [319, 594] width 120 height 19
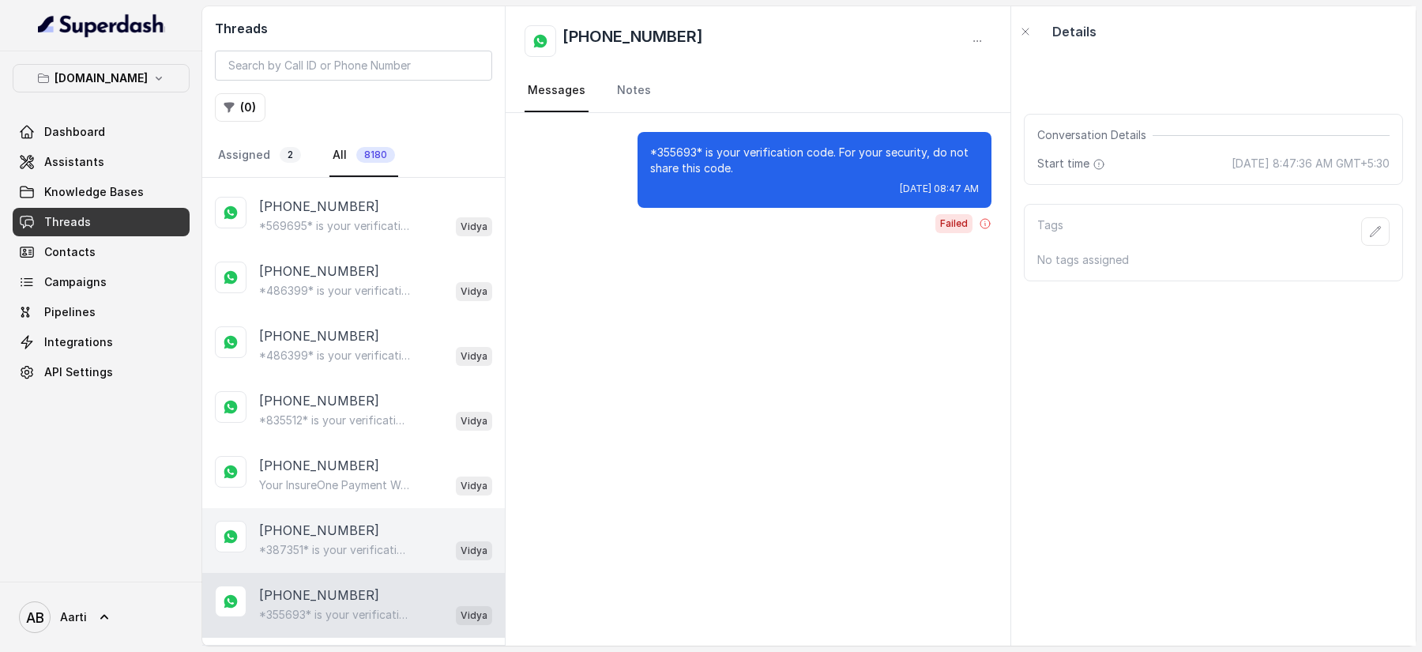
click at [303, 521] on p "[PHONE_NUMBER]" at bounding box center [319, 530] width 120 height 19
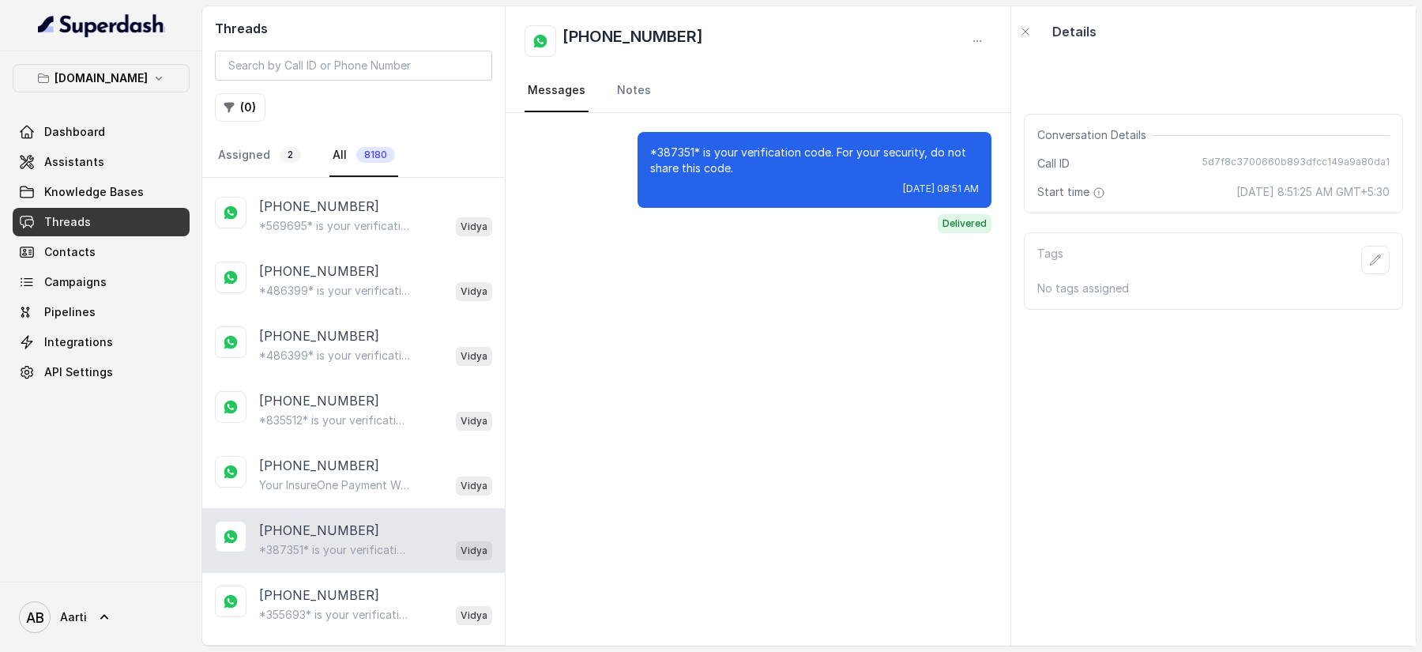
click at [305, 650] on p "Load more conversations" at bounding box center [353, 659] width 155 height 19
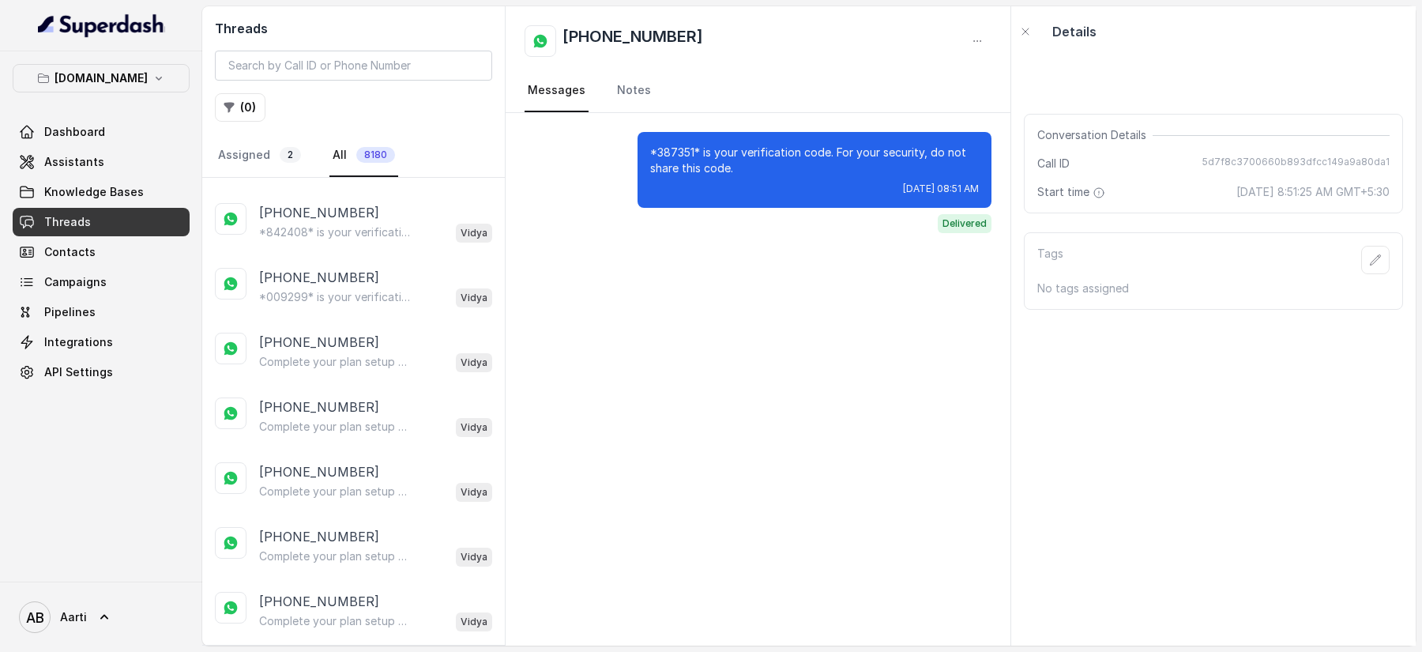
scroll to position [5982, 0]
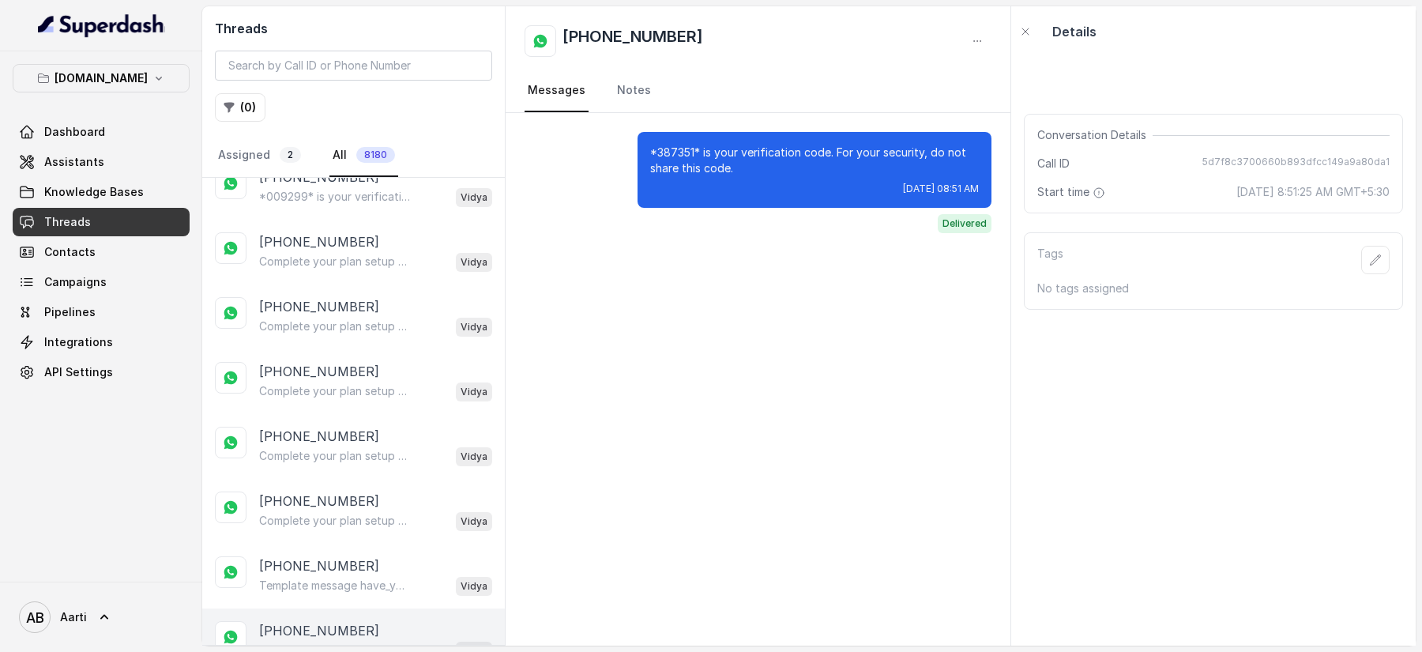
click at [308, 642] on p "Template message have_you_reviewed_your_terms_and_conditions sent" at bounding box center [335, 650] width 152 height 16
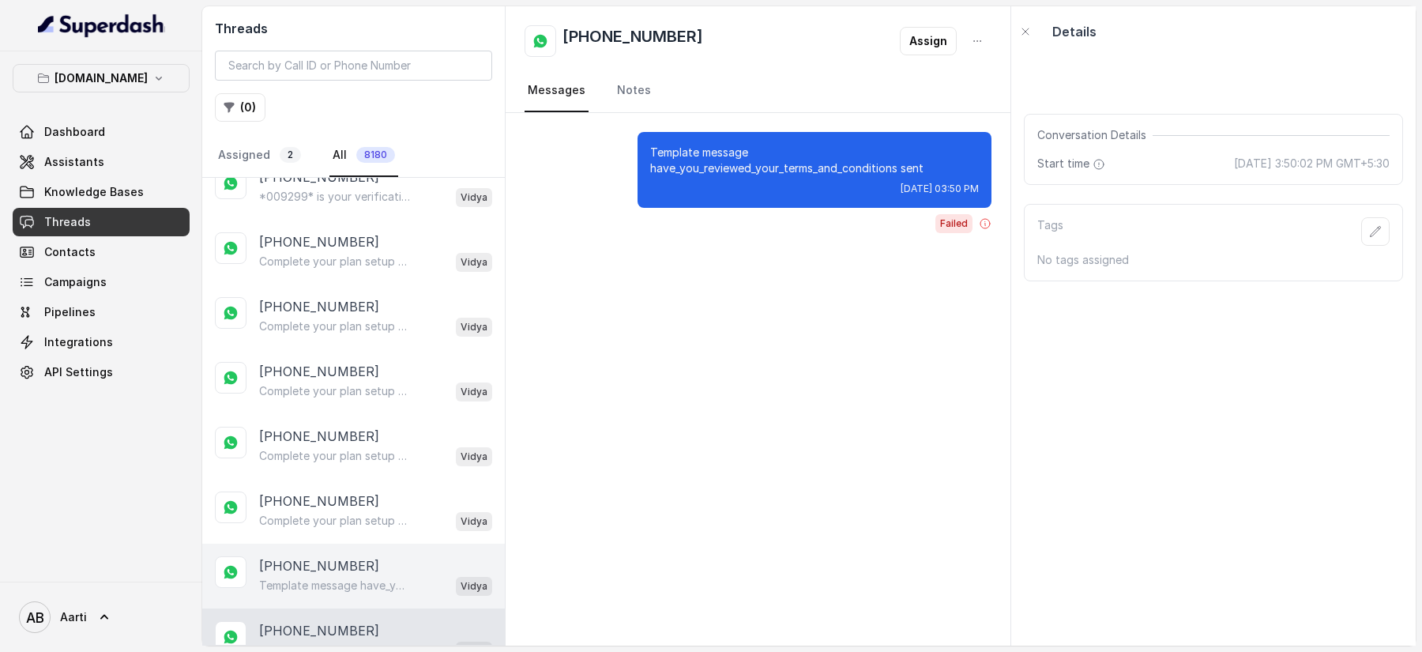
click at [310, 543] on div "[PHONE_NUMBER] Template message have_you_reviewed_your_terms_and_conditions sen…" at bounding box center [353, 575] width 303 height 65
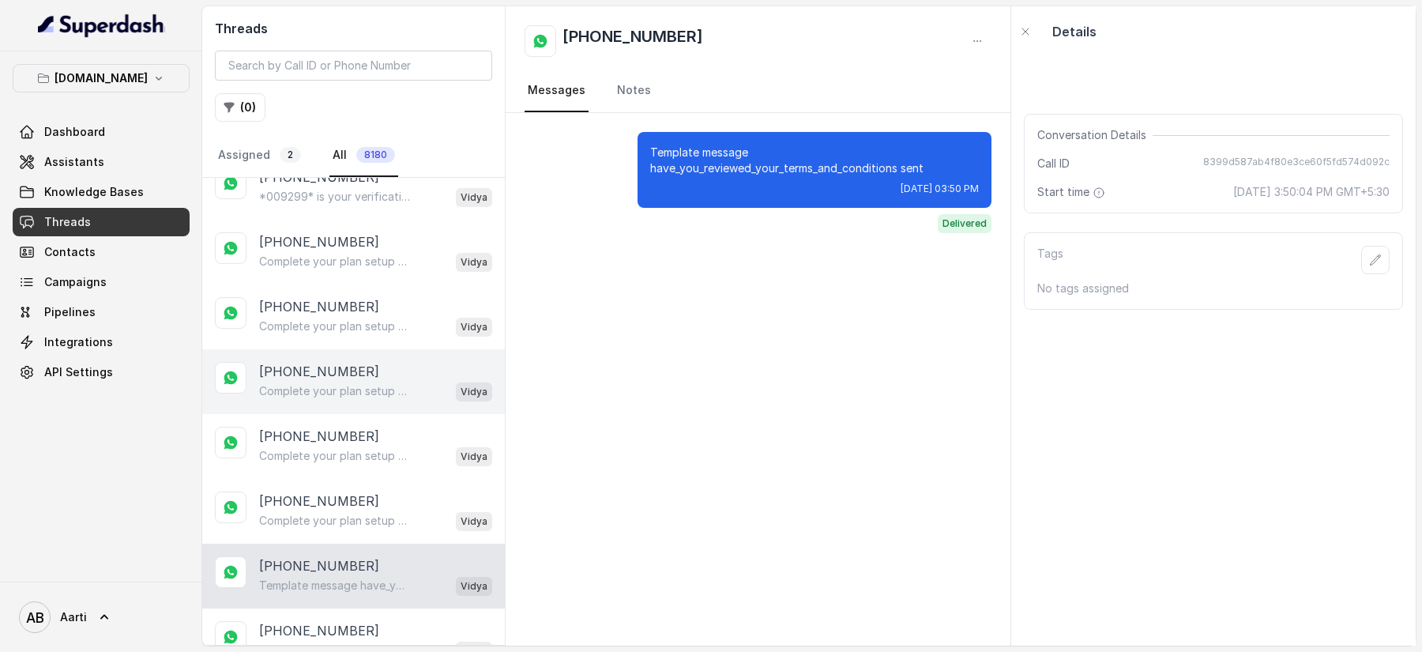
click at [310, 362] on p "[PHONE_NUMBER]" at bounding box center [319, 371] width 120 height 19
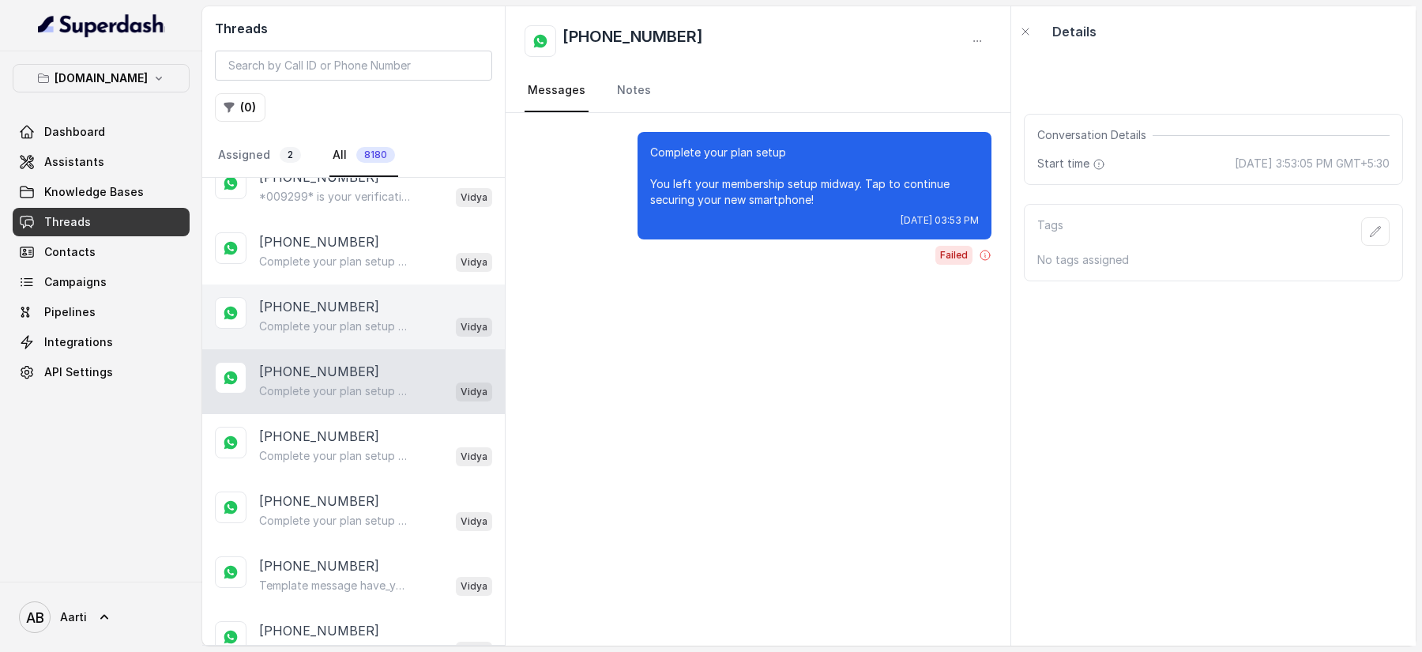
click at [309, 297] on p "[PHONE_NUMBER]" at bounding box center [319, 306] width 120 height 19
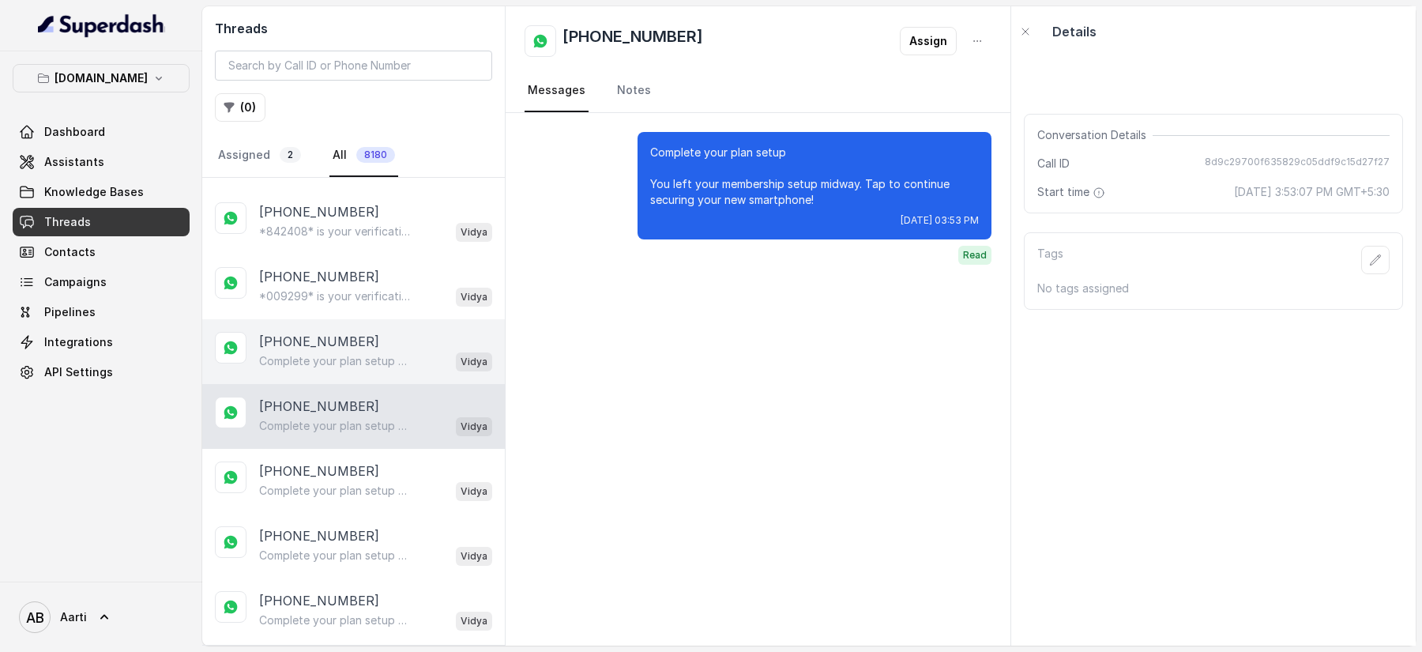
scroll to position [5818, 0]
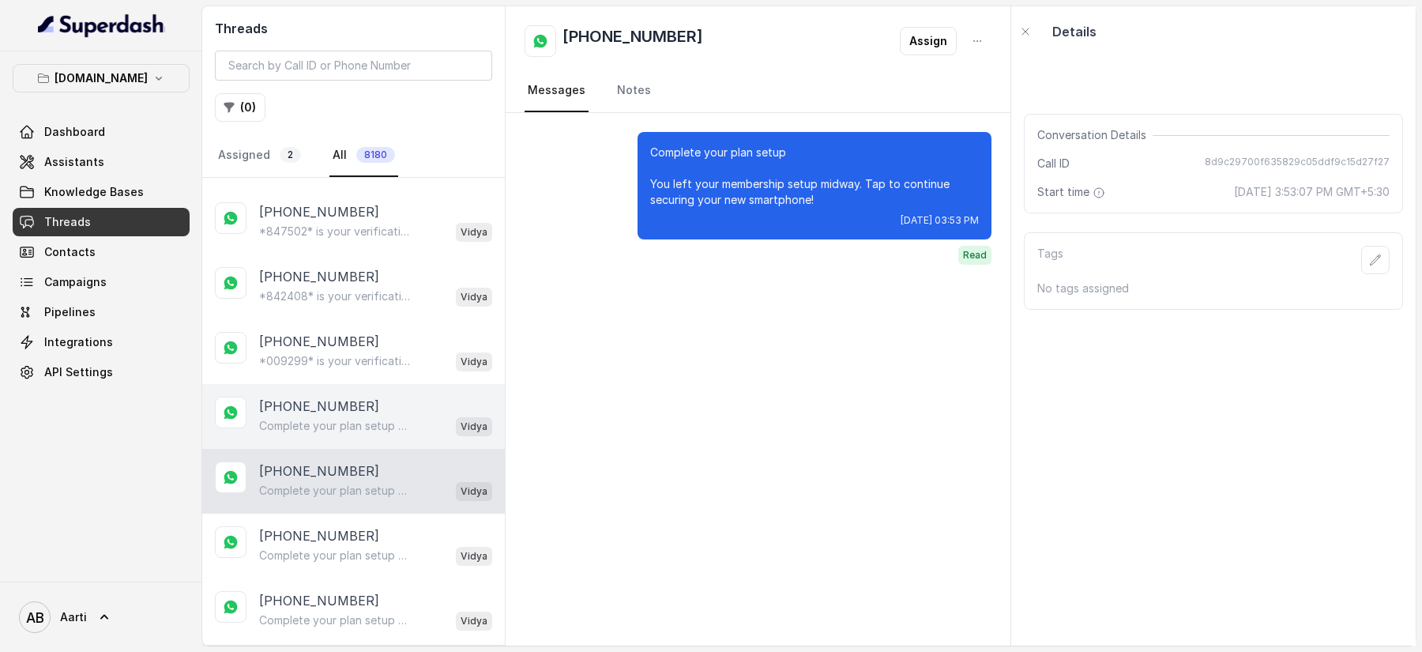
click at [319, 384] on div "[PHONE_NUMBER] Complete your plan setup You left your membership setup midway. …" at bounding box center [353, 416] width 303 height 65
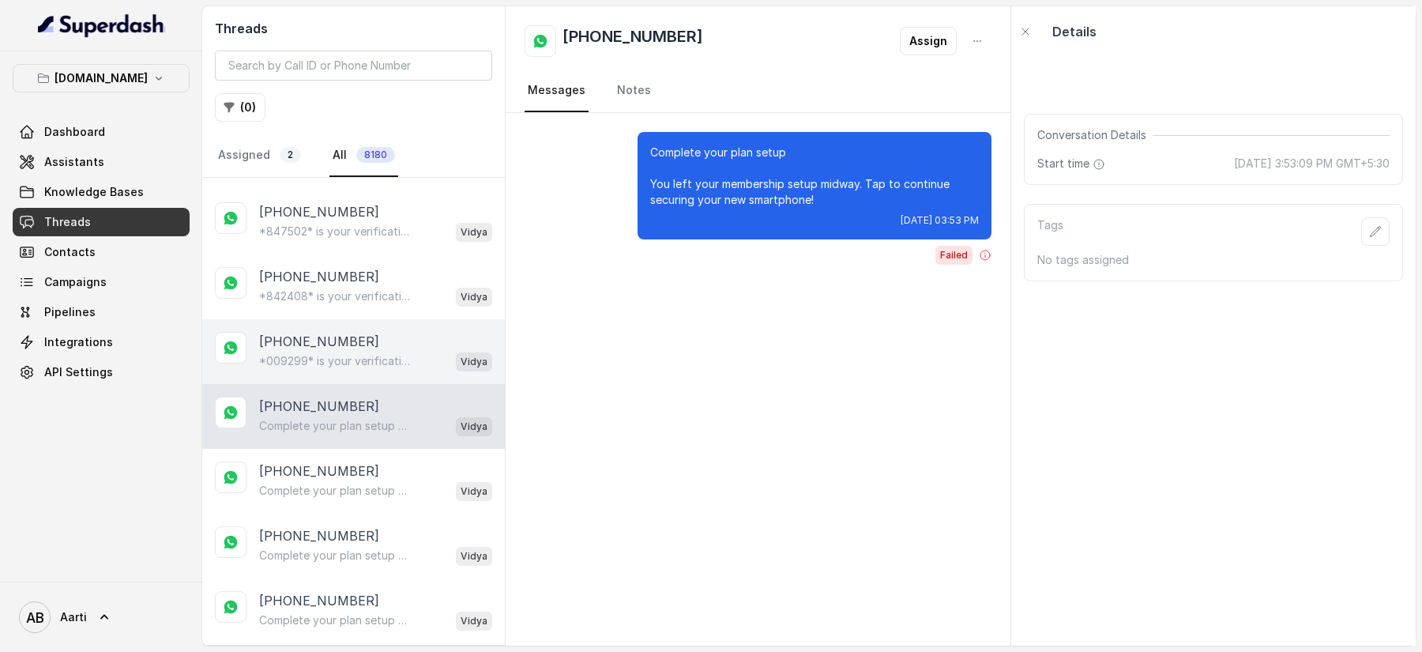
click at [325, 332] on p "[PHONE_NUMBER]" at bounding box center [319, 341] width 120 height 19
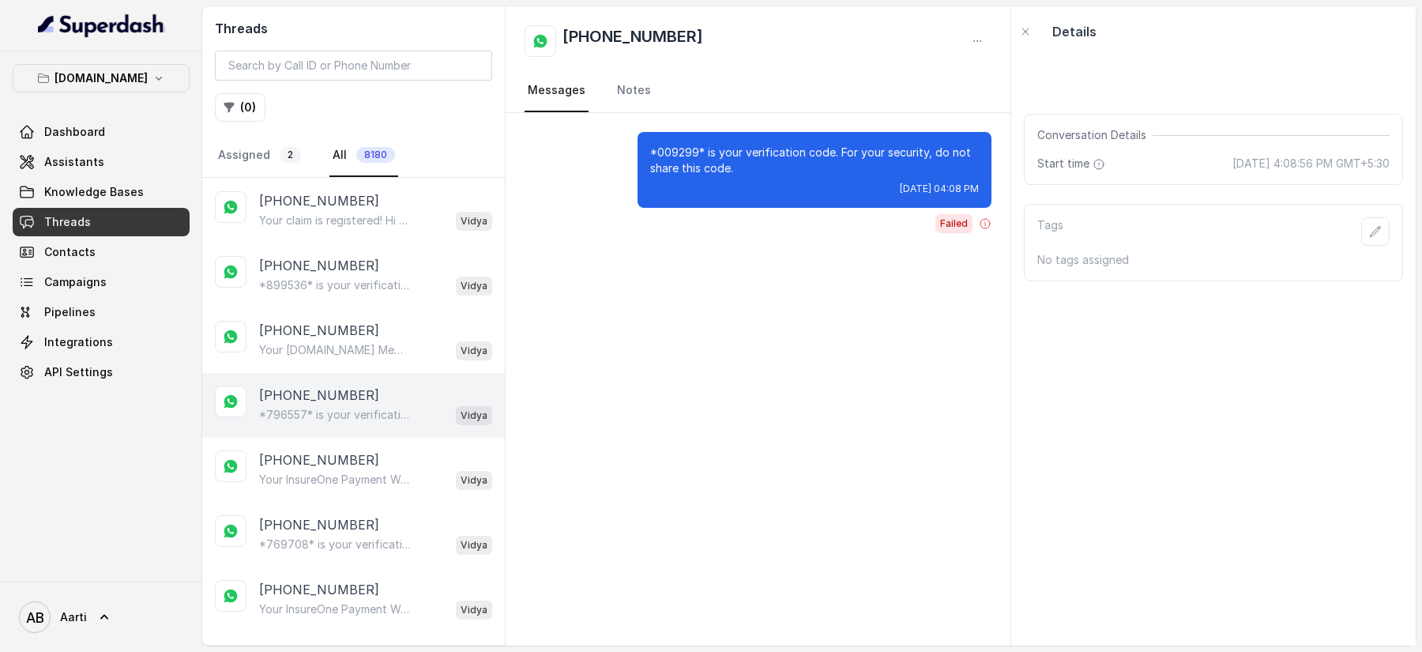
scroll to position [5349, 0]
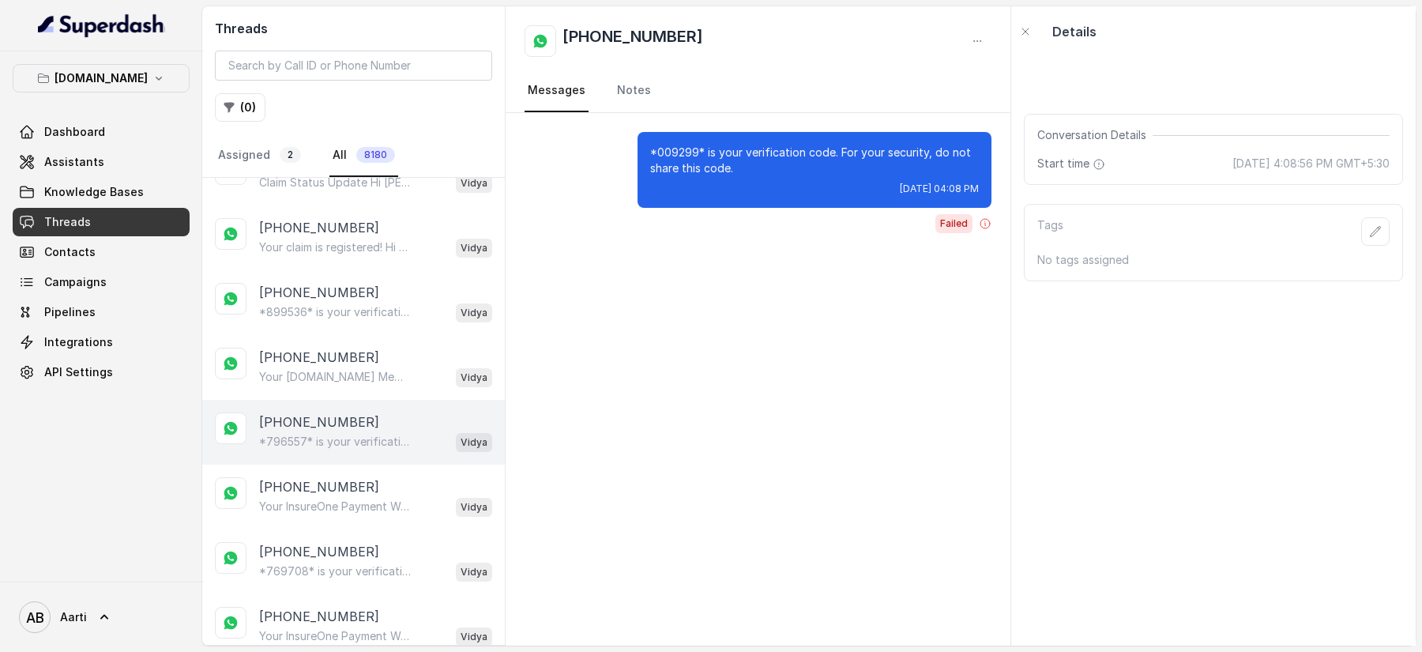
click at [328, 400] on div "[PHONE_NUMBER] *796557* is your verification code. For your security, do not sh…" at bounding box center [353, 432] width 303 height 65
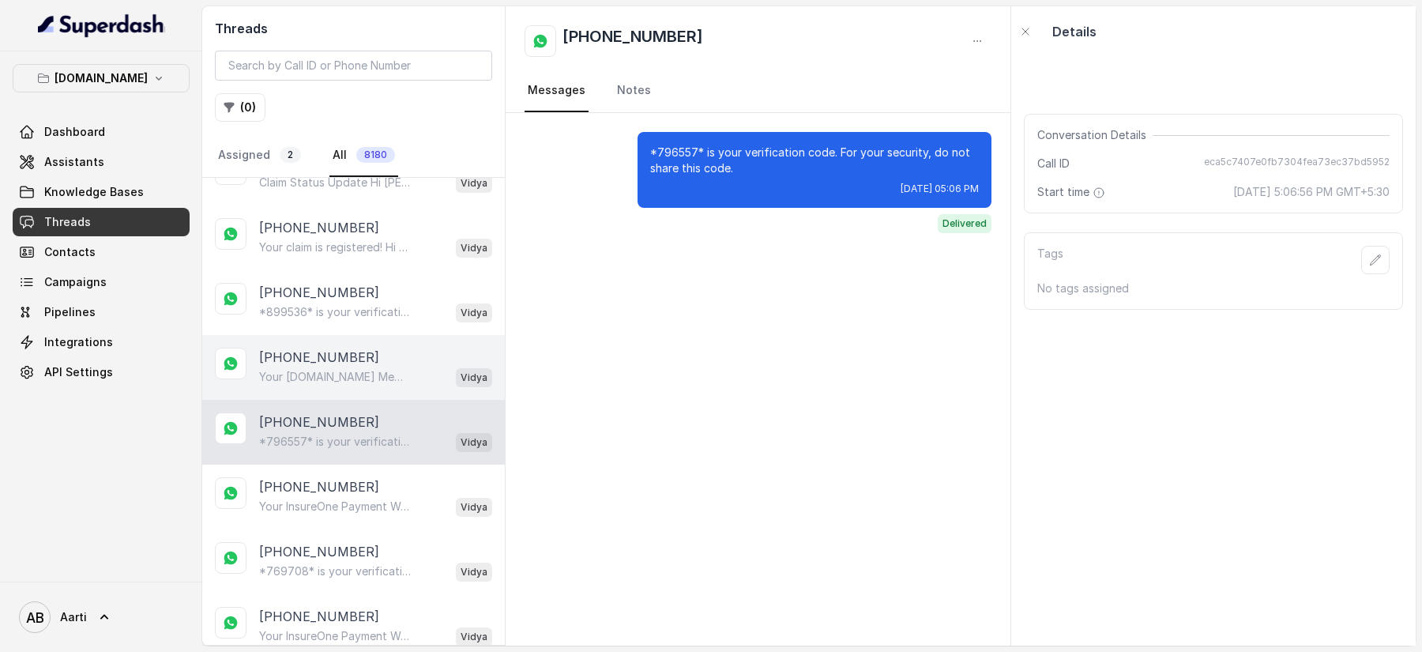
click at [321, 348] on p "[PHONE_NUMBER]" at bounding box center [319, 357] width 120 height 19
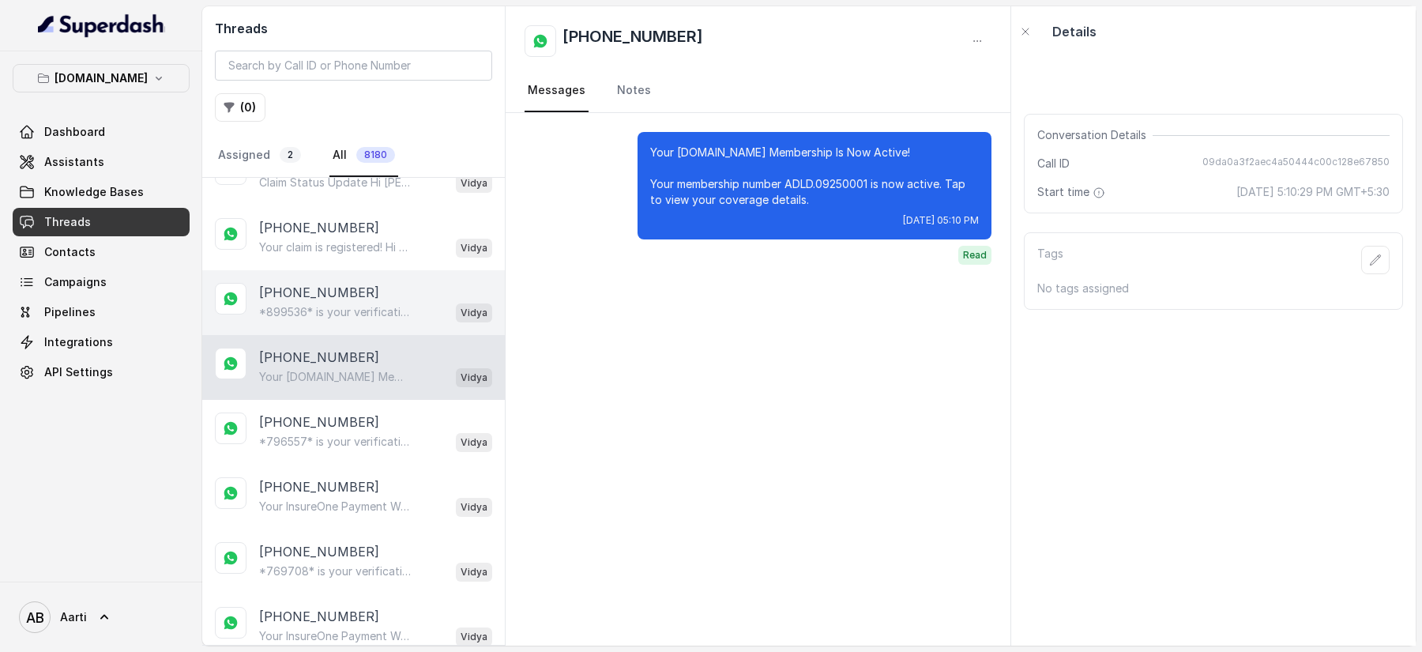
click at [328, 304] on p "*899536* is your verification code. For your security, do not share this code." at bounding box center [335, 312] width 152 height 16
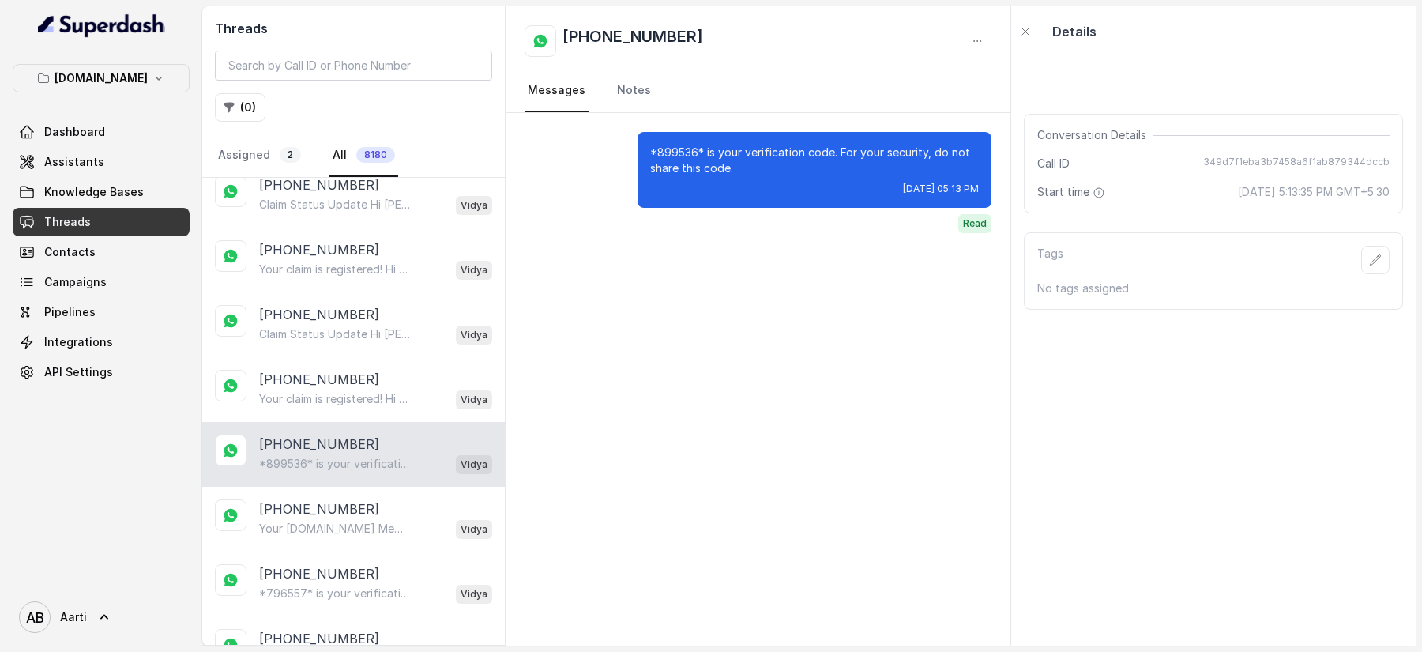
scroll to position [5192, 0]
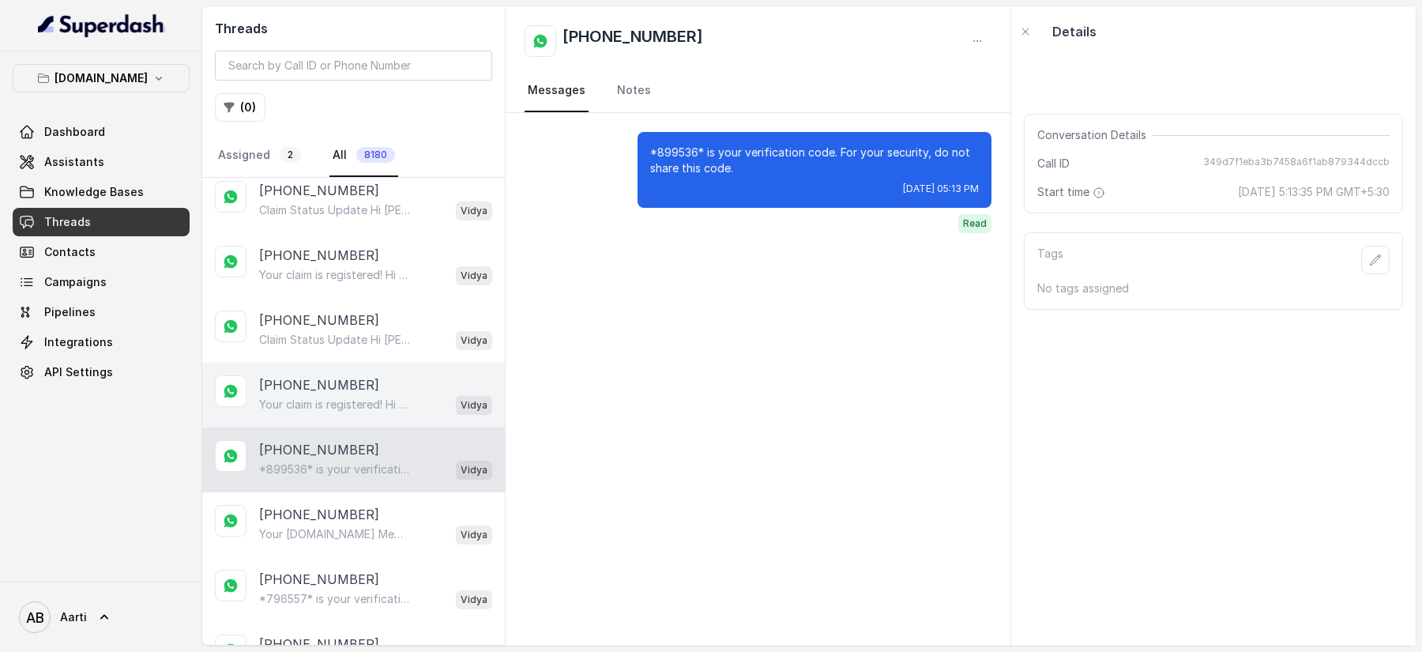
click at [312, 375] on p "[PHONE_NUMBER]" at bounding box center [319, 384] width 120 height 19
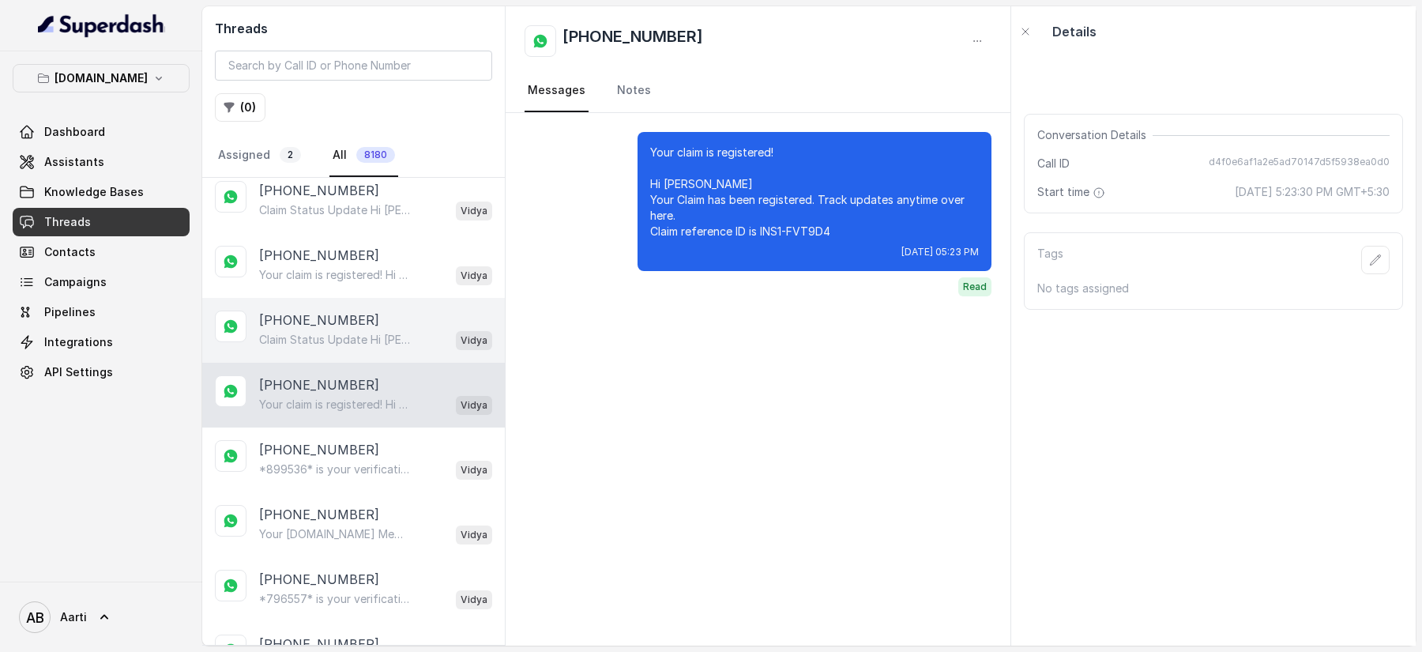
click at [323, 332] on p "Claim Status Update Hi [PERSON_NAME], Your claim status INS1-FVT9D4 has been up…" at bounding box center [335, 340] width 152 height 16
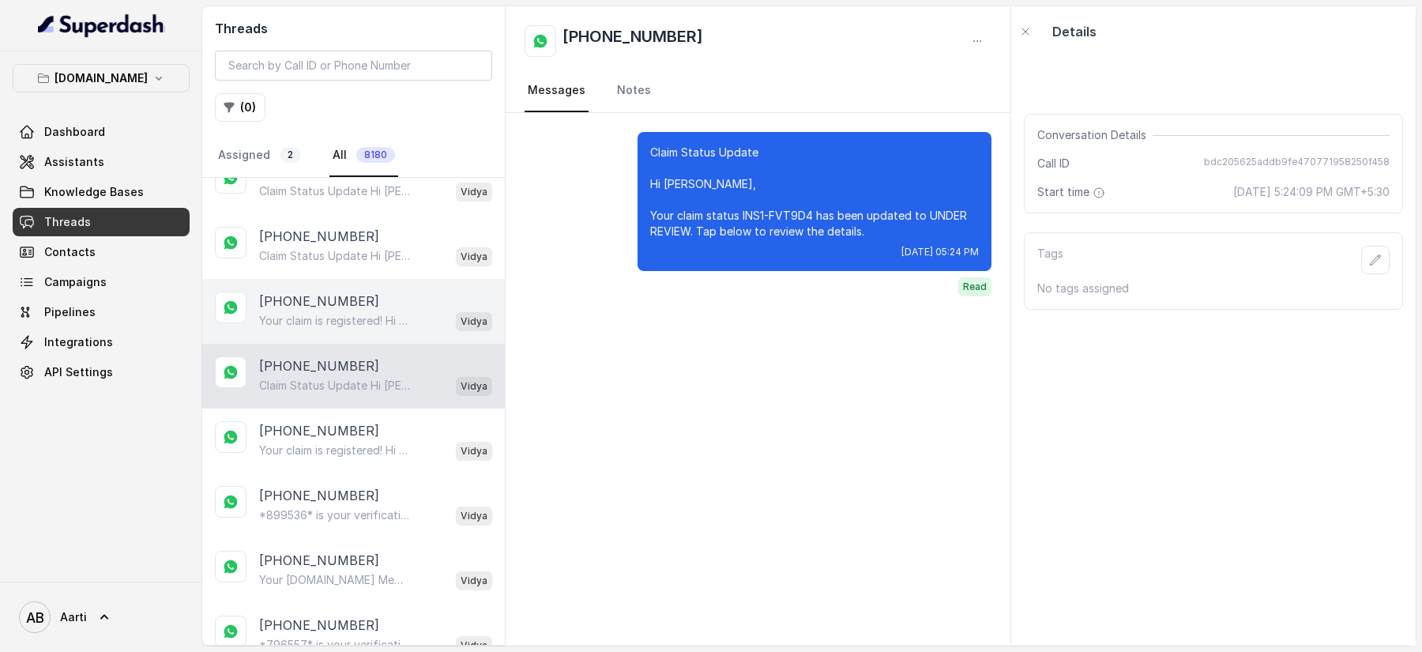
click at [328, 313] on p "Your claim is registered! Hi [PERSON_NAME] Your Claim has been registered. Trac…" at bounding box center [335, 321] width 152 height 16
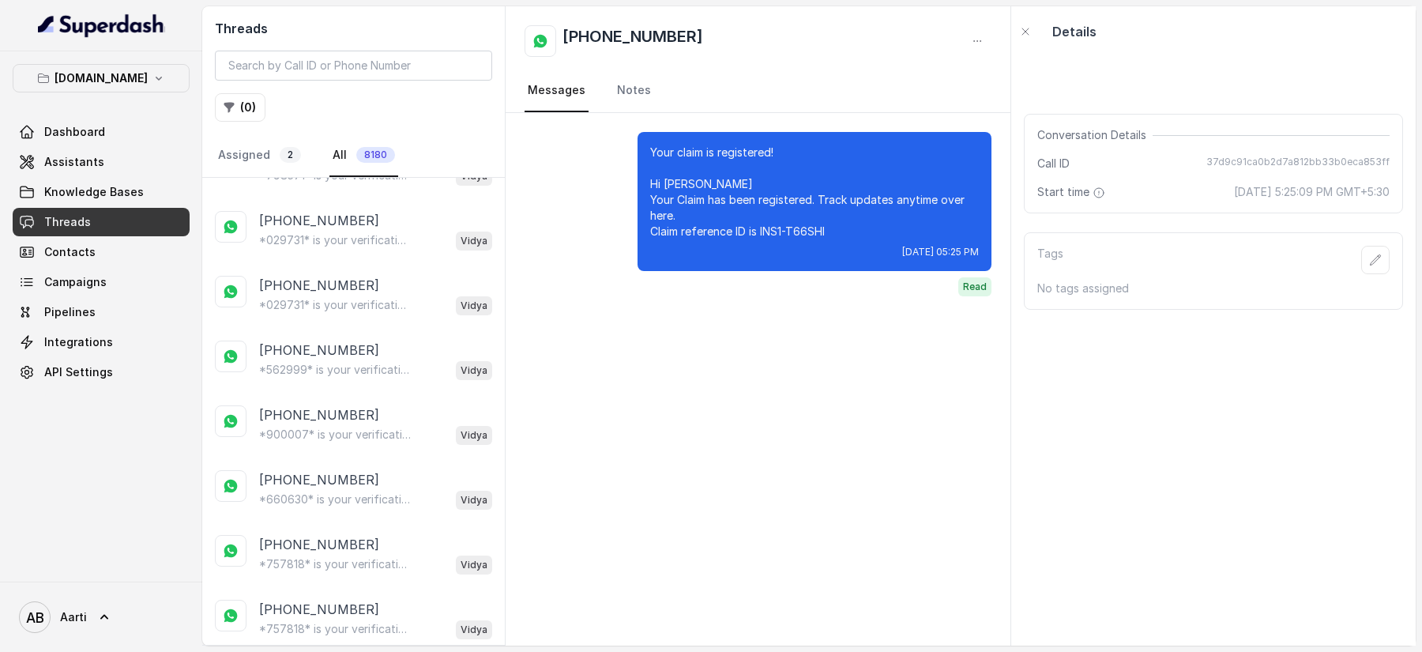
scroll to position [1216, 0]
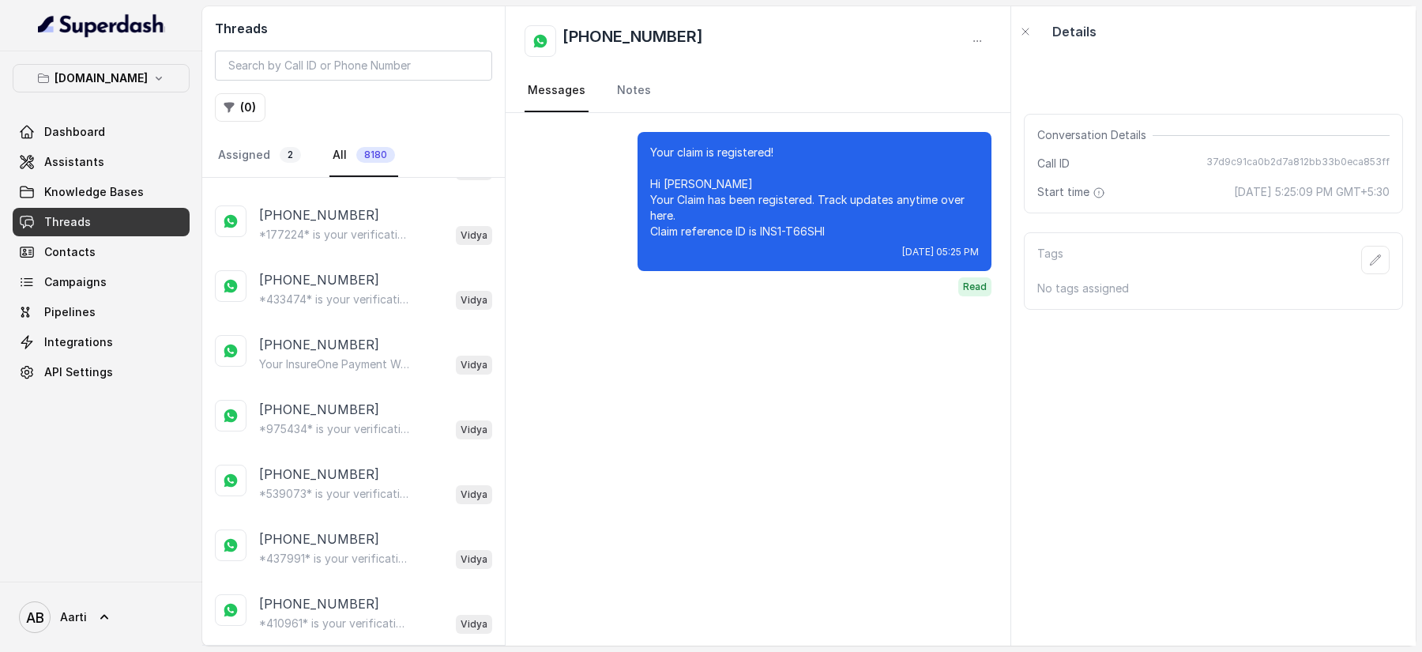
click at [73, 219] on span "Threads" at bounding box center [67, 222] width 47 height 16
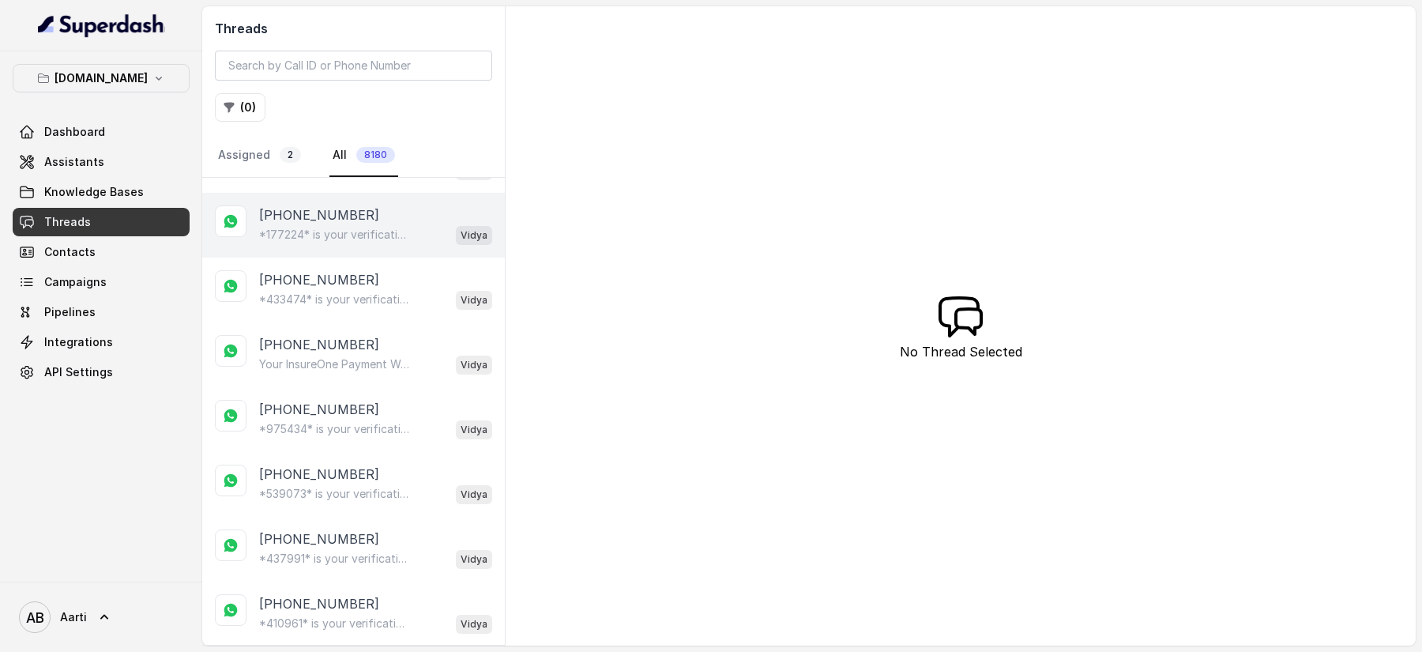
click at [305, 207] on p "[PHONE_NUMBER]" at bounding box center [319, 214] width 120 height 19
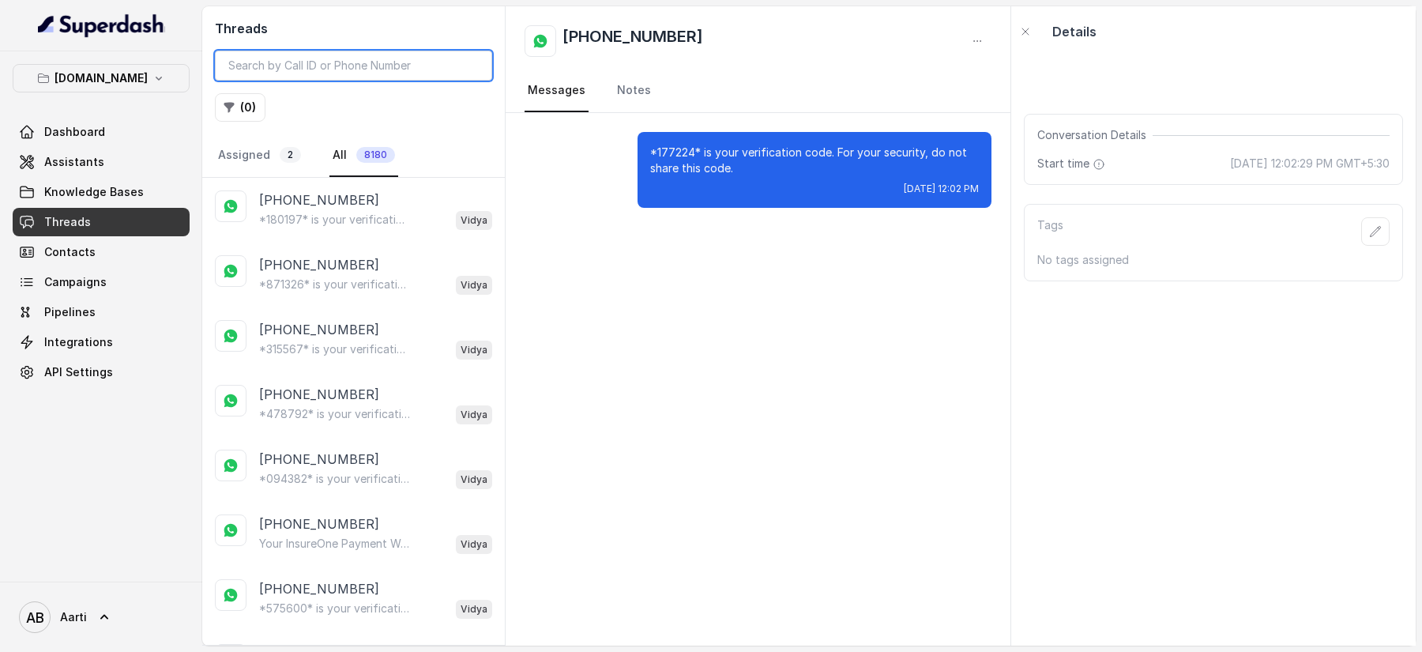
click at [306, 66] on input "search" at bounding box center [353, 66] width 277 height 30
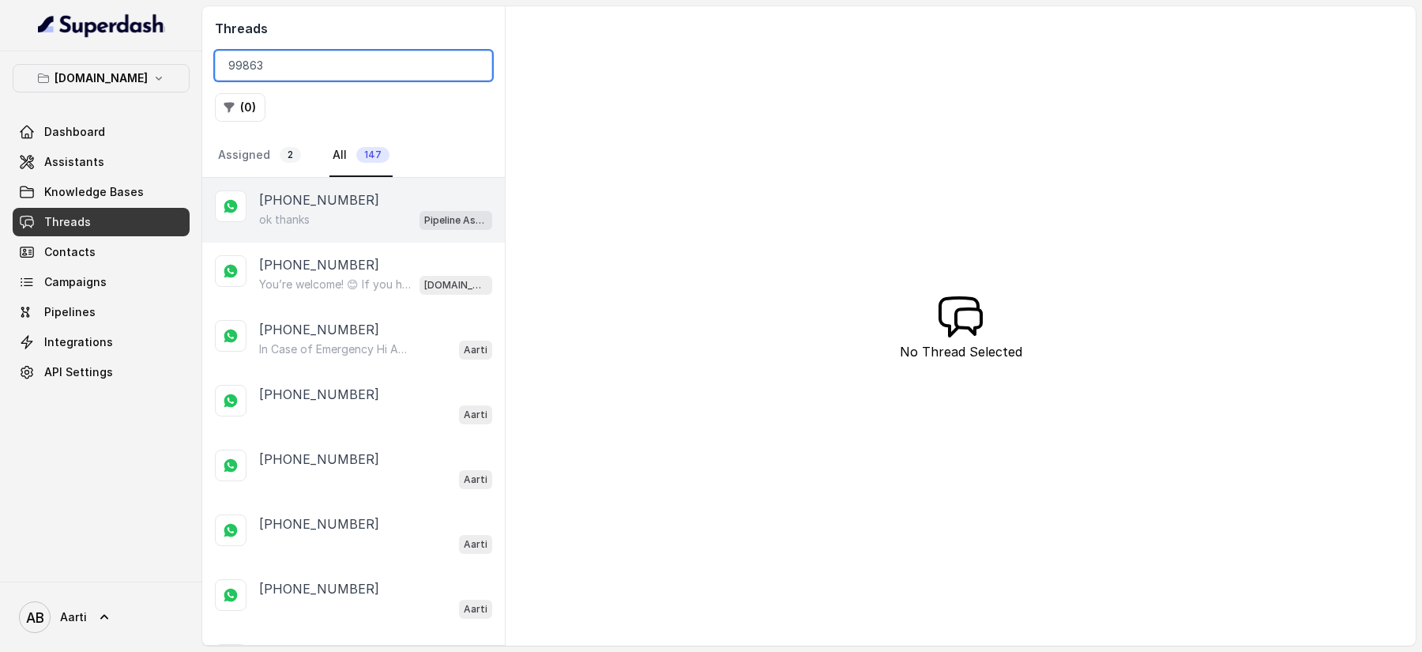
type input "99863"
click at [314, 216] on div "ok thanks Pipeline Assistant 1 - General Greeting Assistant" at bounding box center [375, 219] width 233 height 21
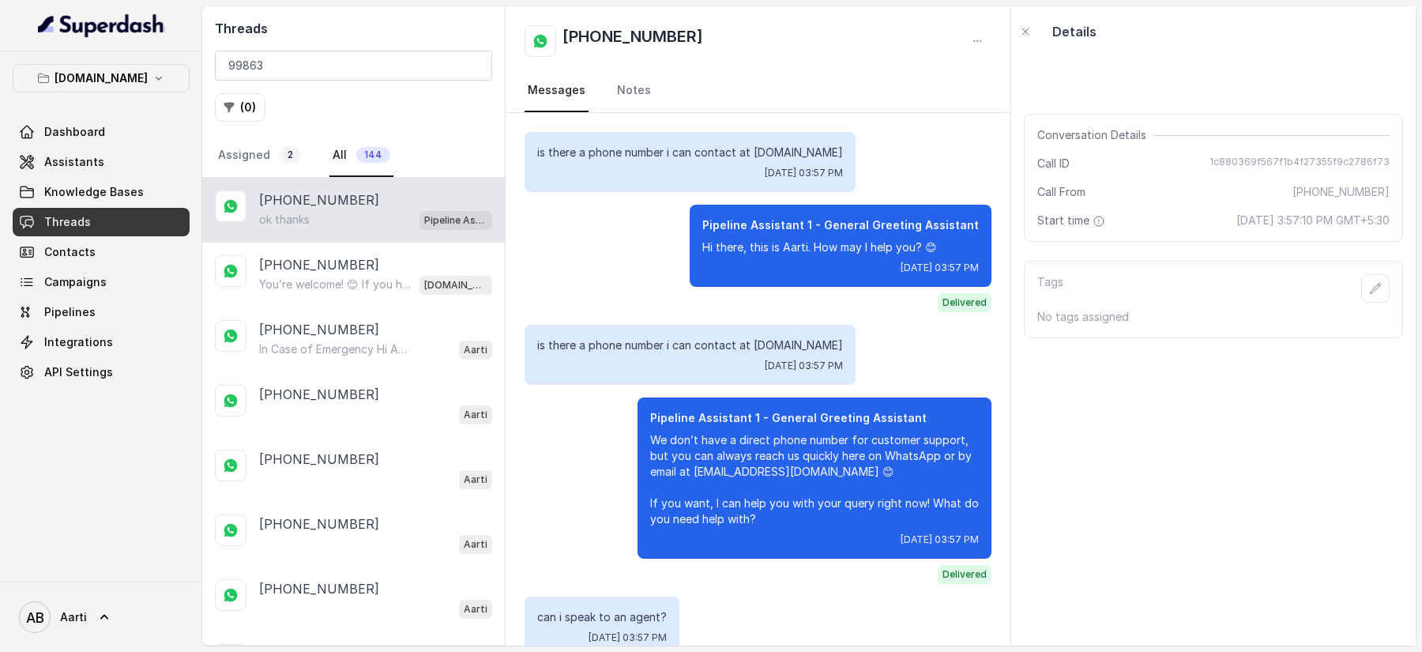
scroll to position [408, 0]
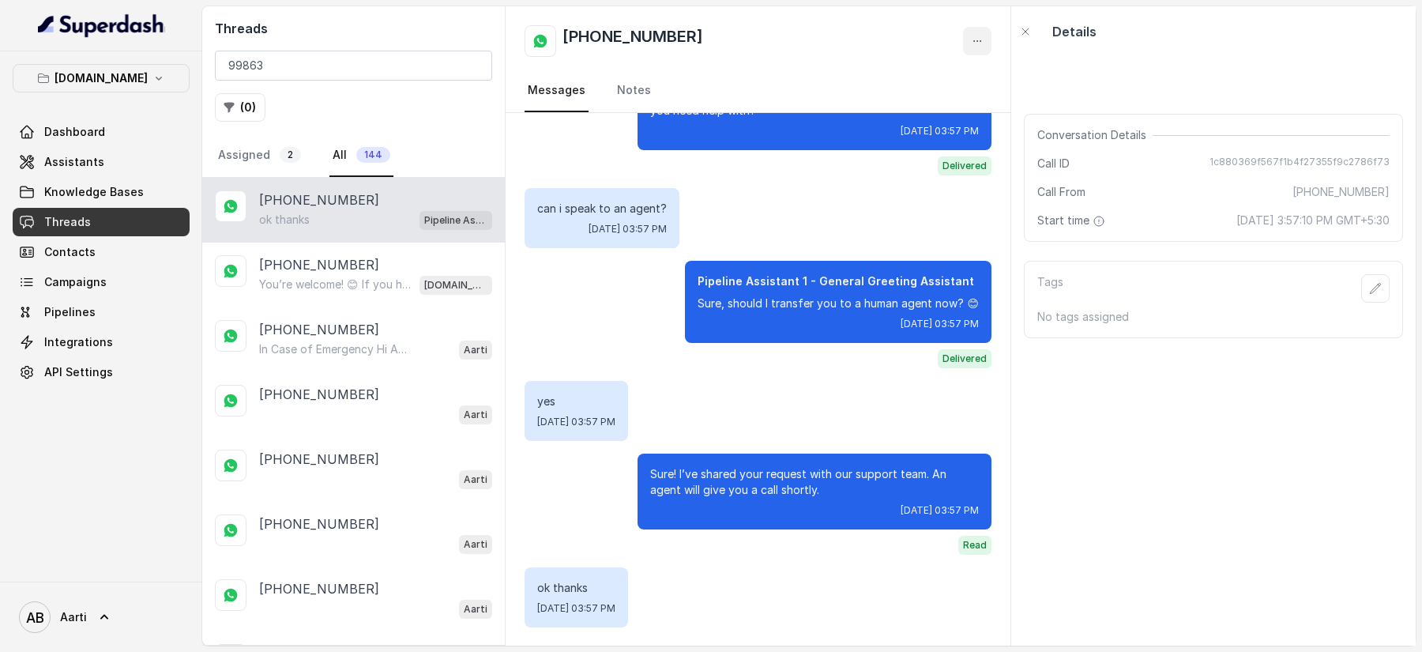
click at [966, 39] on button "button" at bounding box center [977, 41] width 28 height 28
click at [896, 78] on button "Delete Conversation" at bounding box center [917, 79] width 152 height 28
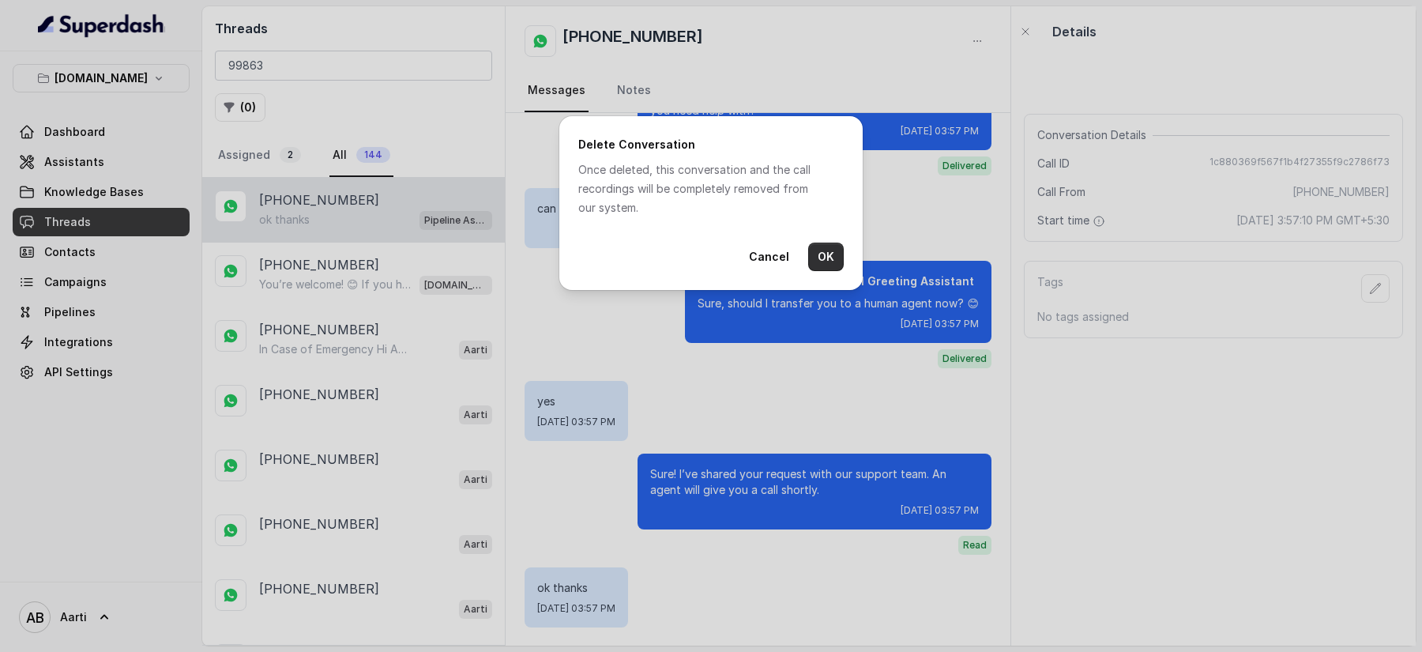
click at [833, 265] on button "OK" at bounding box center [826, 257] width 36 height 28
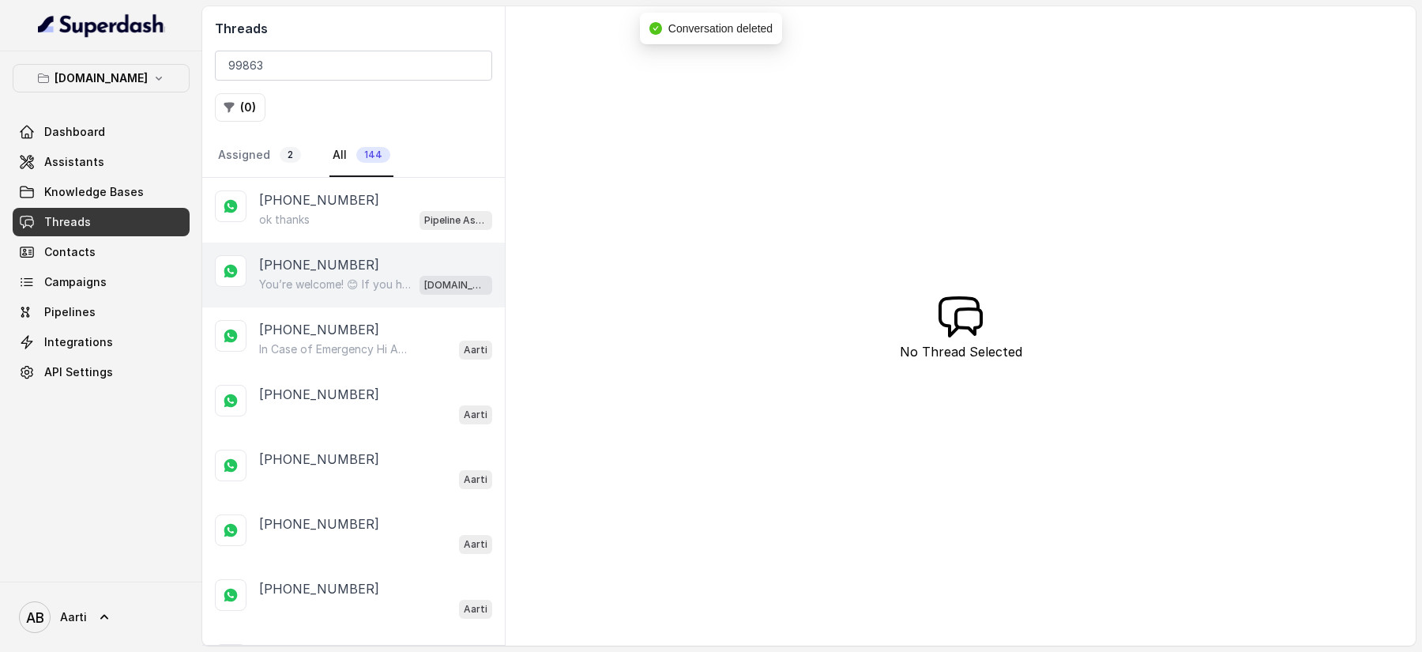
click at [302, 268] on p "[PHONE_NUMBER]" at bounding box center [319, 264] width 120 height 19
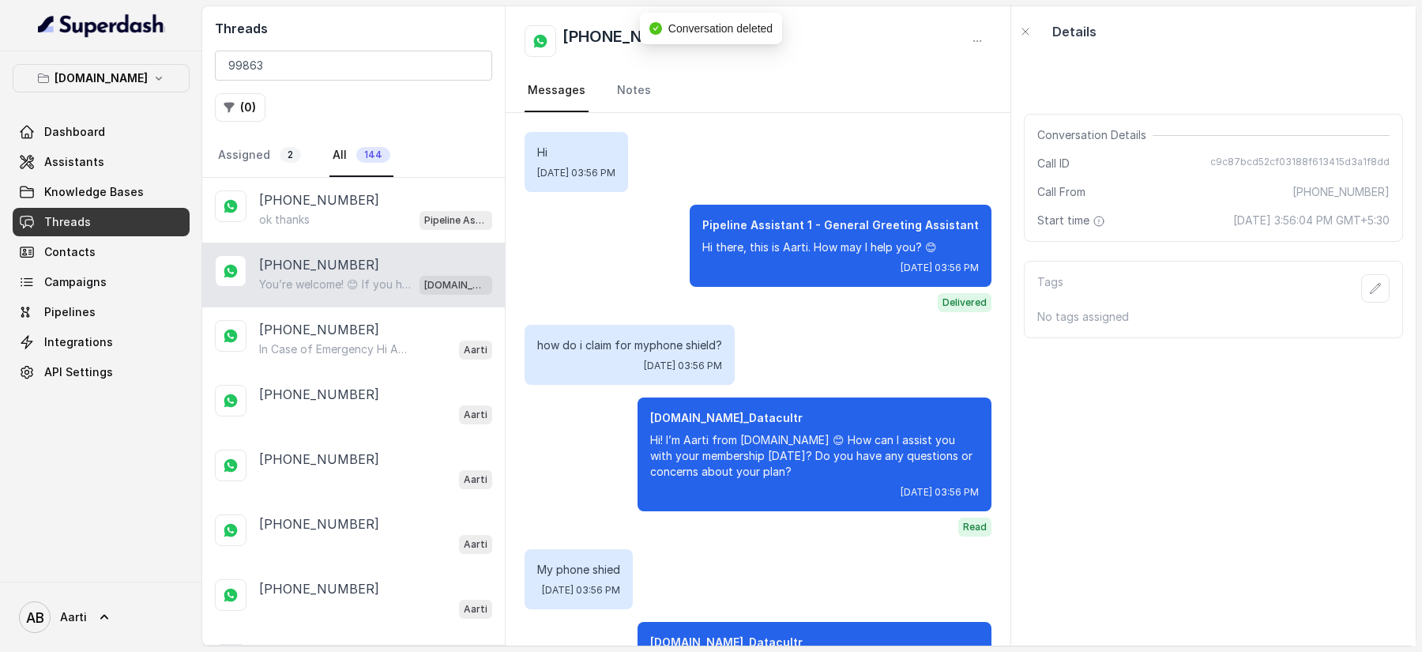
scroll to position [1170, 0]
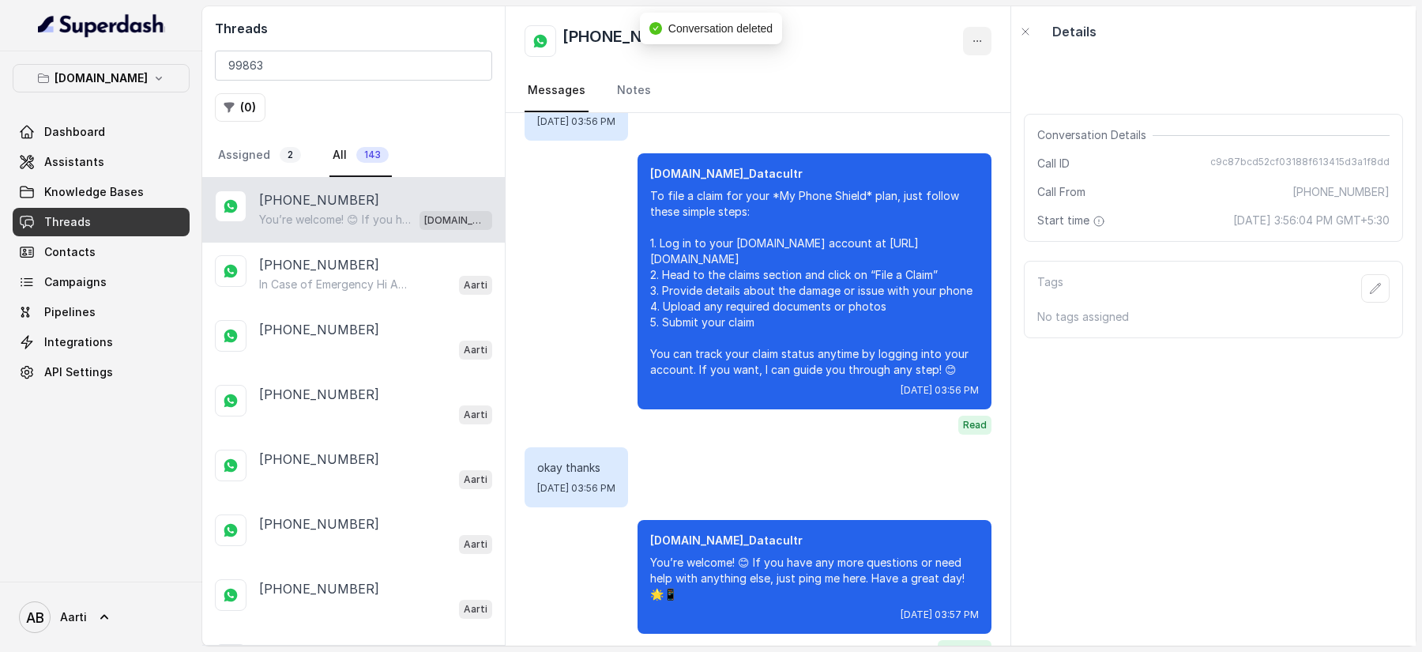
click at [973, 41] on icon "button" at bounding box center [977, 41] width 13 height 13
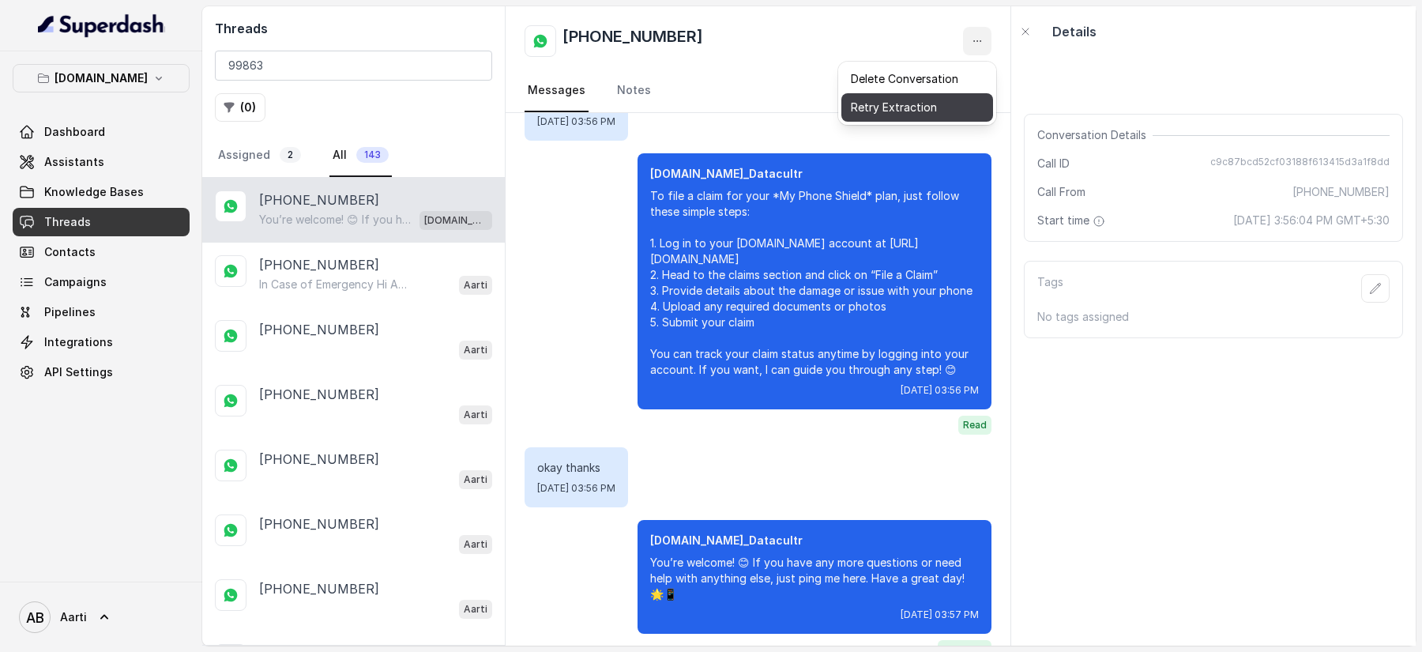
click at [912, 111] on button "Retry Extraction" at bounding box center [917, 107] width 152 height 28
click at [977, 38] on icon "button" at bounding box center [977, 41] width 13 height 13
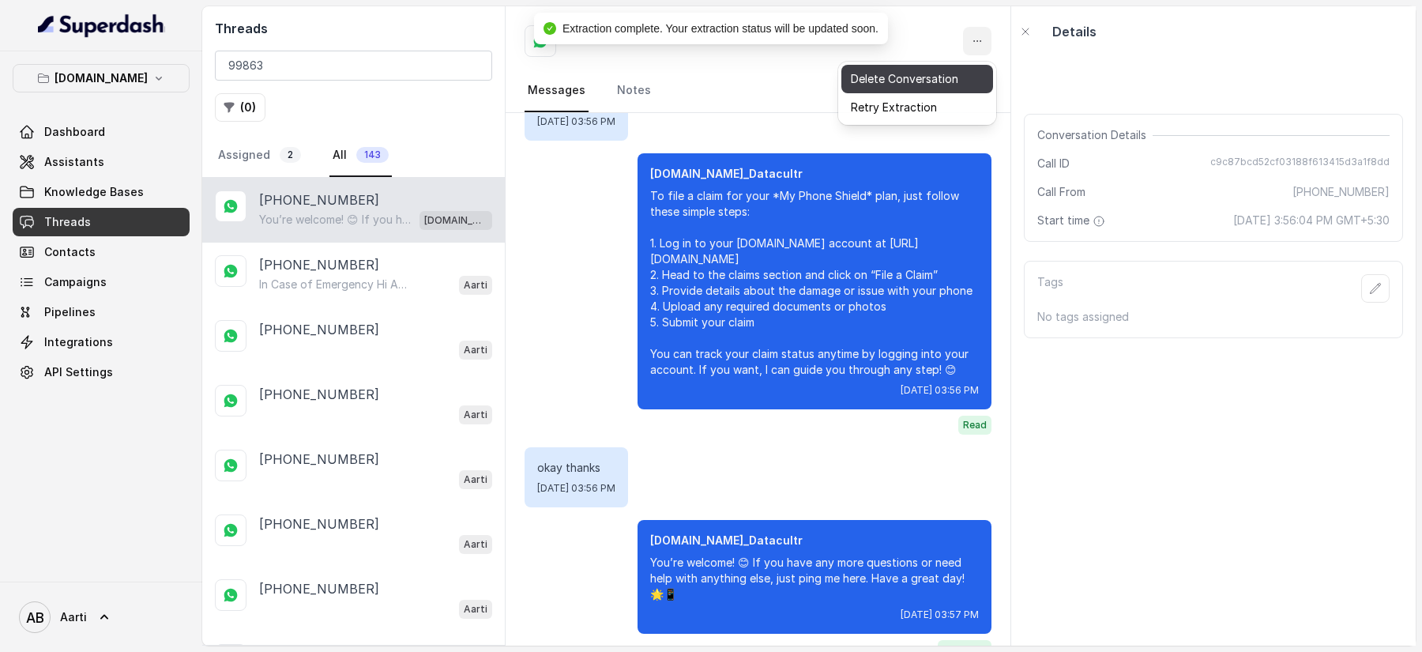
click at [878, 74] on button "Delete Conversation" at bounding box center [917, 79] width 152 height 28
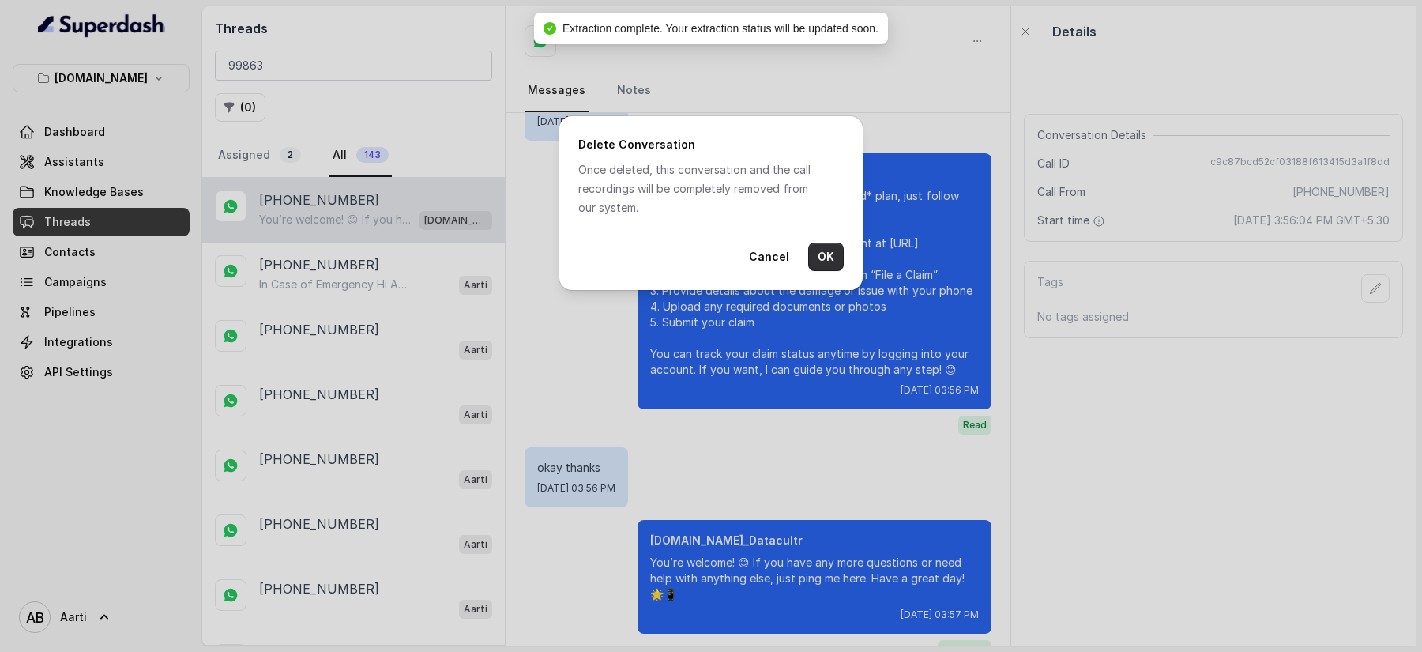
click at [825, 268] on button "OK" at bounding box center [826, 257] width 36 height 28
click at [338, 265] on div "Delete Conversation Once deleted, this conversation and the call recordings wil…" at bounding box center [711, 326] width 1422 height 652
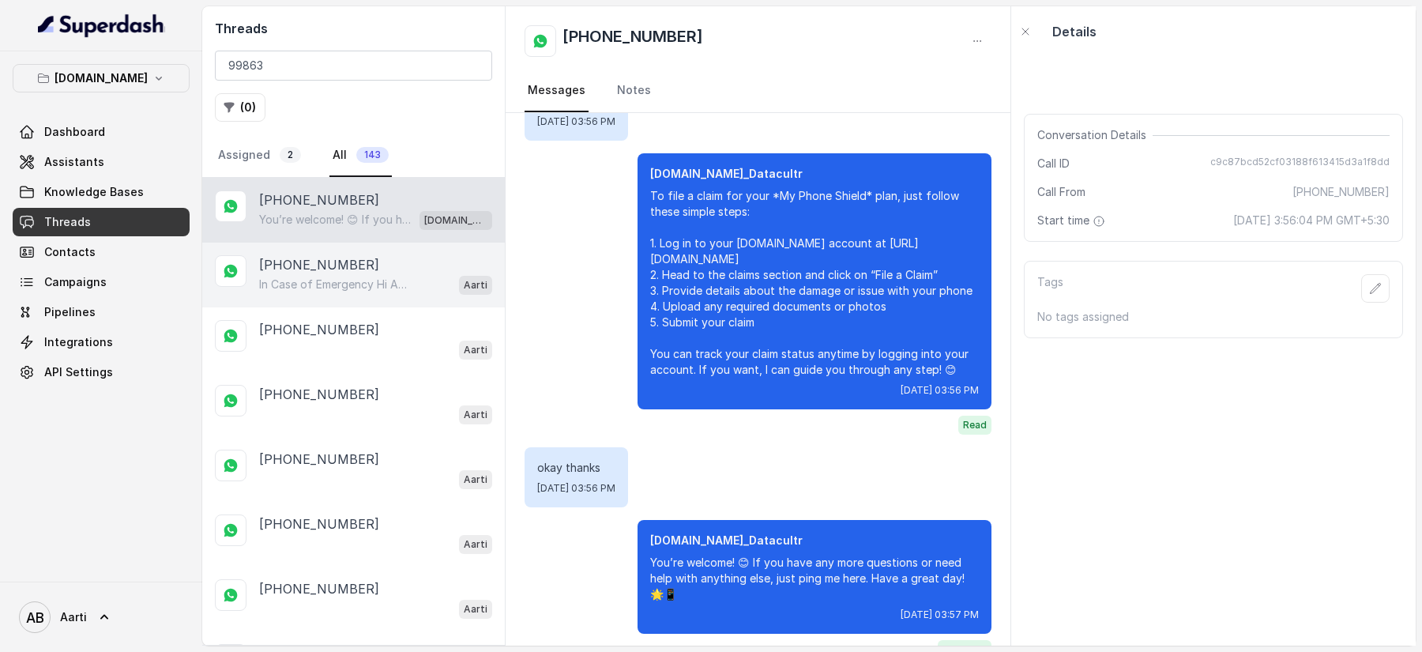
click at [299, 283] on p "In Case of Emergency Hi Aarti, In case of any emergency, you can: 📱 Download th…" at bounding box center [335, 284] width 152 height 16
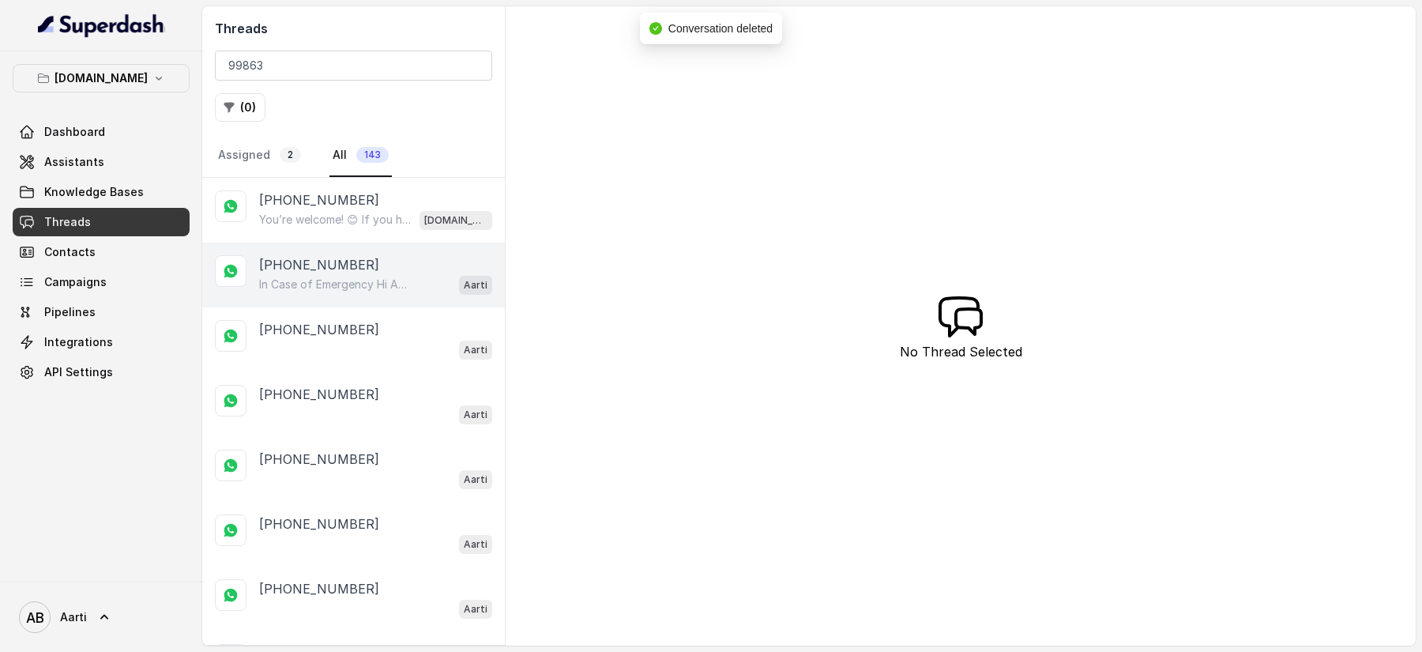
click at [300, 279] on p "In Case of Emergency Hi Aarti, In case of any emergency, you can: 📱 Download th…" at bounding box center [335, 284] width 152 height 16
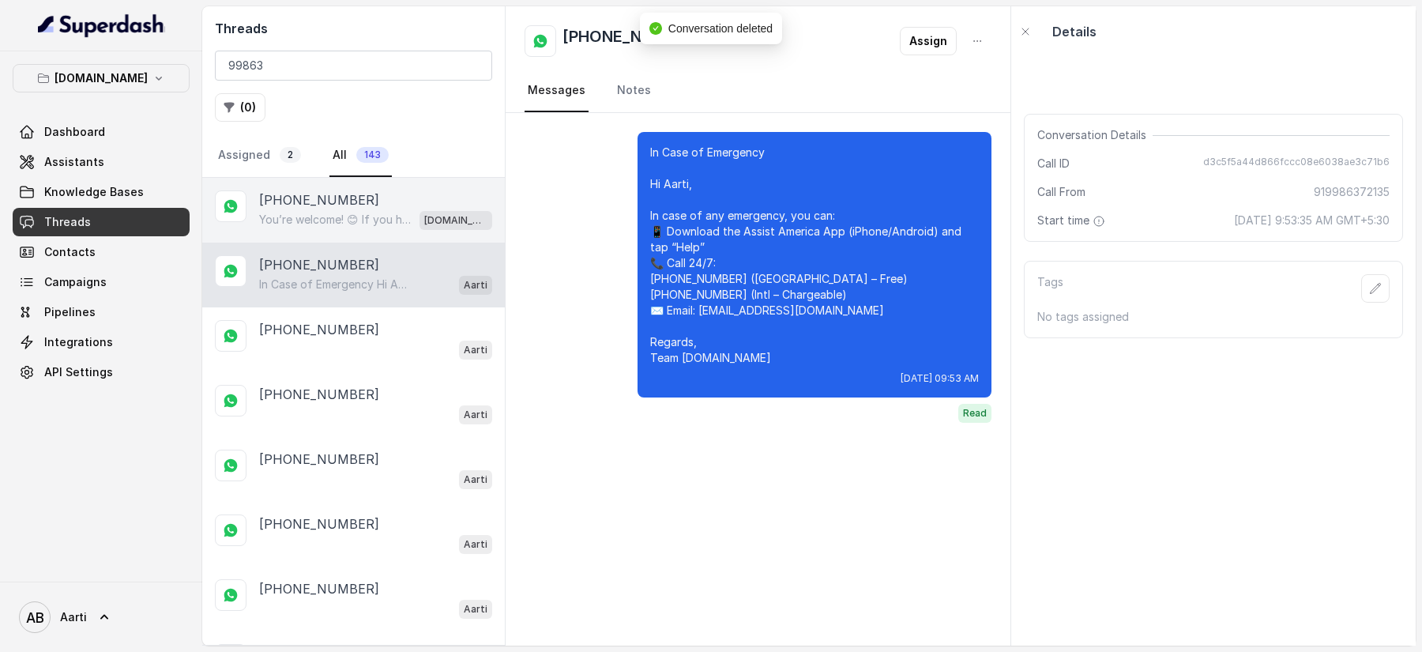
click at [317, 212] on p "You’re welcome! 😊 If you have any more questions or need help with anything els…" at bounding box center [335, 220] width 152 height 16
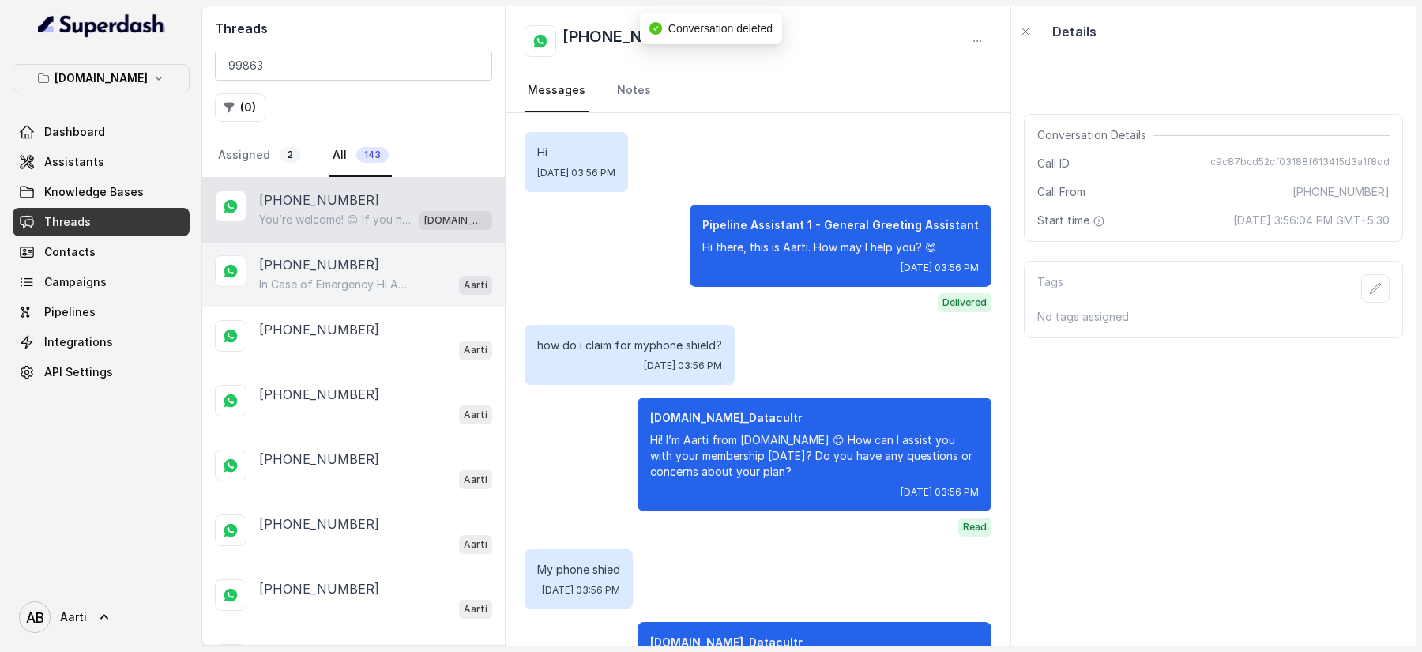
scroll to position [1170, 0]
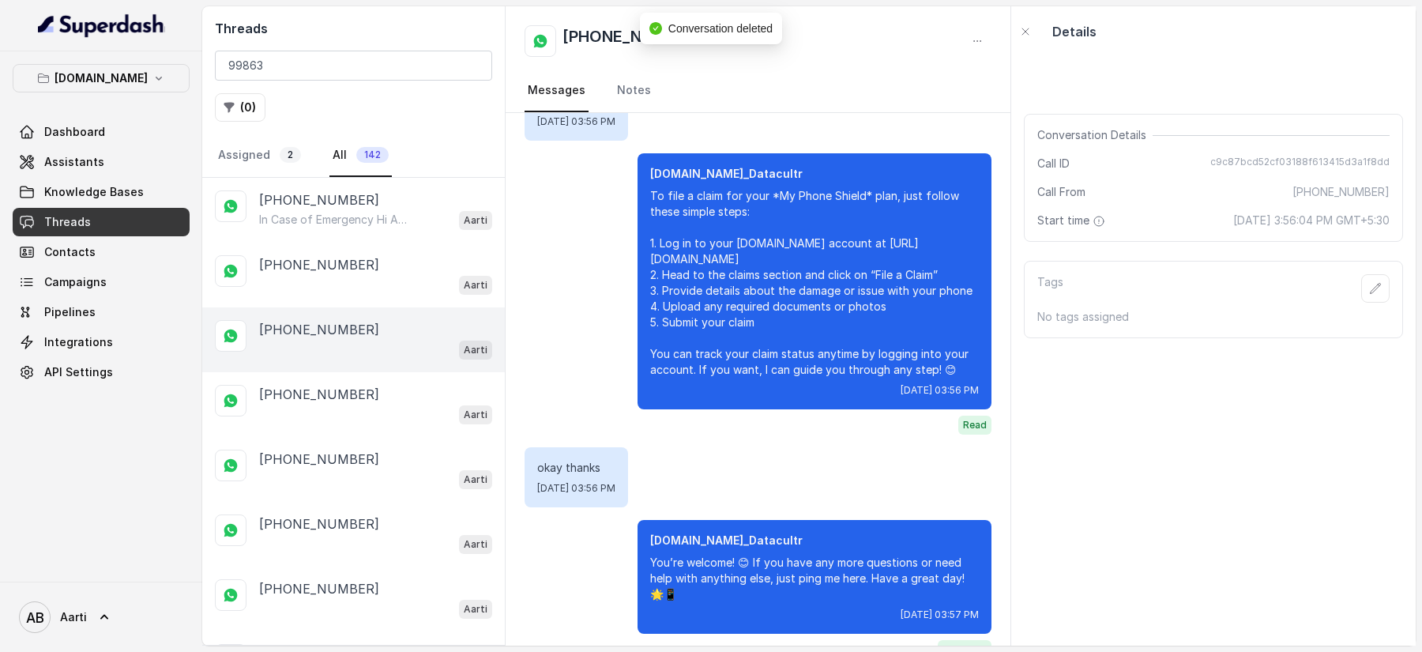
click at [307, 347] on div "Aarti" at bounding box center [375, 349] width 233 height 21
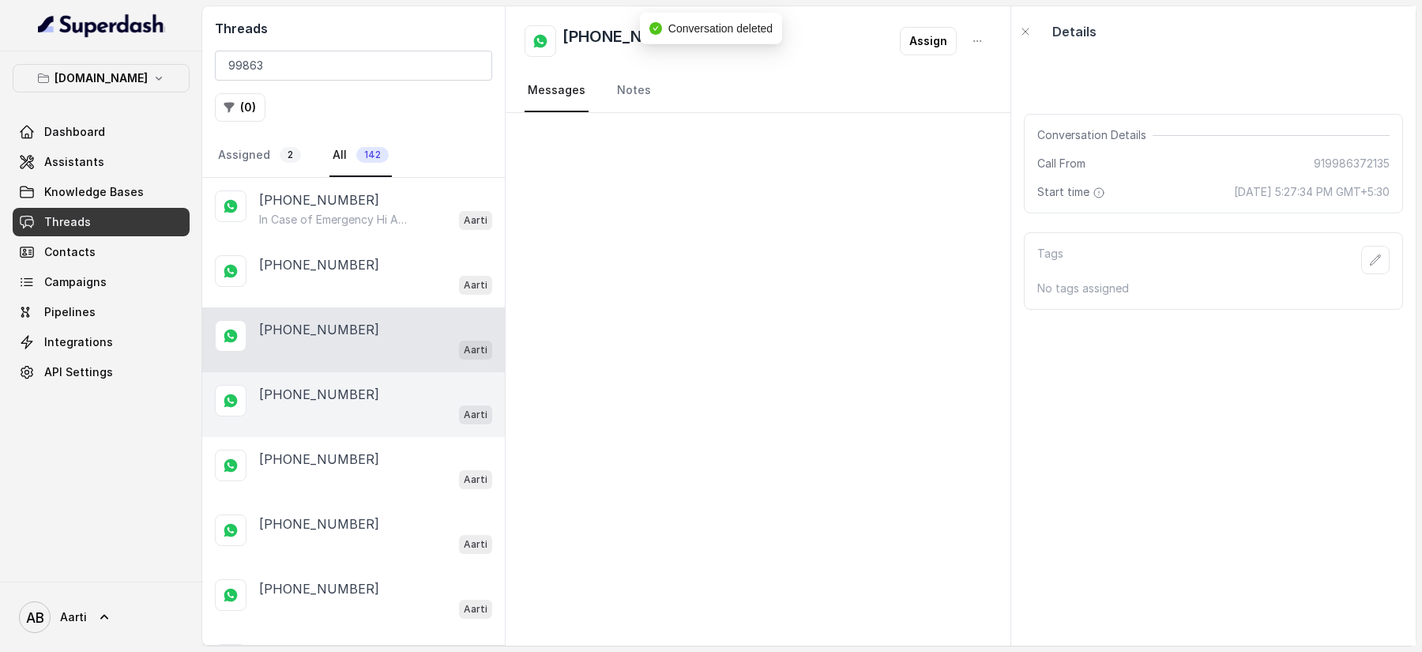
click at [314, 426] on div "[PHONE_NUMBER] Aarti" at bounding box center [353, 404] width 303 height 65
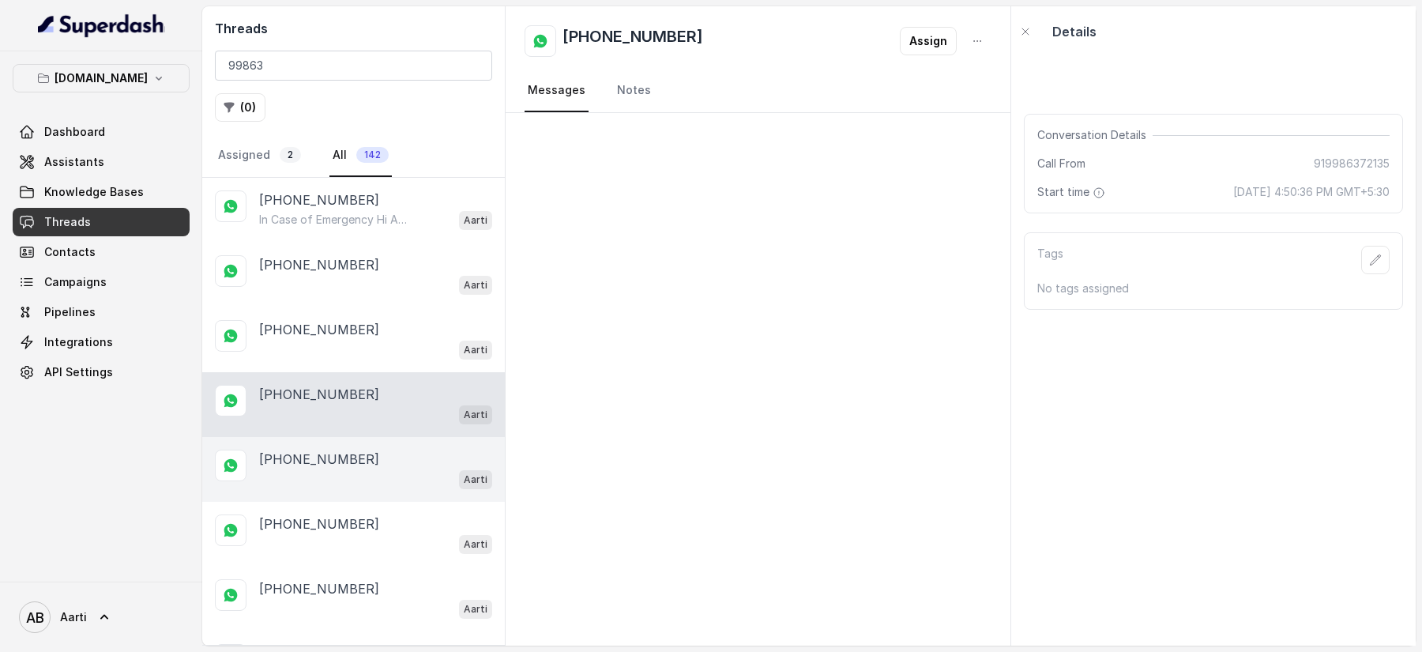
click at [312, 461] on p "[PHONE_NUMBER]" at bounding box center [319, 458] width 120 height 19
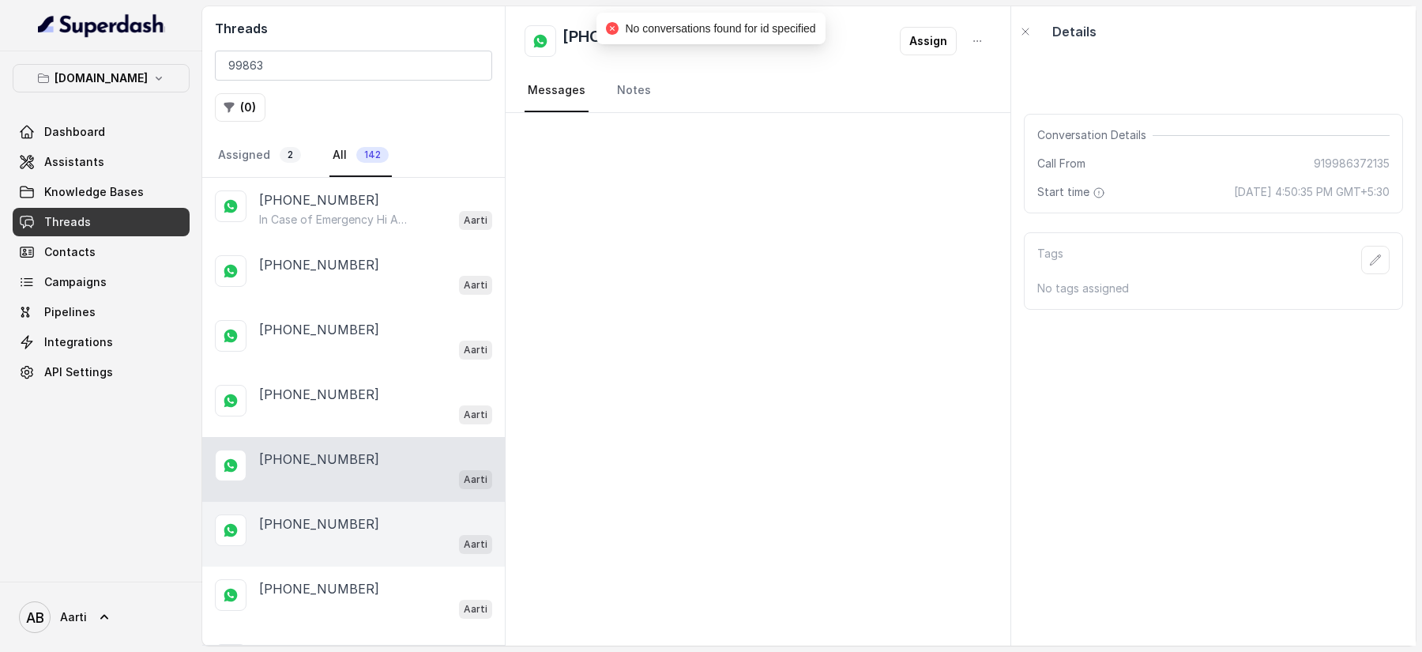
click at [308, 514] on p "[PHONE_NUMBER]" at bounding box center [319, 523] width 120 height 19
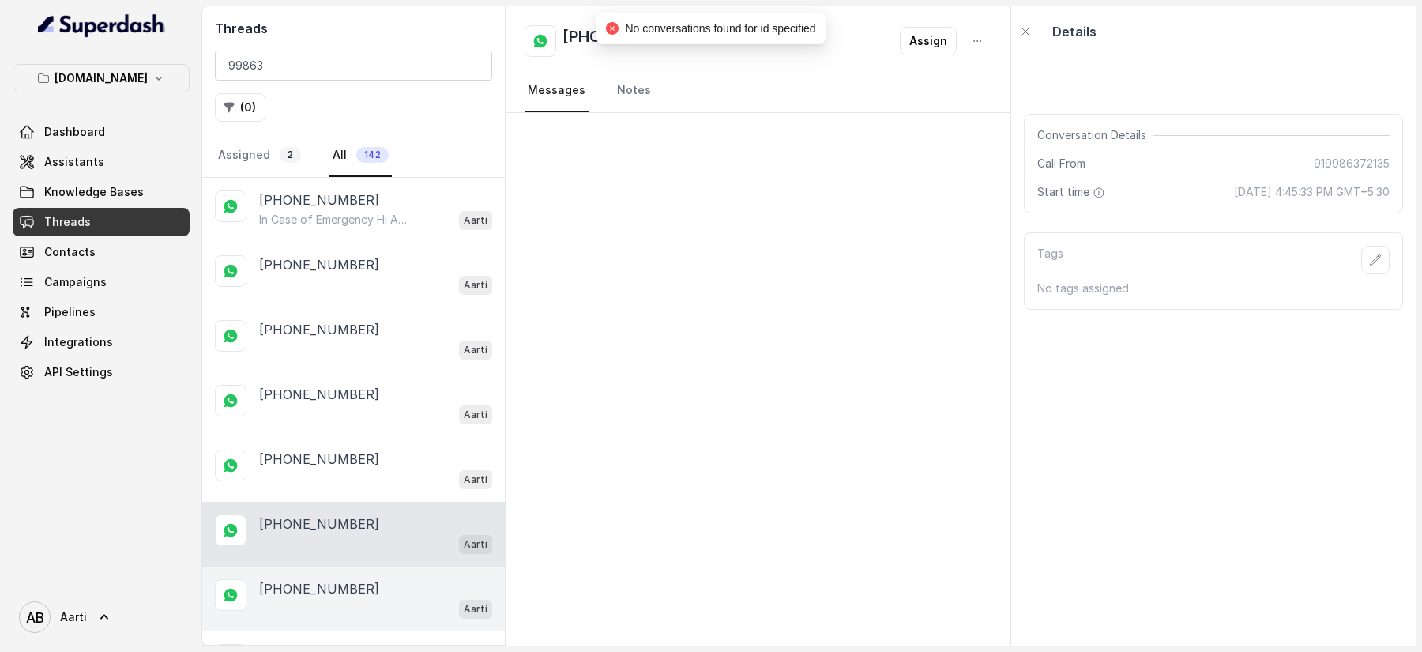
click at [303, 566] on div "[PHONE_NUMBER] Aarti" at bounding box center [353, 598] width 303 height 65
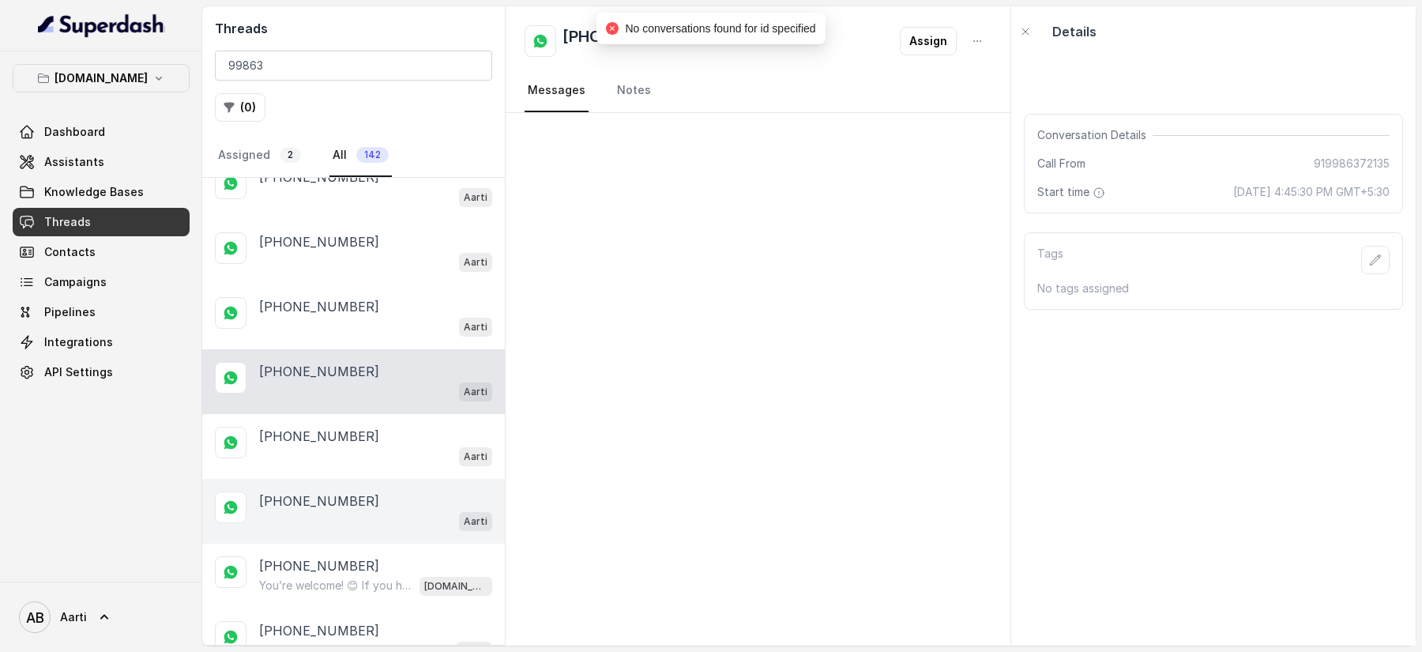
scroll to position [218, 0]
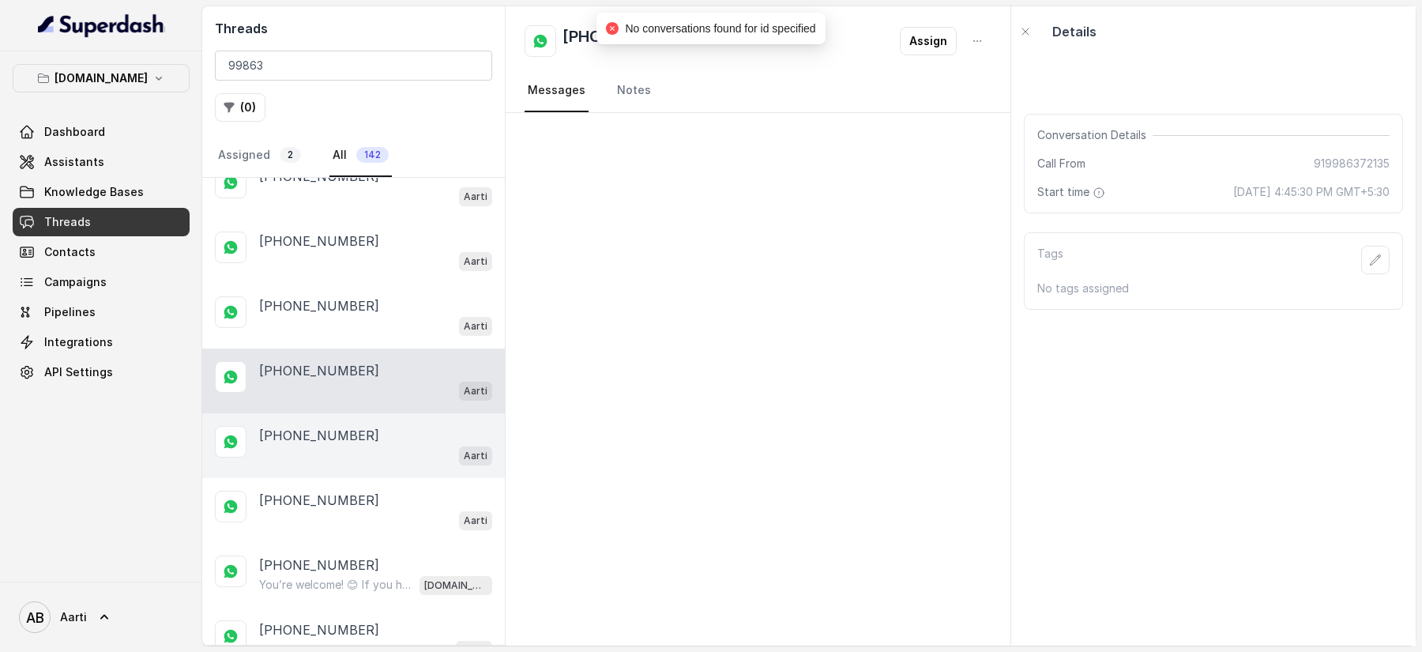
click at [317, 445] on div "Aarti" at bounding box center [375, 455] width 233 height 21
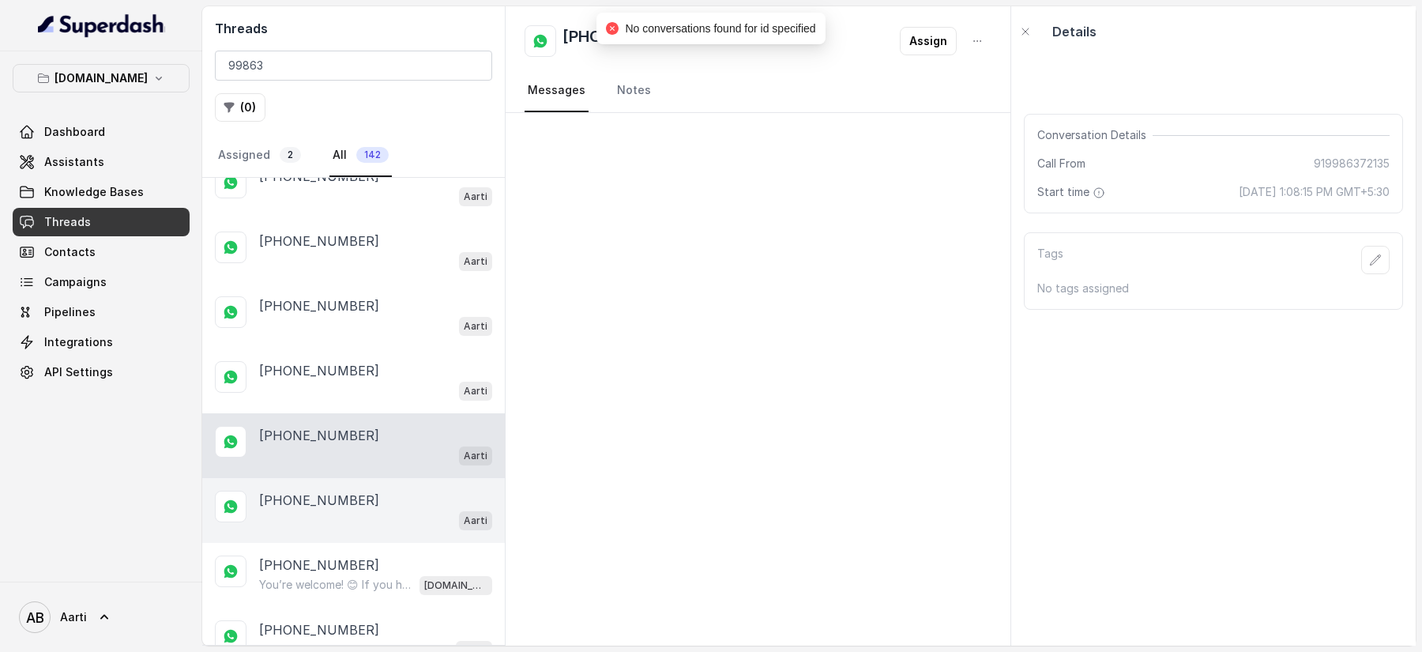
click at [310, 524] on div "[PHONE_NUMBER] Aarti" at bounding box center [353, 510] width 303 height 65
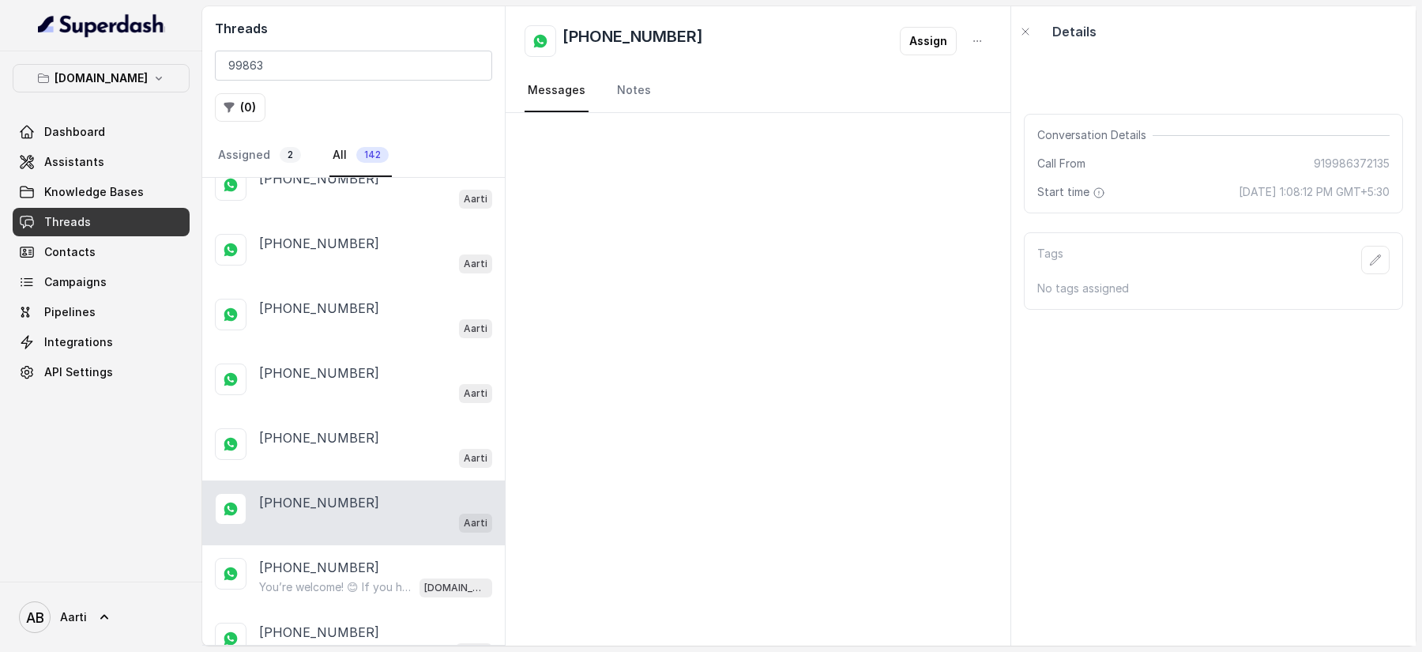
scroll to position [237, 0]
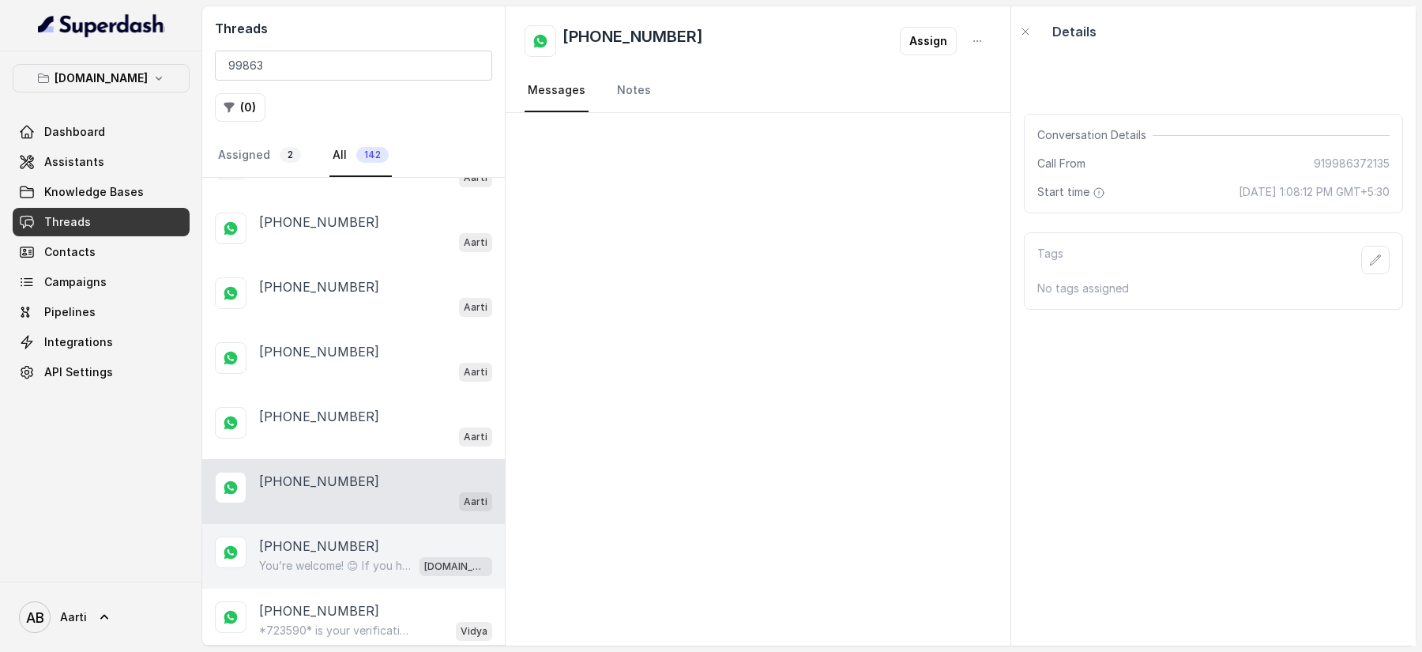
click at [311, 562] on p "You’re welcome! 😊 If you have any more questions or need help with anything els…" at bounding box center [335, 566] width 152 height 16
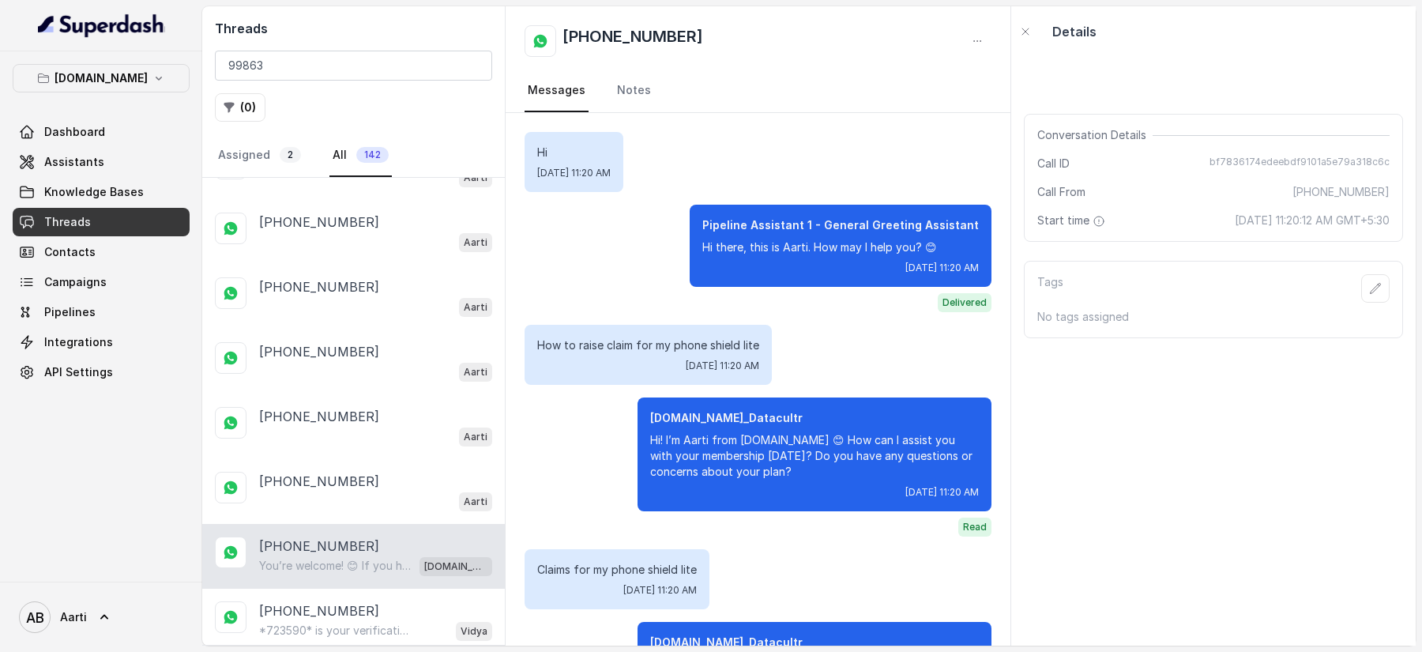
scroll to position [930, 0]
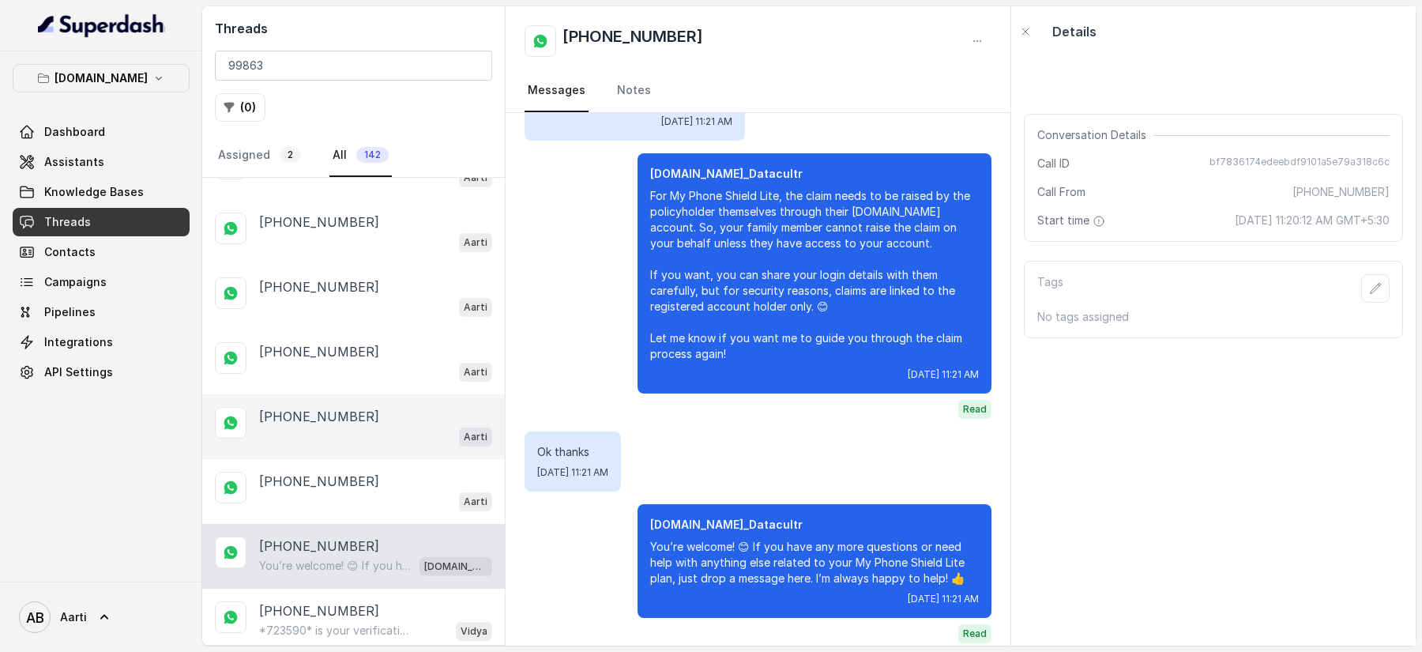
click at [322, 394] on div "[PHONE_NUMBER] Aarti" at bounding box center [353, 426] width 303 height 65
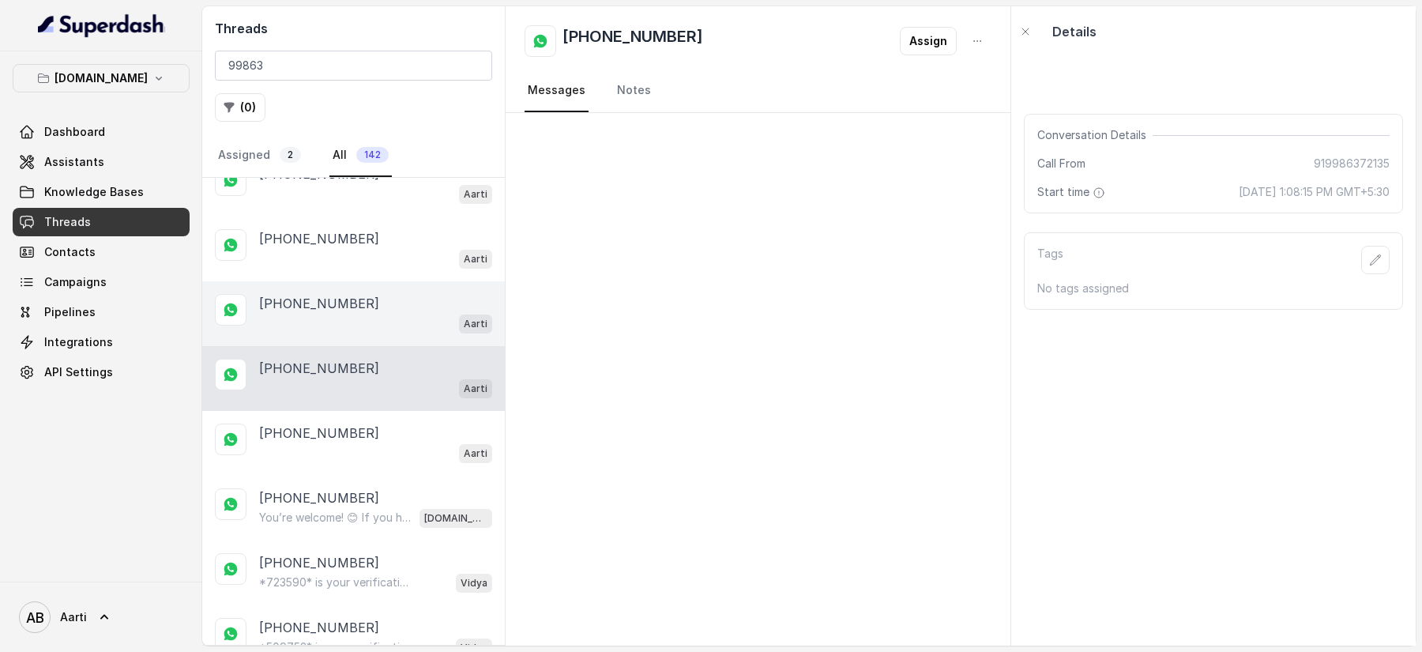
scroll to position [388, 0]
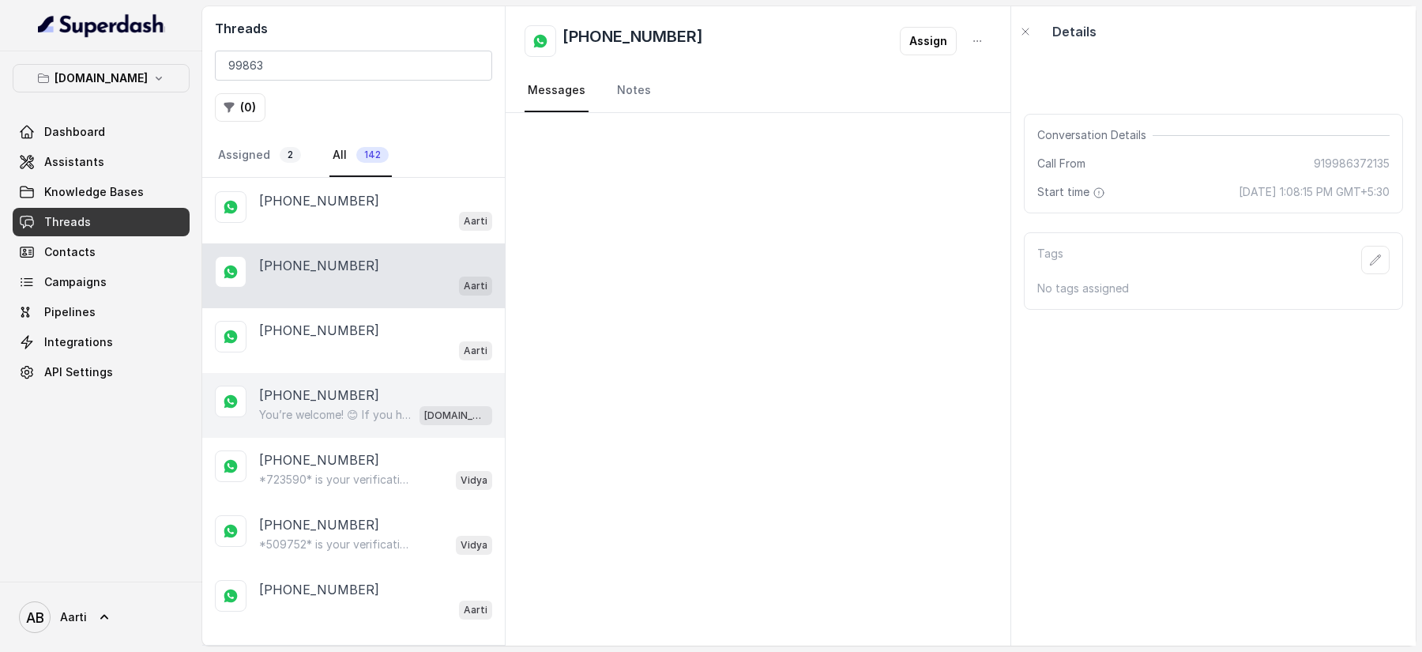
click at [307, 407] on p "You’re welcome! 😊 If you have any more questions or need help with anything els…" at bounding box center [335, 415] width 152 height 16
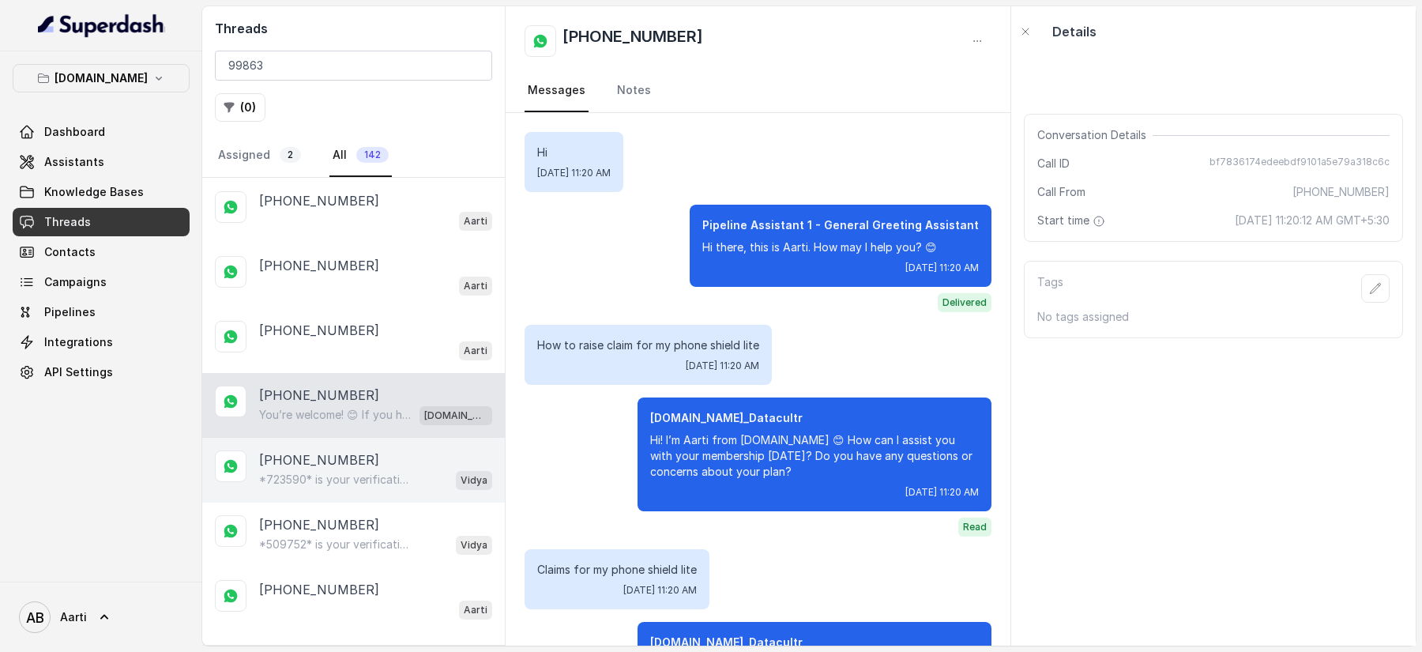
scroll to position [930, 0]
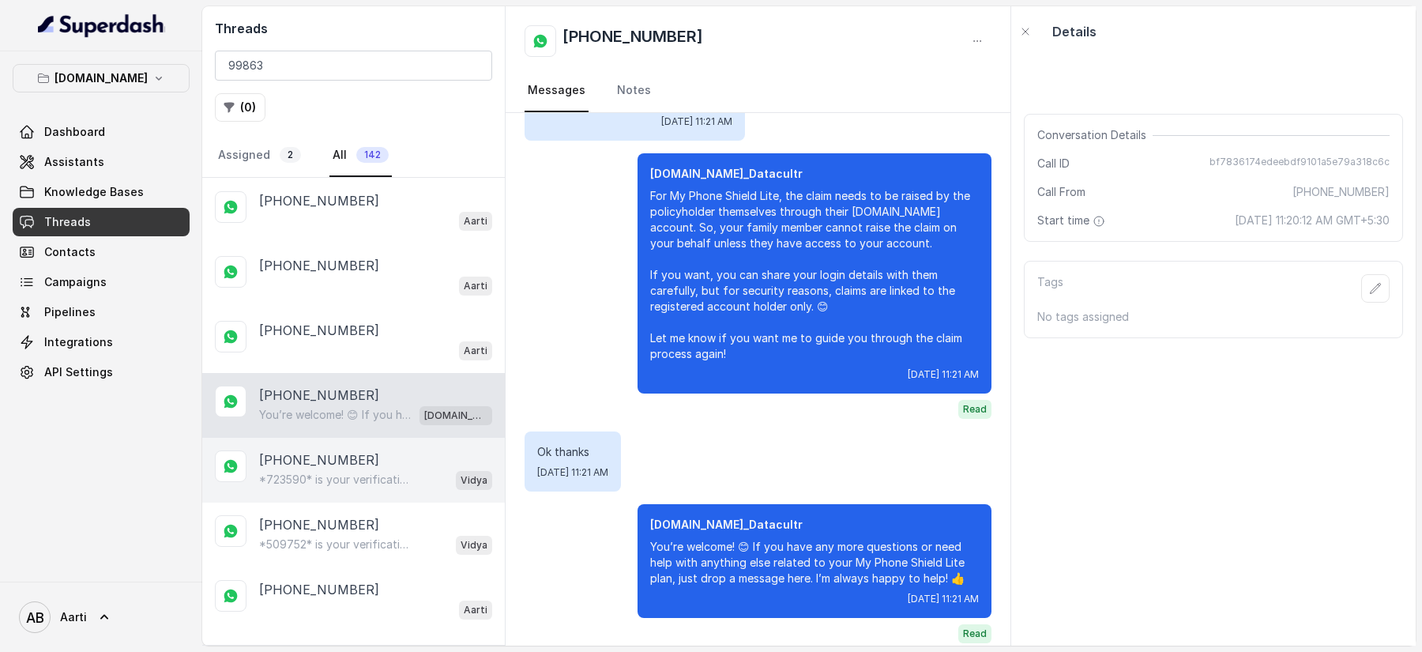
click at [311, 453] on p "[PHONE_NUMBER]" at bounding box center [319, 459] width 120 height 19
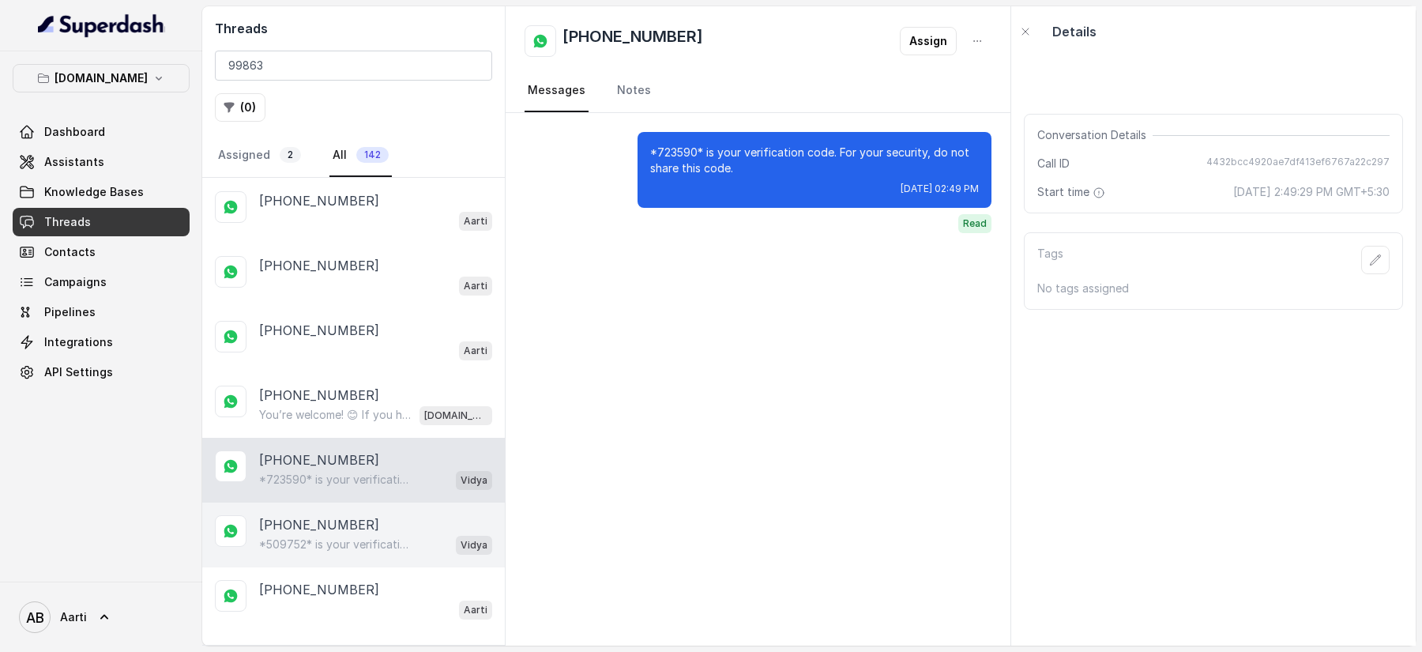
click at [306, 534] on div "*509752* is your verification code. For your security, do not share this code. …" at bounding box center [375, 544] width 233 height 21
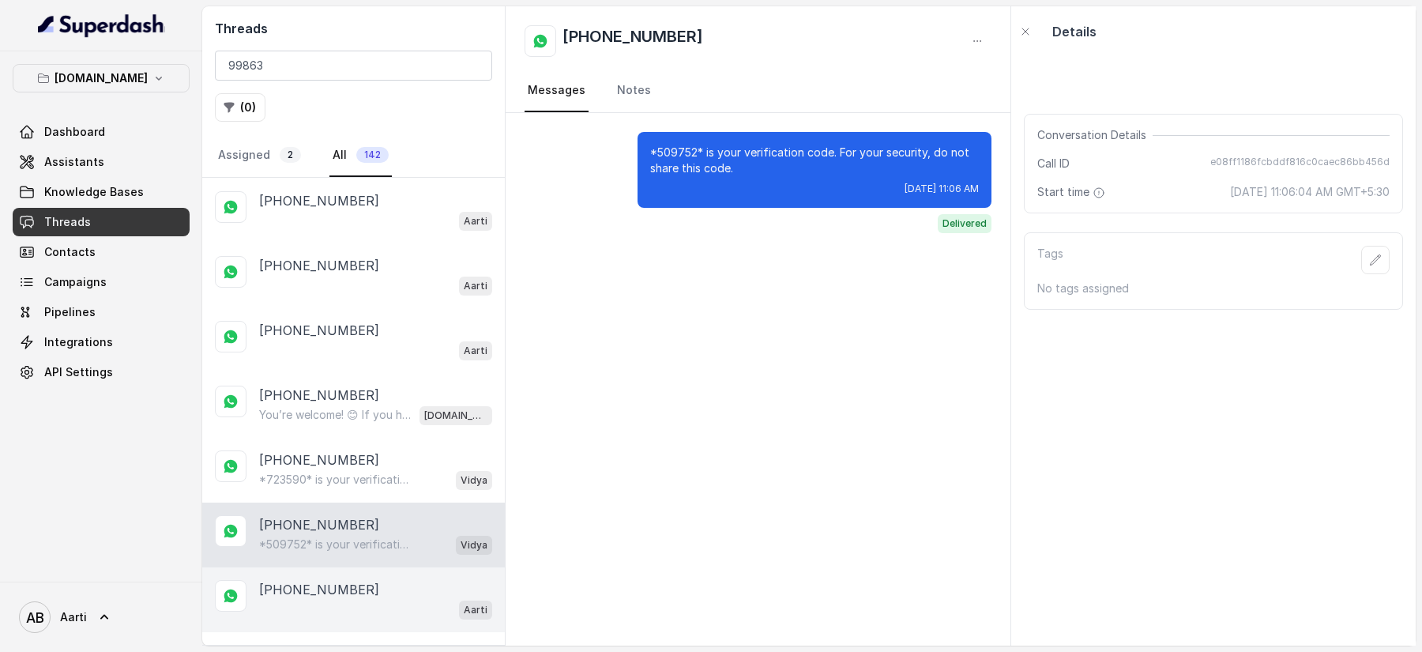
drag, startPoint x: 309, startPoint y: 576, endPoint x: 315, endPoint y: 565, distance: 12.7
click at [309, 580] on p "[PHONE_NUMBER]" at bounding box center [319, 589] width 120 height 19
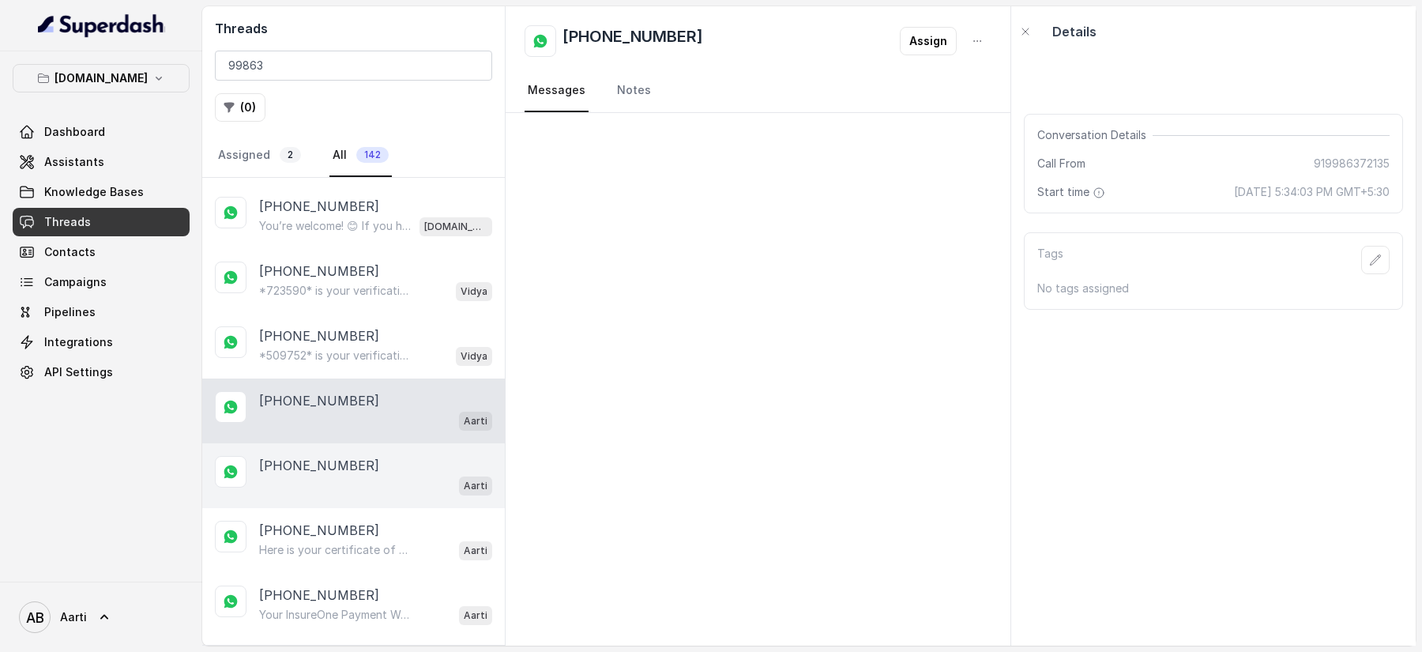
scroll to position [577, 0]
click at [309, 478] on div "Aarti" at bounding box center [375, 484] width 233 height 21
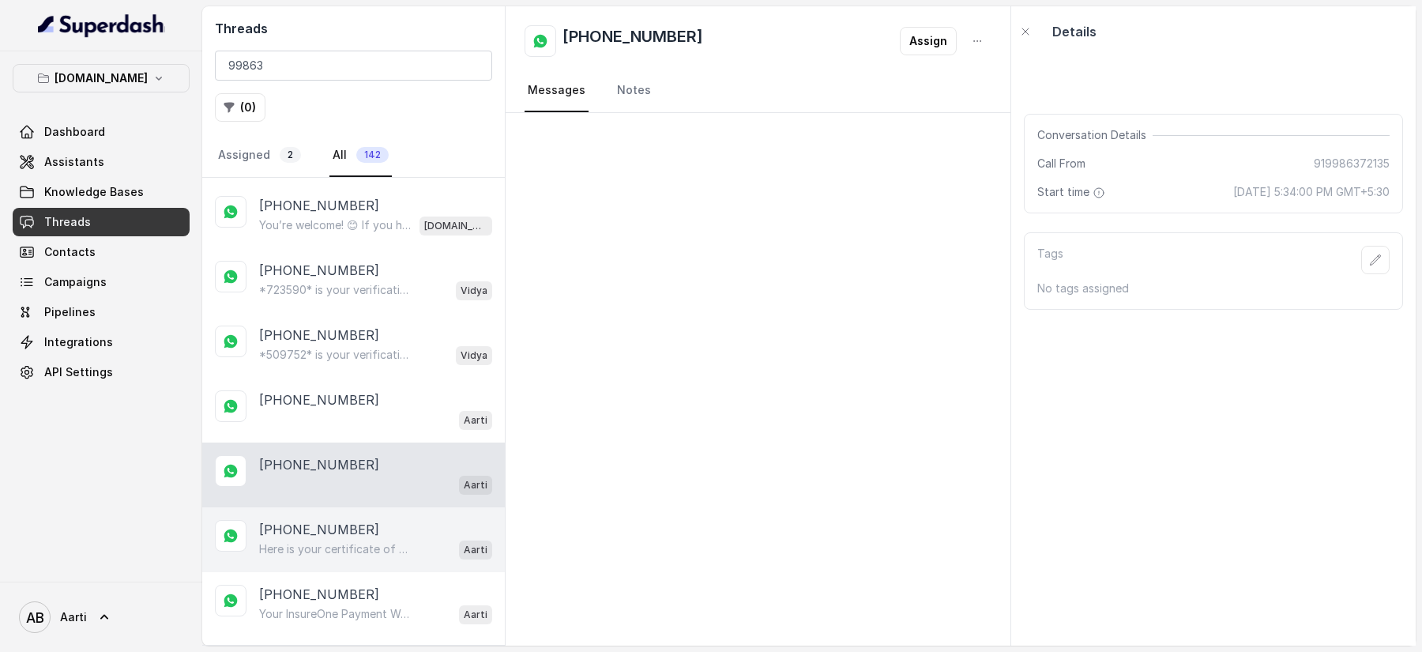
click at [322, 541] on p "Here is your certificate of coverage Hi XYZ, Your Certificate of Coverage is re…" at bounding box center [335, 549] width 152 height 16
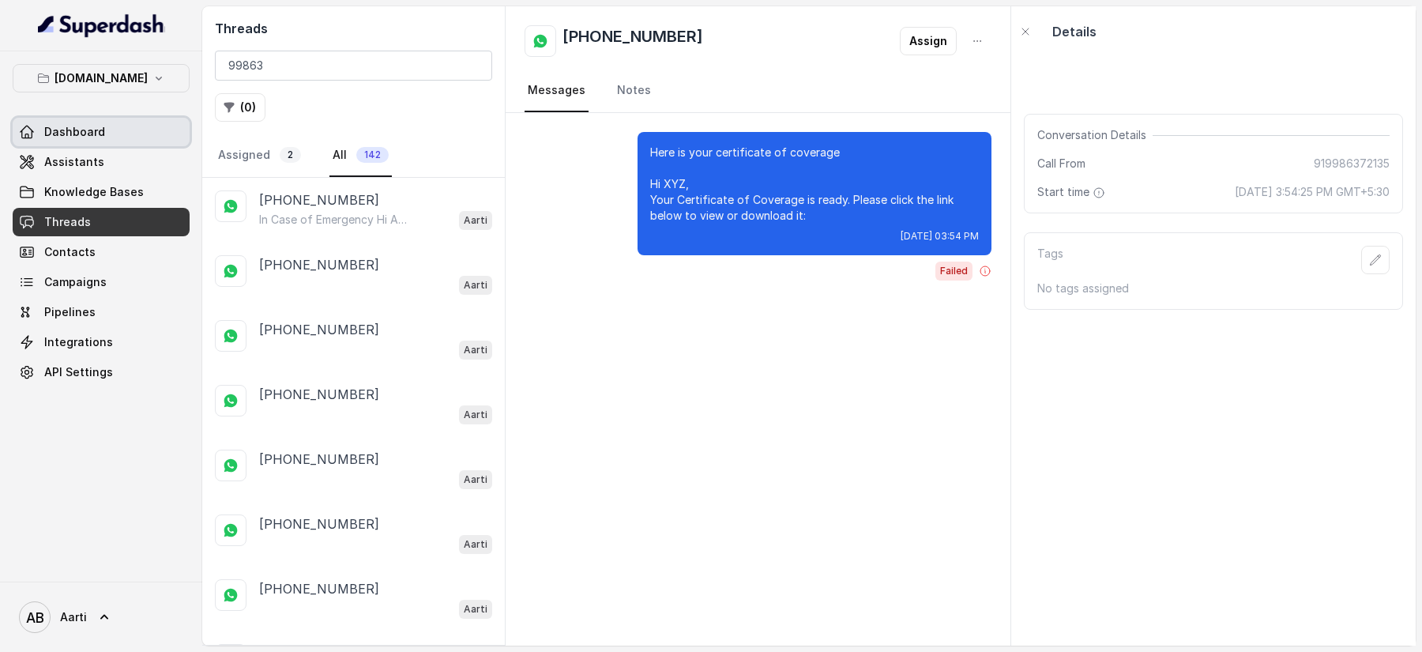
click at [58, 129] on span "Dashboard" at bounding box center [74, 132] width 61 height 16
